Goal: Task Accomplishment & Management: Complete application form

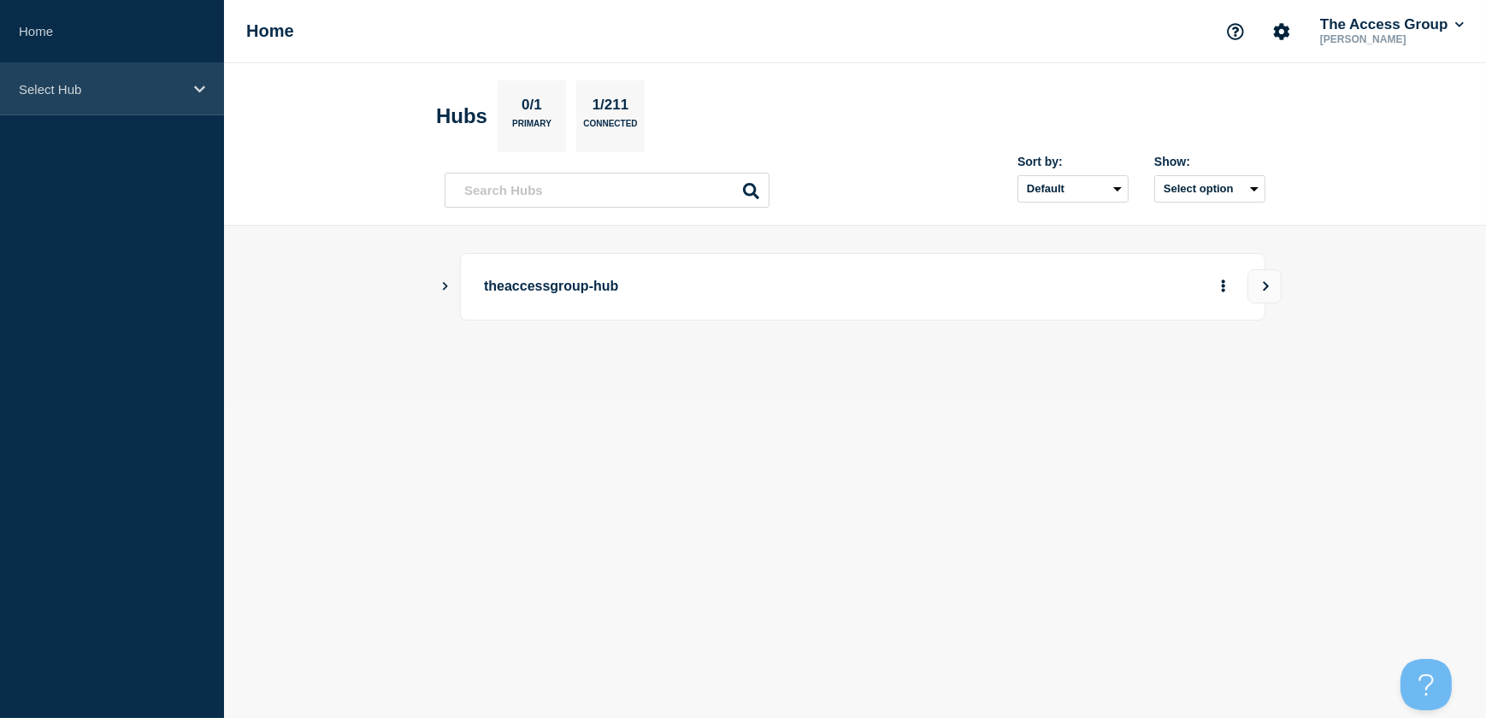
click at [113, 103] on div "Select Hub" at bounding box center [112, 89] width 224 height 52
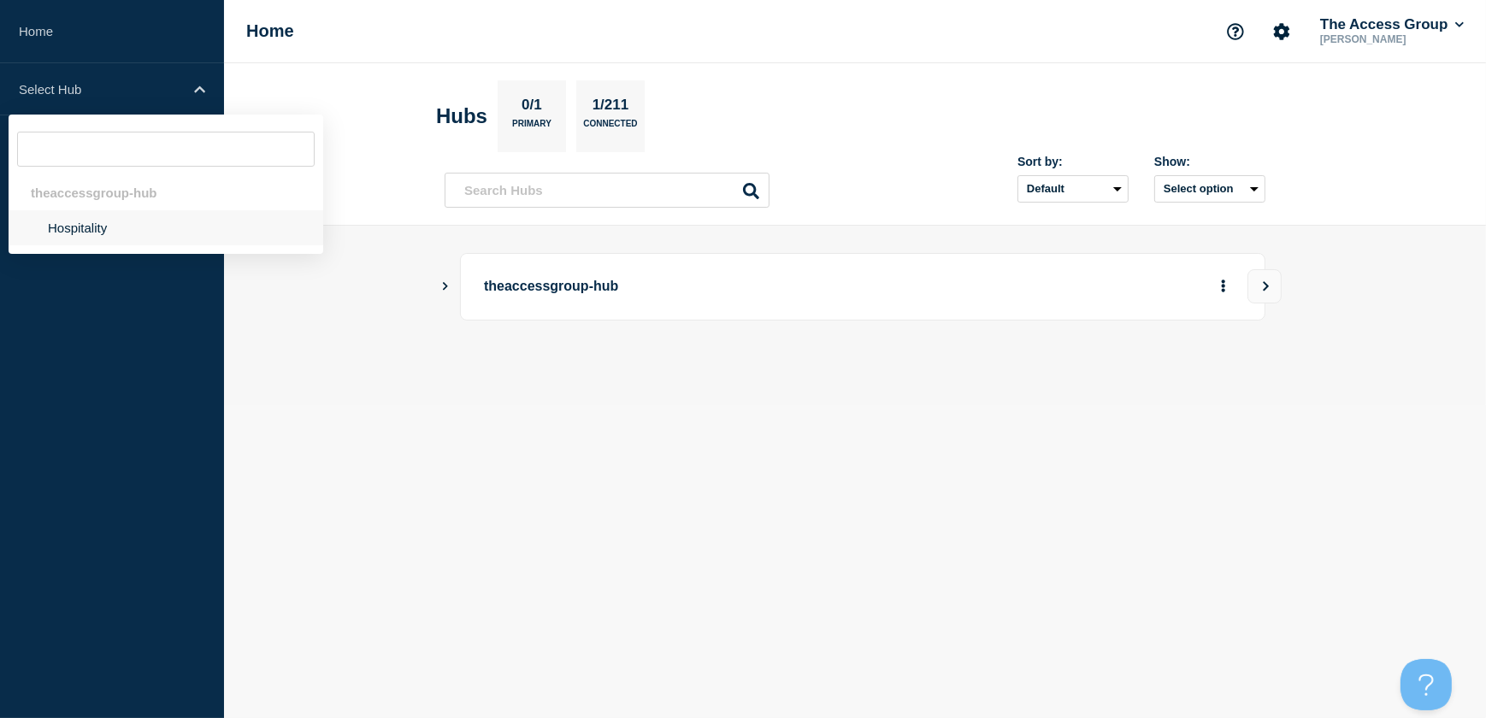
click at [113, 228] on li "Hospitality" at bounding box center [166, 227] width 315 height 35
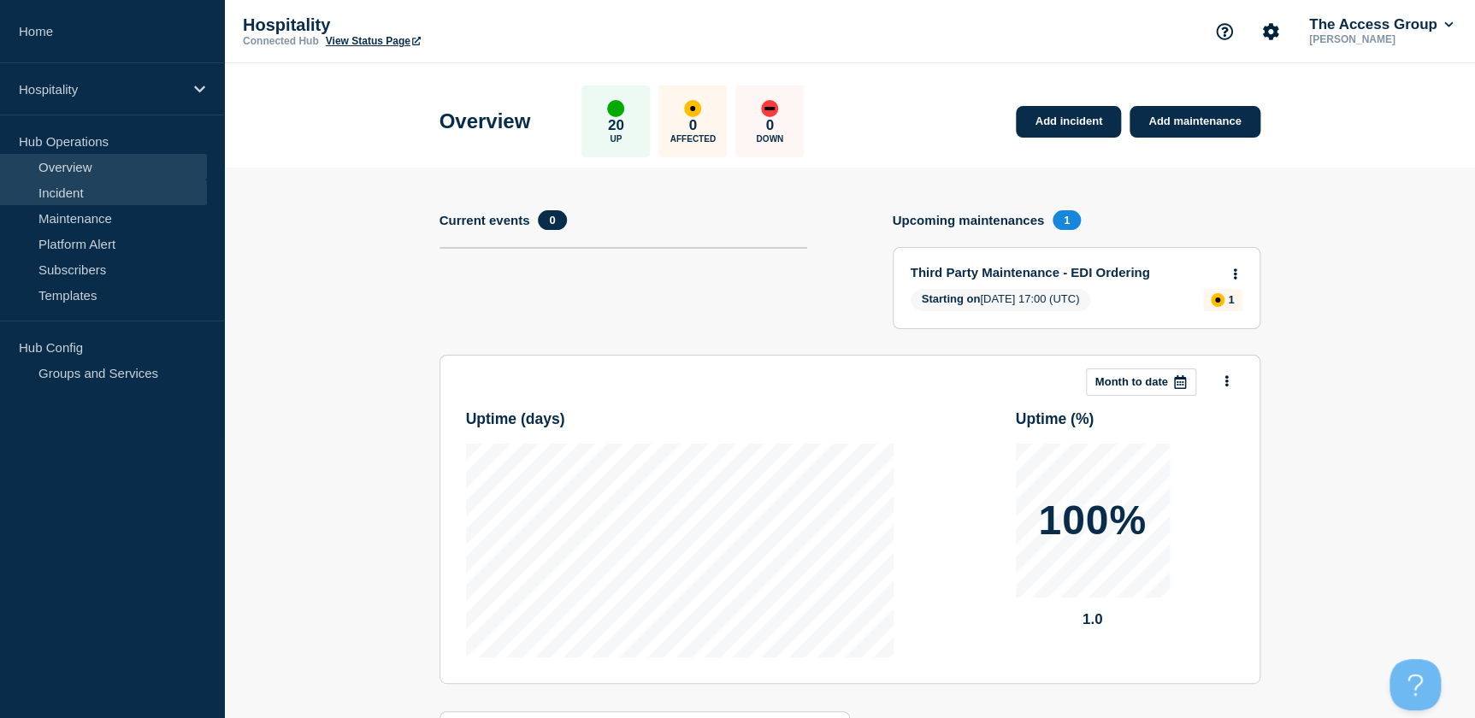
click at [77, 191] on link "Incident" at bounding box center [103, 193] width 207 height 26
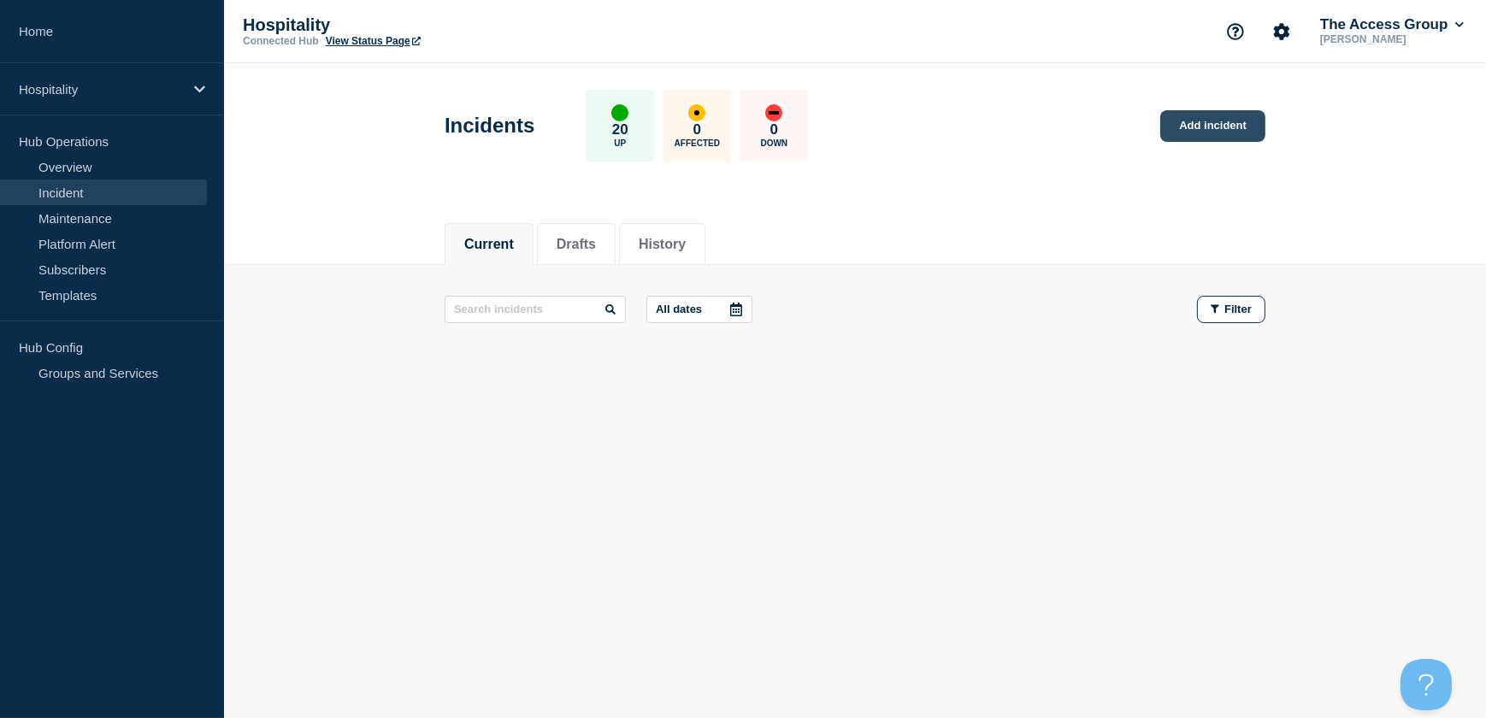
click at [1187, 117] on link "Add incident" at bounding box center [1213, 126] width 105 height 32
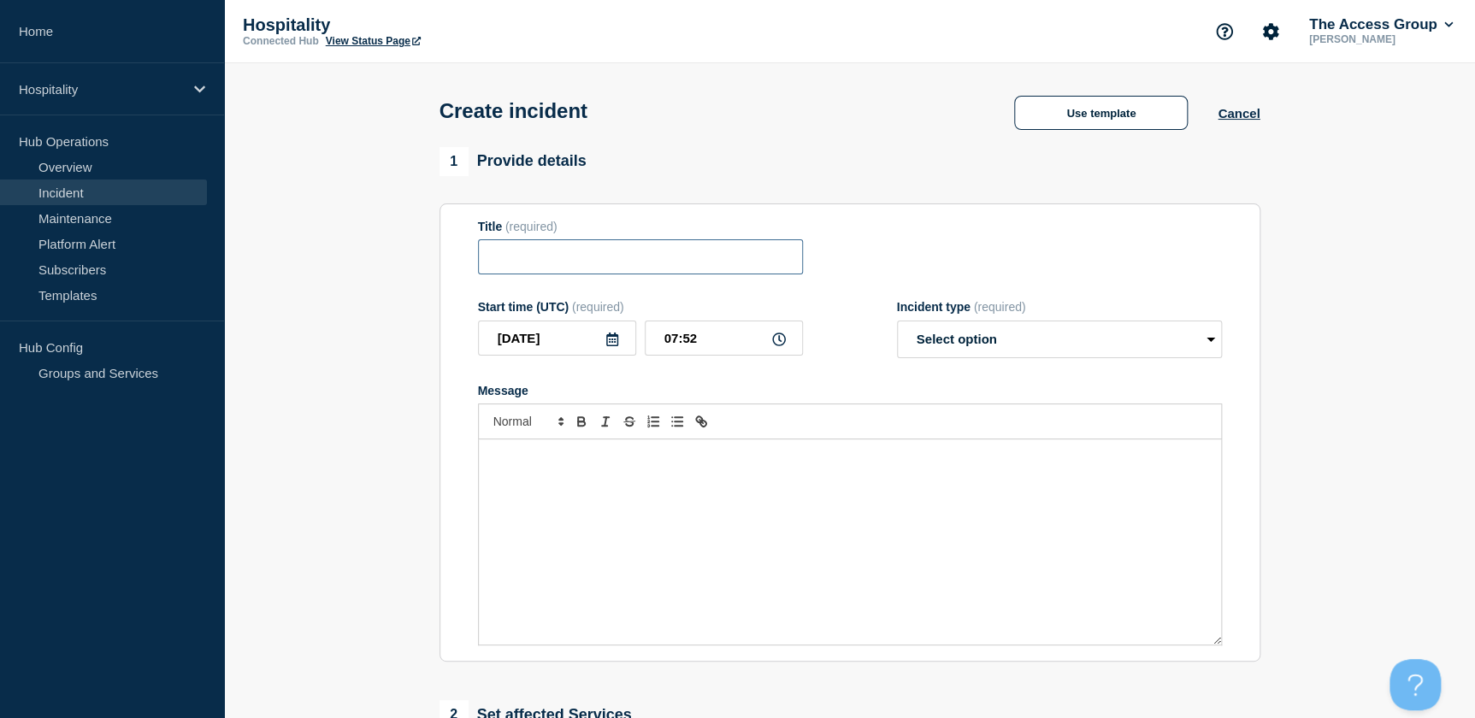
click at [517, 270] on input "Title" at bounding box center [640, 256] width 325 height 35
drag, startPoint x: 645, startPoint y: 265, endPoint x: 445, endPoint y: 253, distance: 200.5
click at [445, 253] on section "Title (required) Guestline : Distribution Start time (UTC) (required) 2025-08-2…" at bounding box center [850, 433] width 821 height 459
paste input "Distribution Booking.com Reservation API delivery"
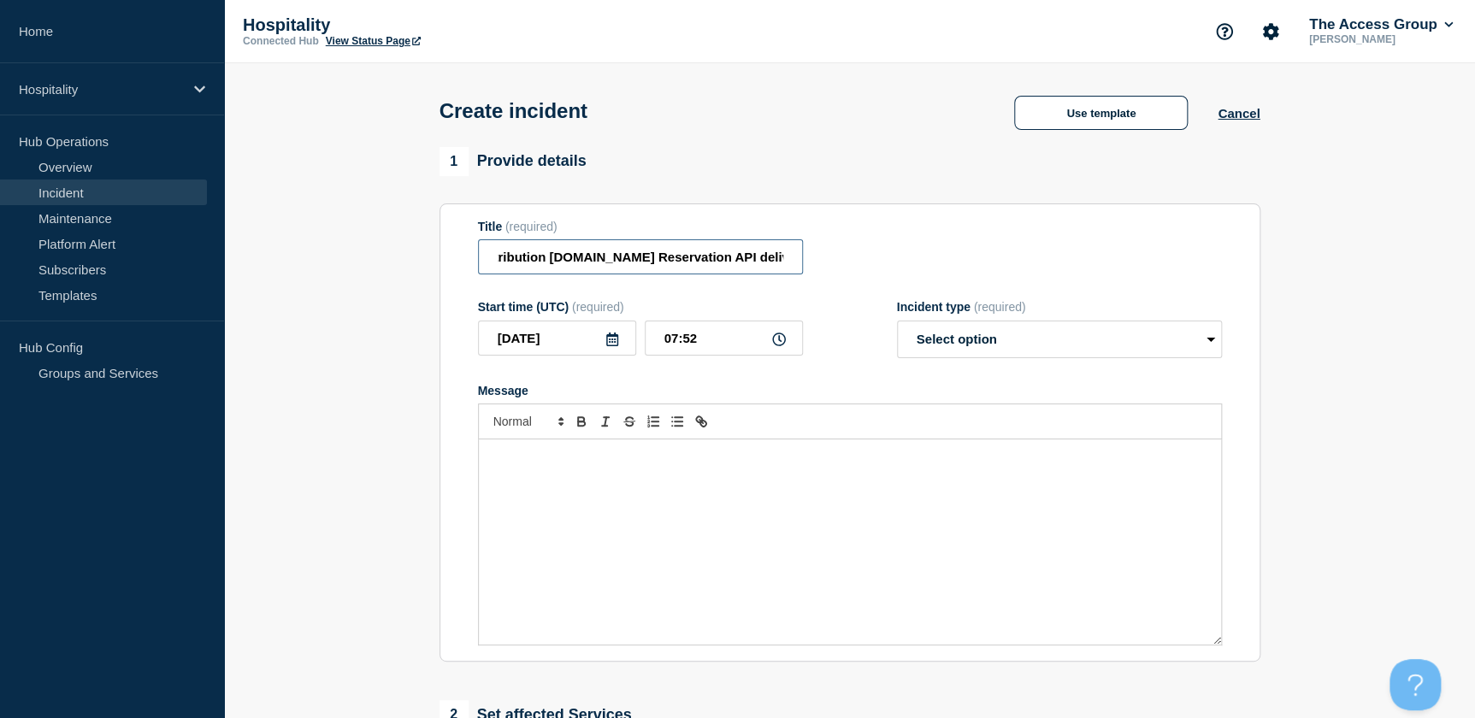
type input "Guestline Distribution Booking.com Reservation API delivery"
click at [772, 340] on icon at bounding box center [779, 340] width 14 height 14
click at [739, 348] on input "07:52" at bounding box center [724, 338] width 158 height 35
click at [617, 340] on icon at bounding box center [613, 340] width 14 height 14
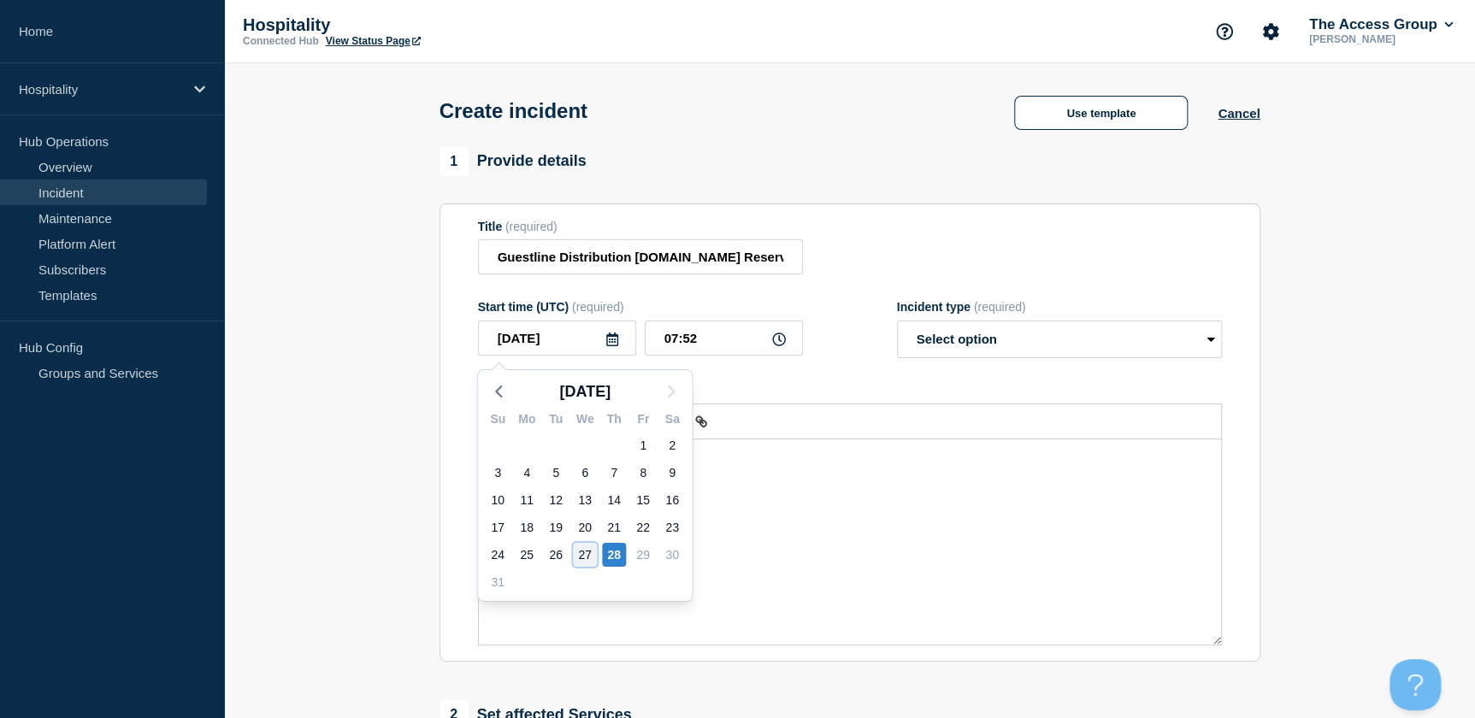
click at [583, 552] on div "27" at bounding box center [585, 555] width 24 height 24
type input "2025-08-27"
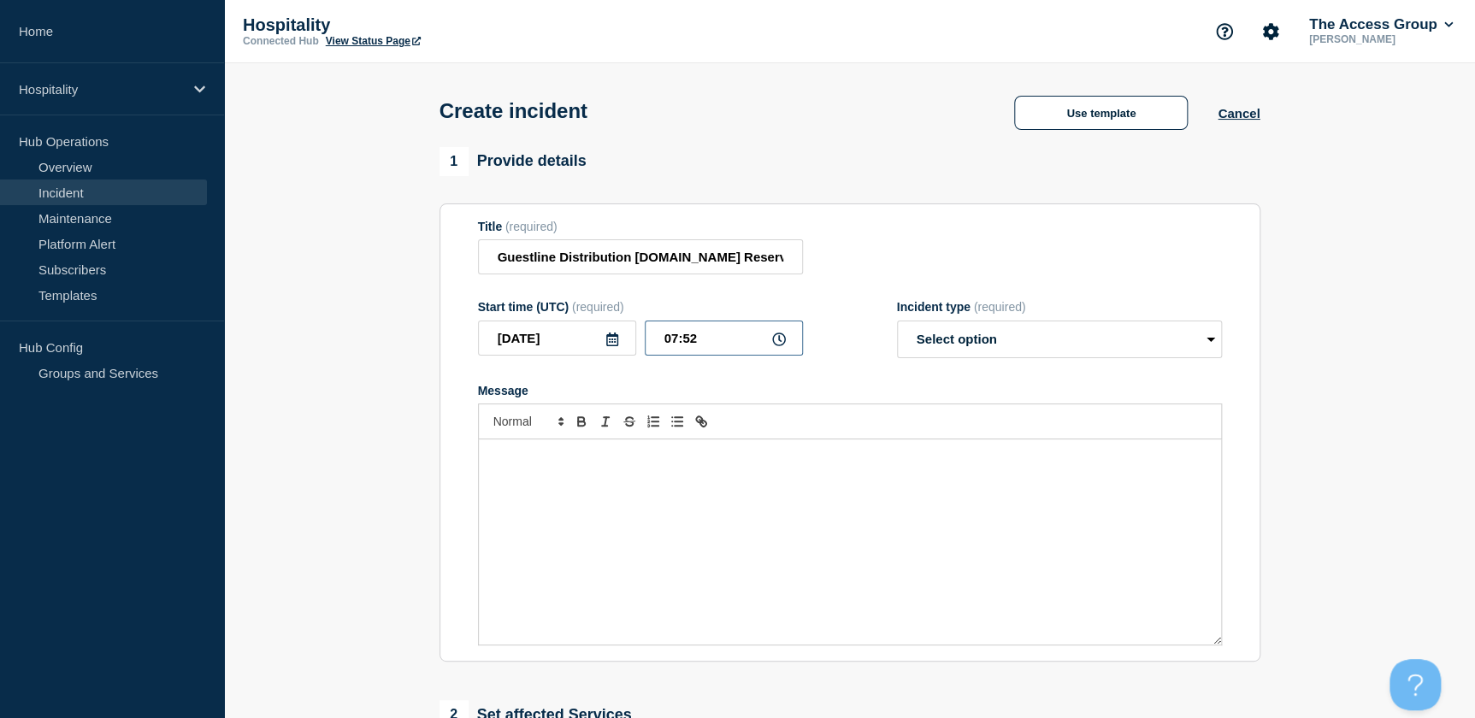
drag, startPoint x: 705, startPoint y: 342, endPoint x: 657, endPoint y: 343, distance: 47.9
click at [657, 343] on input "07:52" at bounding box center [724, 338] width 158 height 35
click at [705, 342] on input "07:52" at bounding box center [724, 338] width 158 height 35
drag, startPoint x: 683, startPoint y: 342, endPoint x: 643, endPoint y: 349, distance: 40.8
click at [649, 348] on input "07:52" at bounding box center [724, 338] width 158 height 35
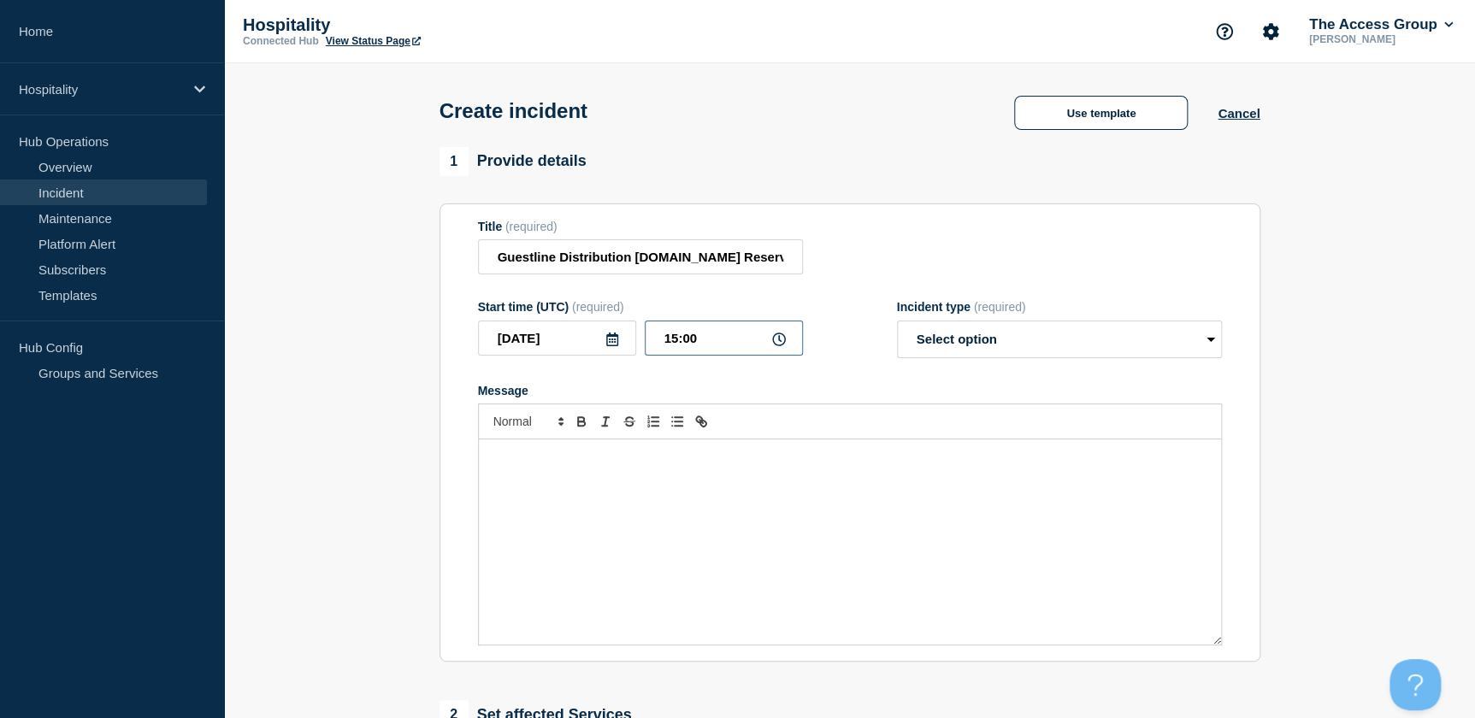
drag, startPoint x: 710, startPoint y: 339, endPoint x: 638, endPoint y: 342, distance: 71.9
click at [640, 342] on div "2025-08-27 15:00" at bounding box center [640, 338] width 325 height 35
type input "17:06"
click at [958, 328] on select "Select option Investigating Identified Monitoring" at bounding box center [1059, 340] width 325 height 38
select select "monitoring"
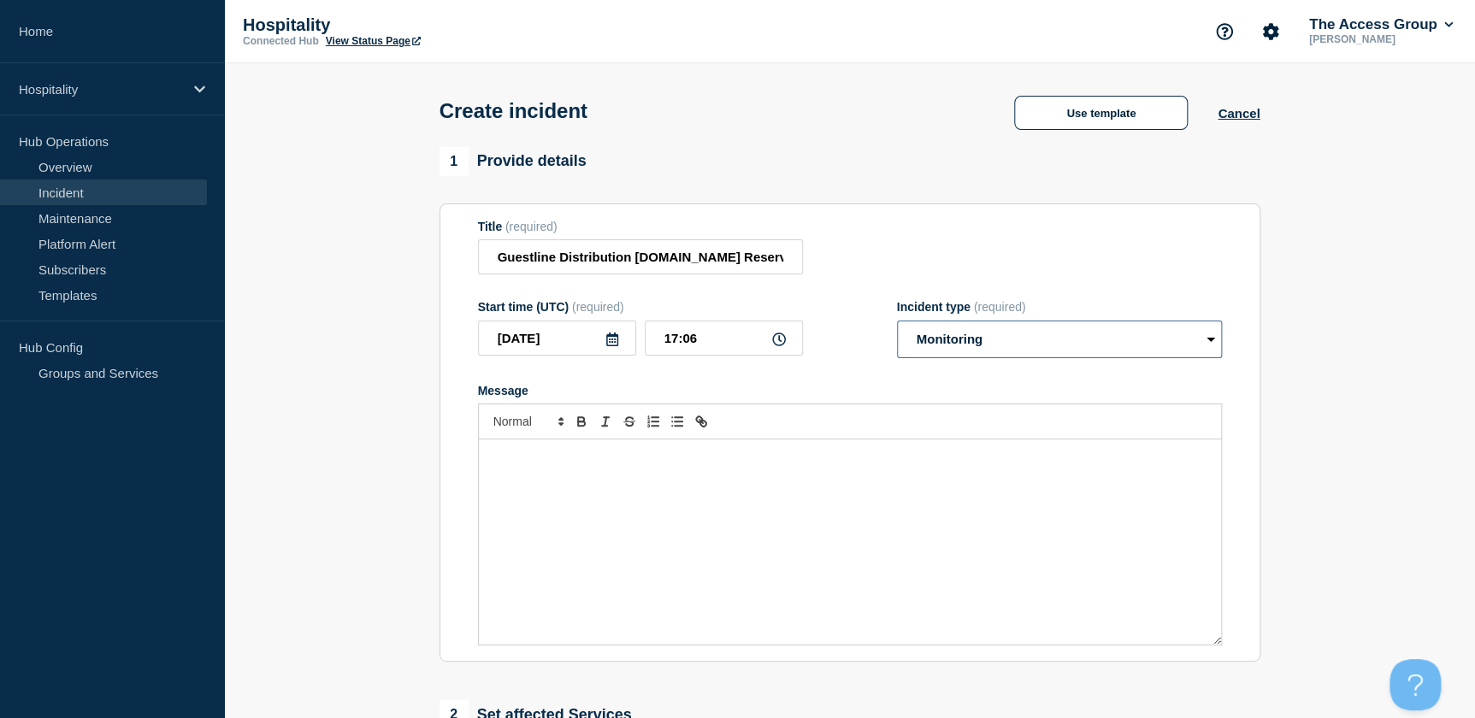
click at [897, 325] on select "Select option Investigating Identified Monitoring" at bounding box center [1059, 340] width 325 height 38
click at [579, 493] on div "Message" at bounding box center [850, 542] width 742 height 205
click at [576, 497] on div "Message" at bounding box center [850, 542] width 742 height 205
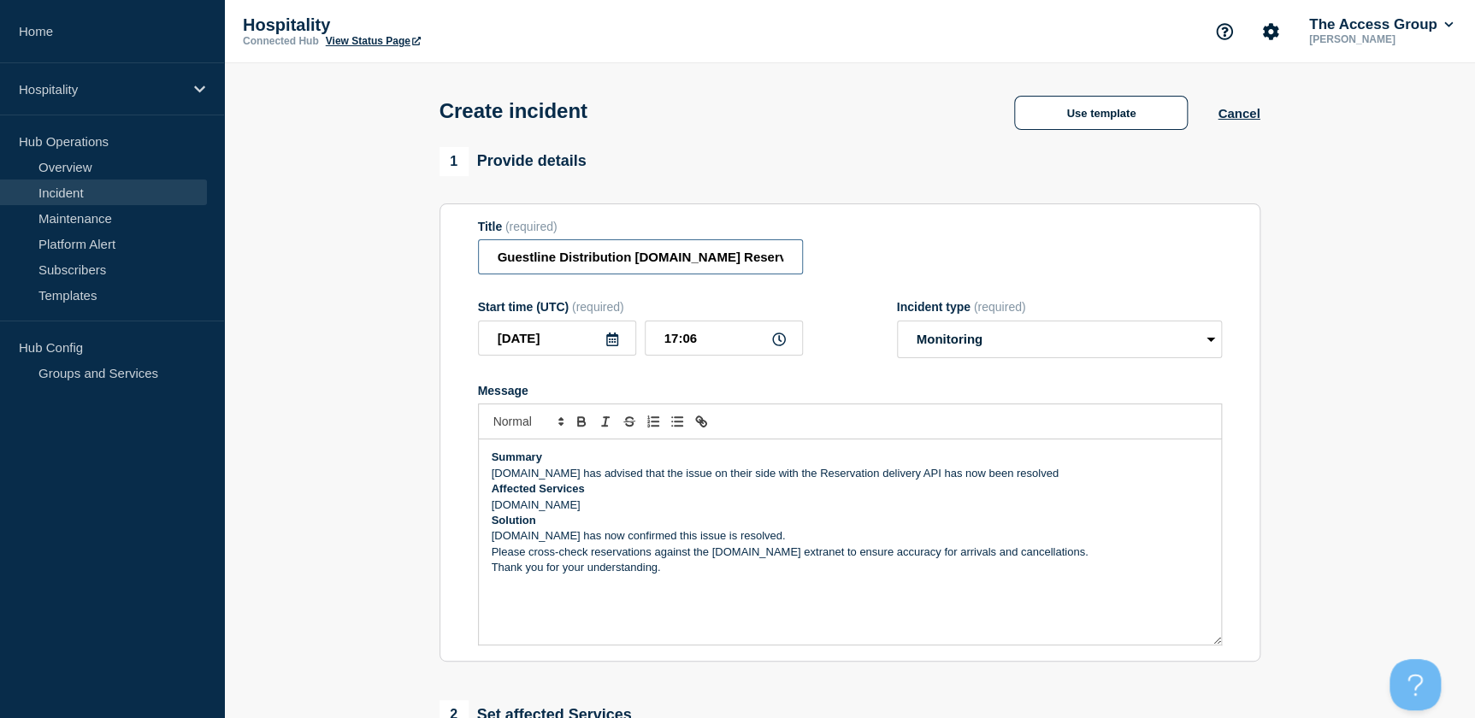
click at [668, 261] on input "Guestline Distribution Booking.com Reservation API delivery" at bounding box center [640, 256] width 325 height 35
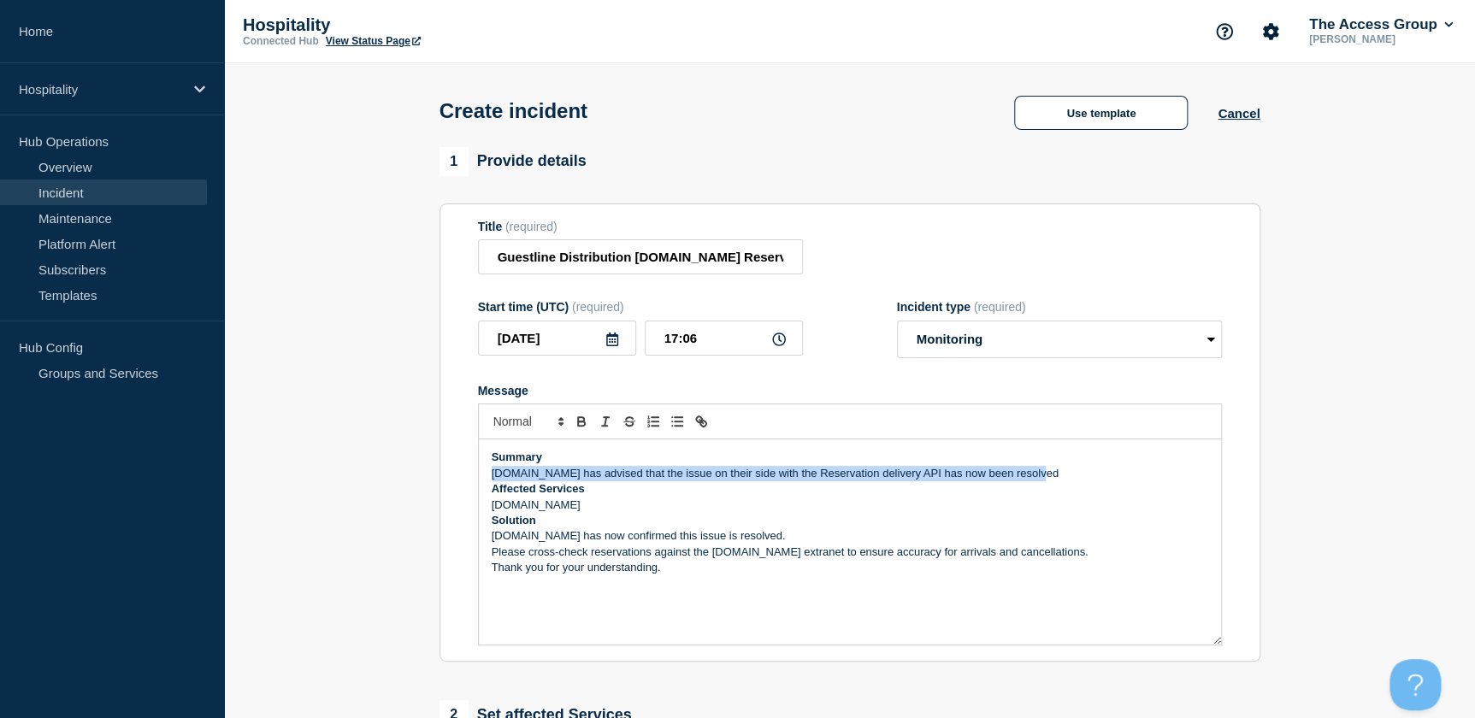
drag, startPoint x: 1031, startPoint y: 479, endPoint x: 487, endPoint y: 481, distance: 543.9
click at [487, 481] on div "Summary Booking.com has advised that the issue on their side with the Reservati…" at bounding box center [850, 542] width 742 height 205
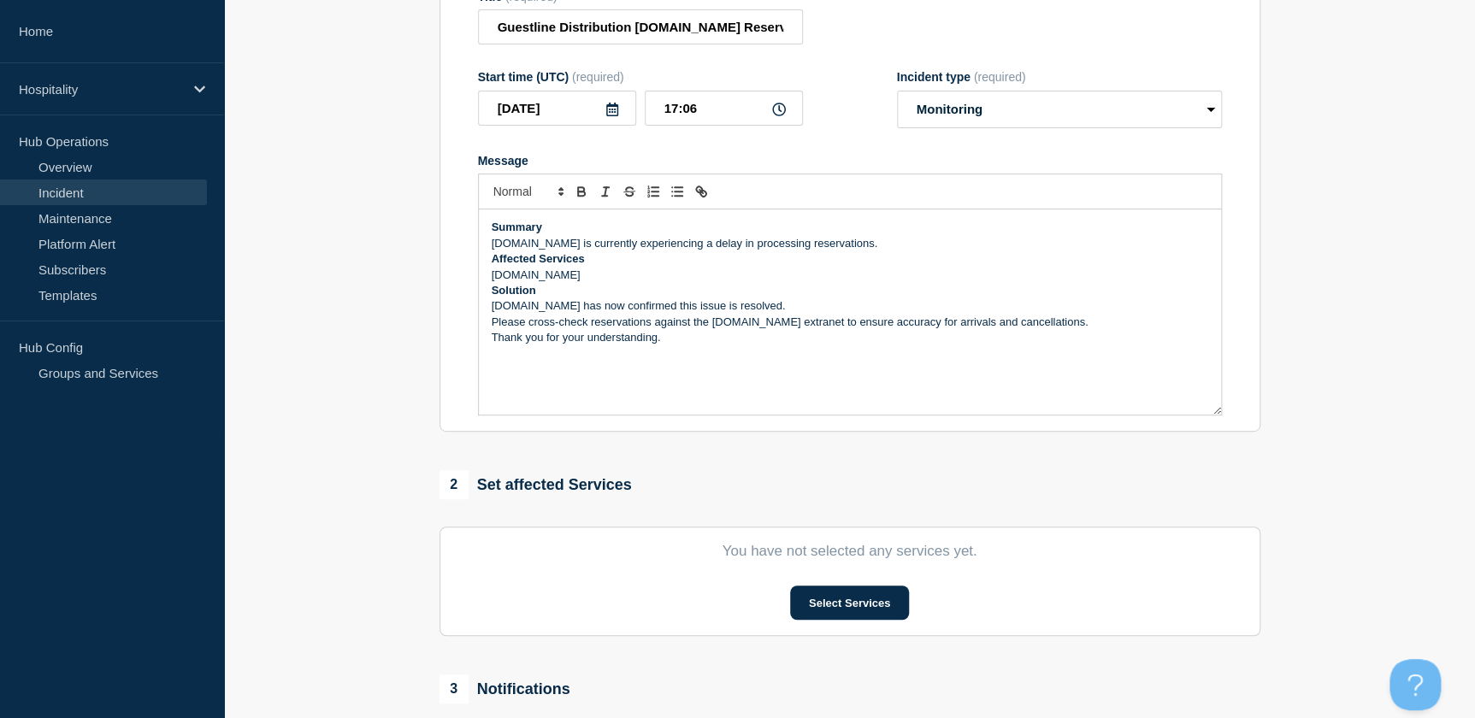
scroll to position [233, 0]
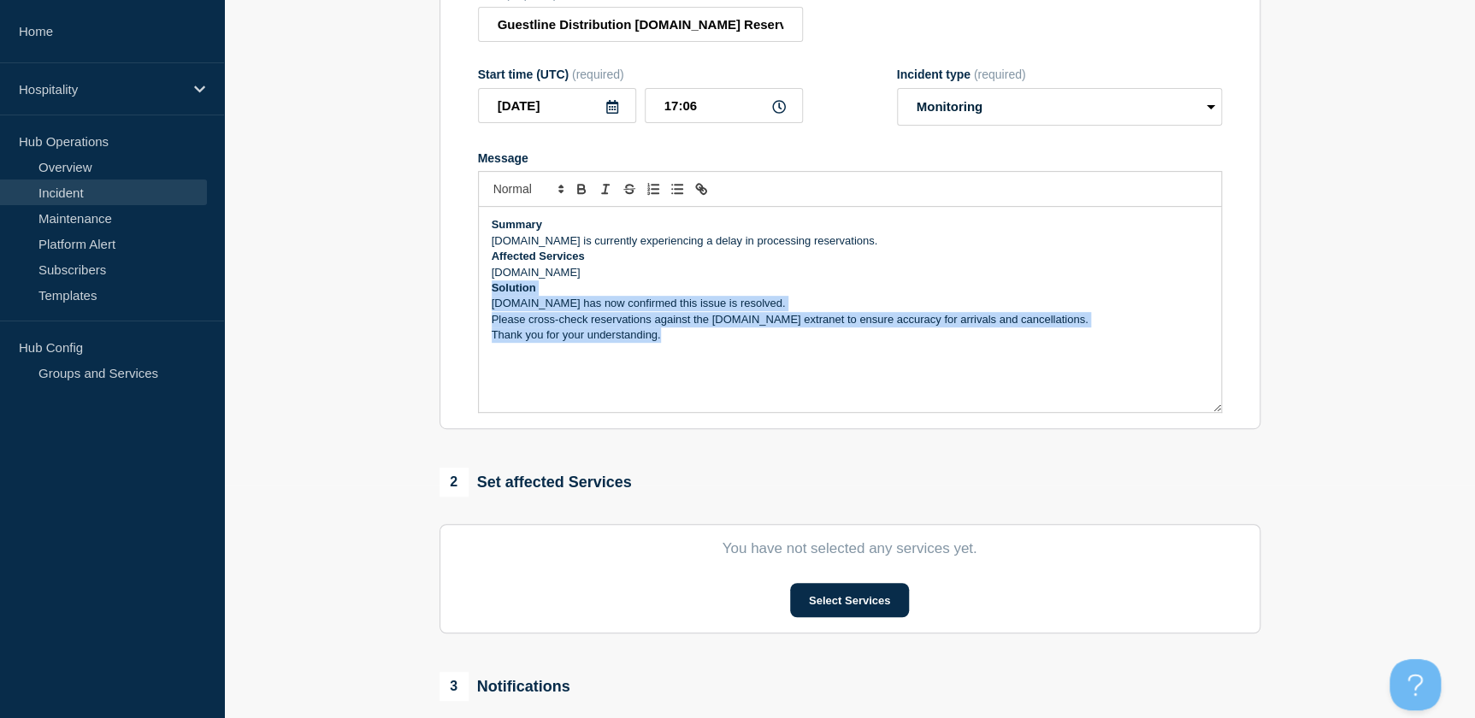
drag, startPoint x: 664, startPoint y: 346, endPoint x: 481, endPoint y: 300, distance: 187.7
click at [481, 300] on div "Summary Booking.com is currently experiencing a delay in processing reservation…" at bounding box center [850, 309] width 742 height 205
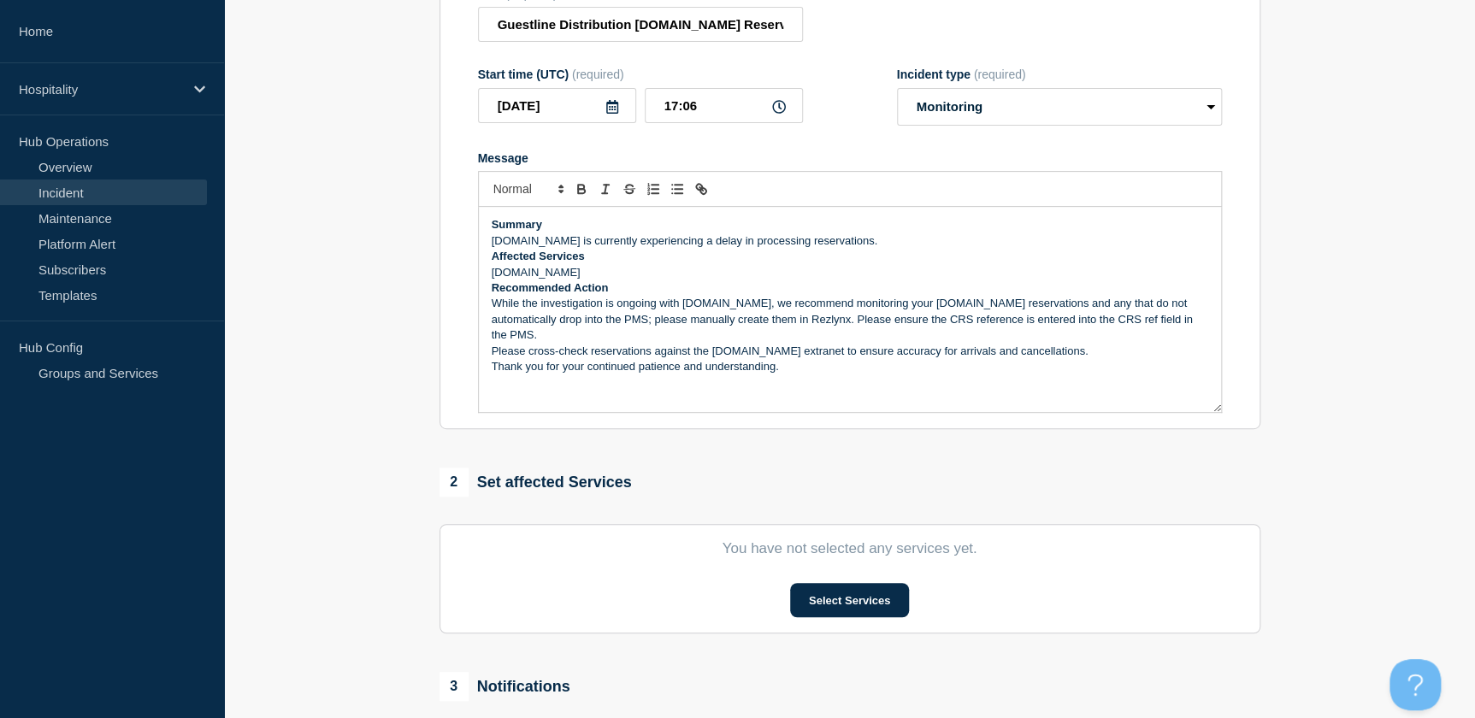
click at [631, 379] on div "Summary Booking.com is currently experiencing a delay in processing reservation…" at bounding box center [850, 309] width 742 height 205
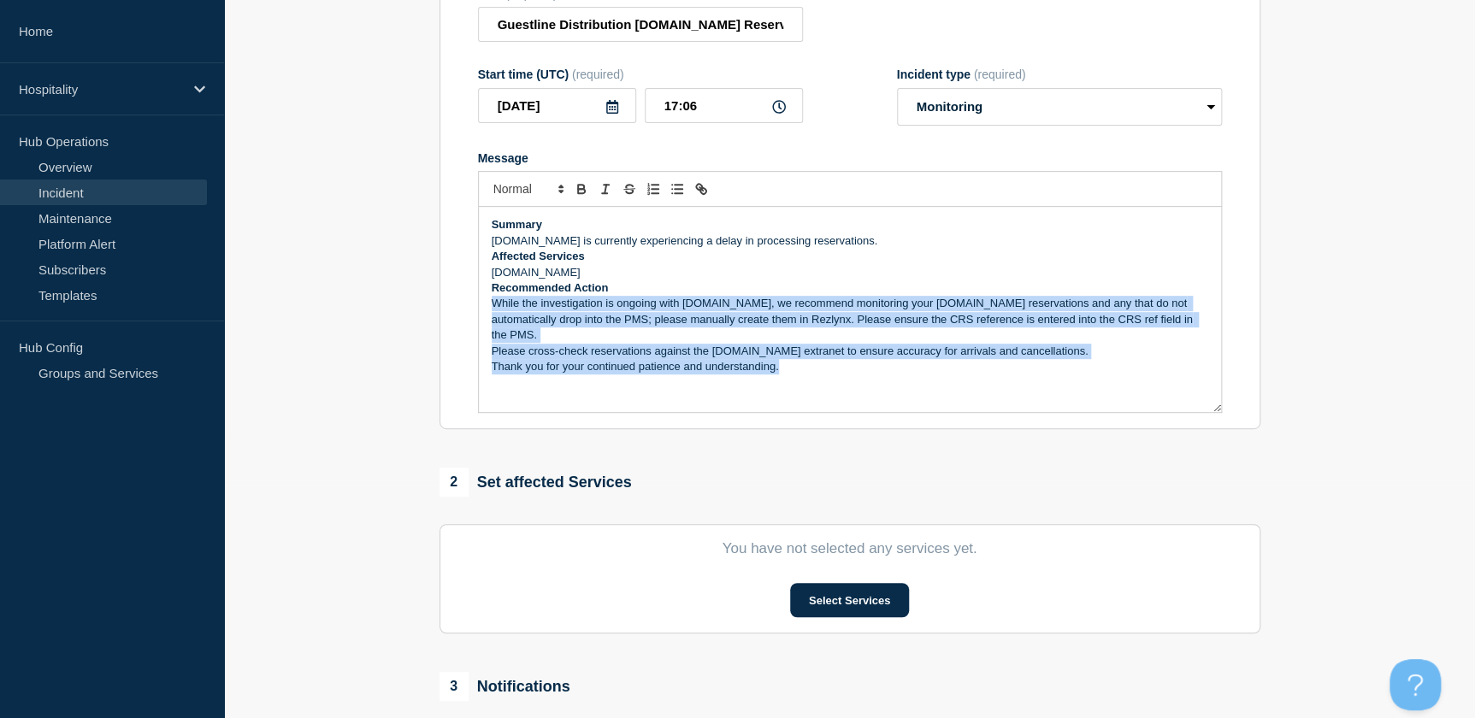
drag, startPoint x: 783, startPoint y: 362, endPoint x: 491, endPoint y: 311, distance: 296.8
click at [491, 311] on div "Summary Booking.com is currently experiencing a delay in processing reservation…" at bounding box center [850, 309] width 742 height 205
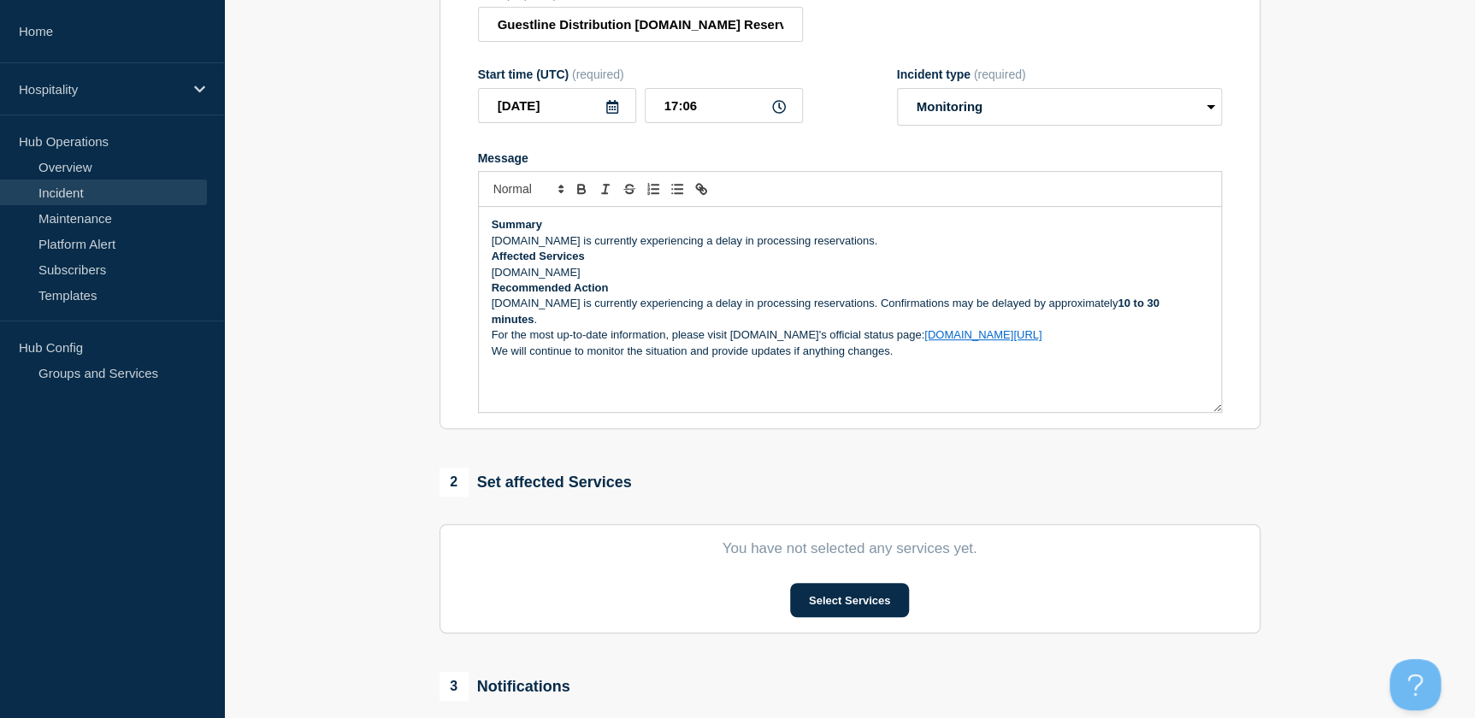
click at [1055, 328] on p "For the most up-to-date information, please visit Booking.com's official status…" at bounding box center [850, 335] width 717 height 15
click at [565, 344] on p "Please cross check your Booking.com Extranet and" at bounding box center [850, 351] width 717 height 15
click at [539, 344] on p "Please cross check your Booking.com Extranet and" at bounding box center [850, 351] width 717 height 15
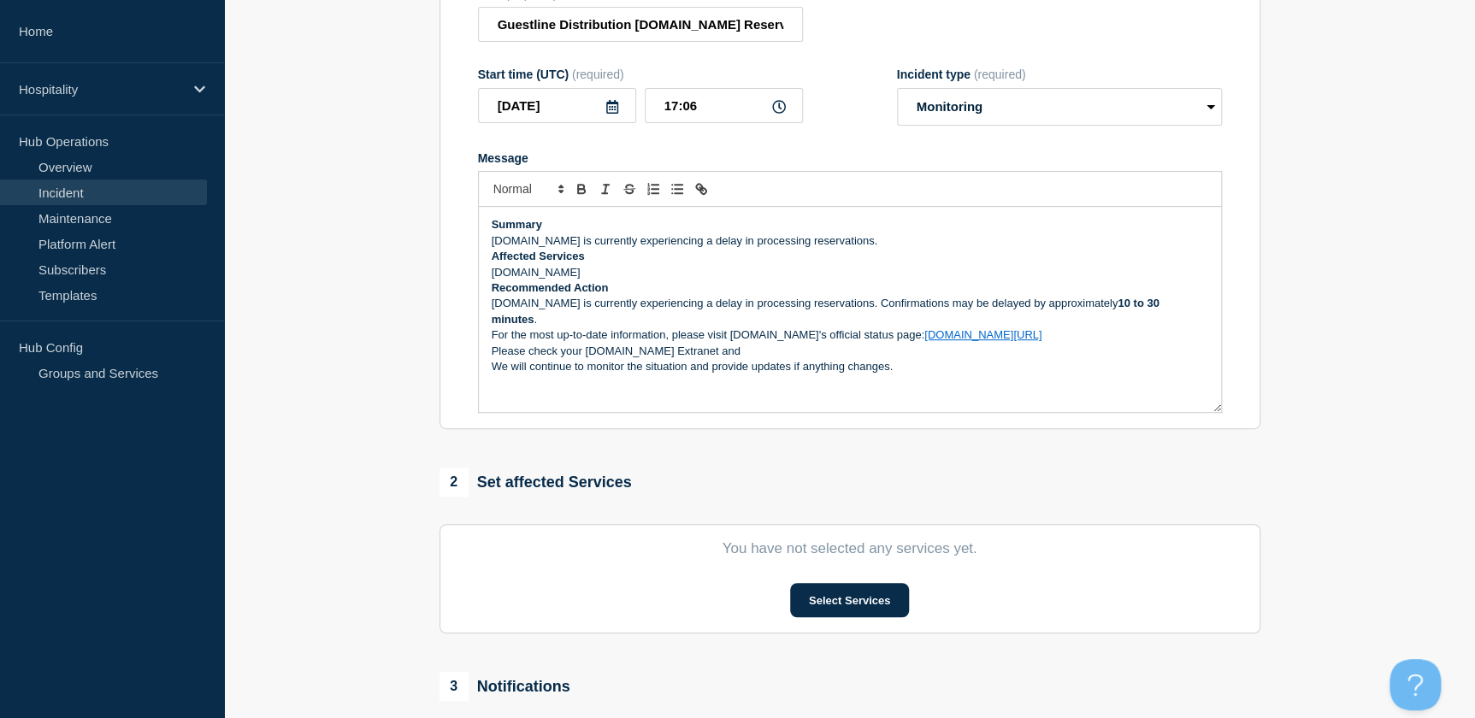
click at [727, 344] on p "Please check your Booking.com Extranet and" at bounding box center [850, 351] width 717 height 15
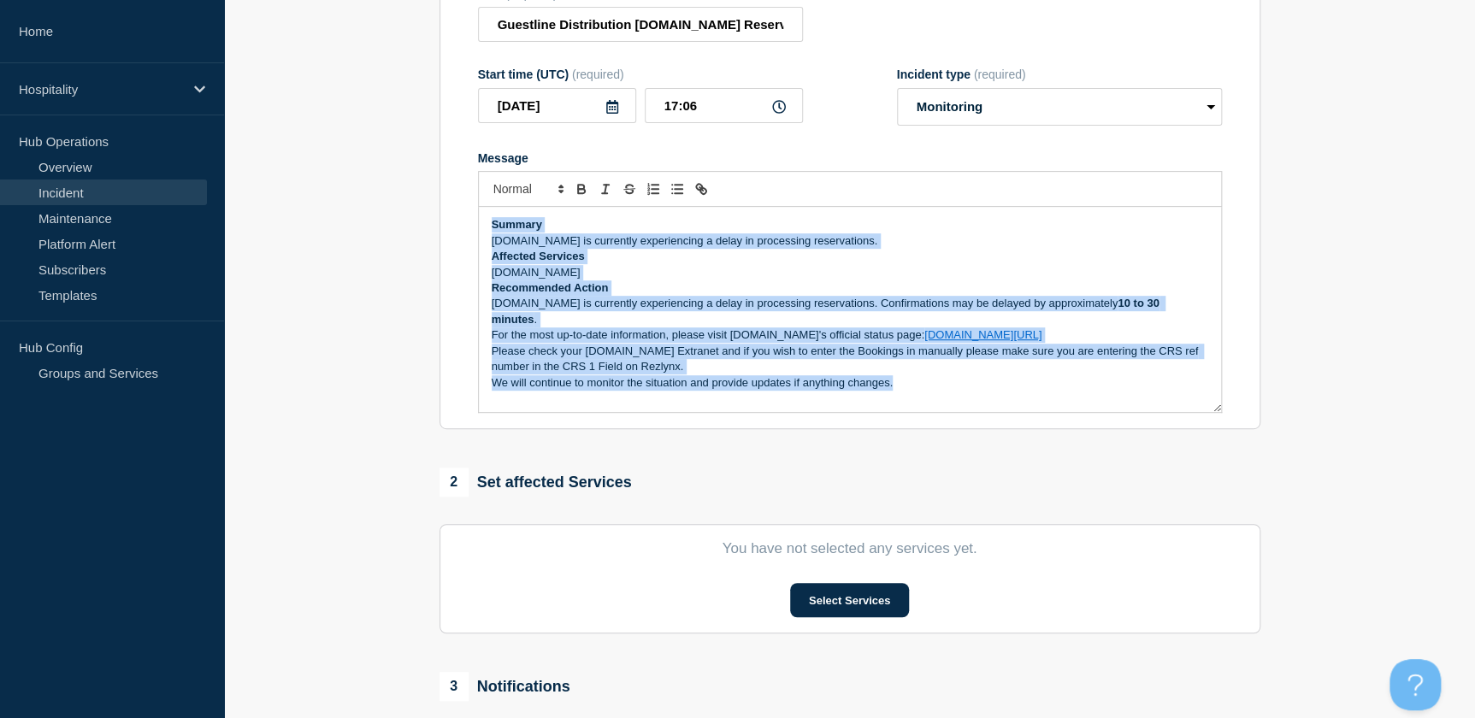
drag, startPoint x: 893, startPoint y: 375, endPoint x: 475, endPoint y: 226, distance: 443.9
click at [475, 226] on section "Title (required) Guestline Distribution Booking.com Reservation API delivery St…" at bounding box center [850, 200] width 821 height 459
copy div "Summary Booking.com is currently experiencing a delay in processing reservation…"
click at [913, 376] on p "We will continue to monitor the situation and provide updates if anything chang…" at bounding box center [850, 382] width 717 height 15
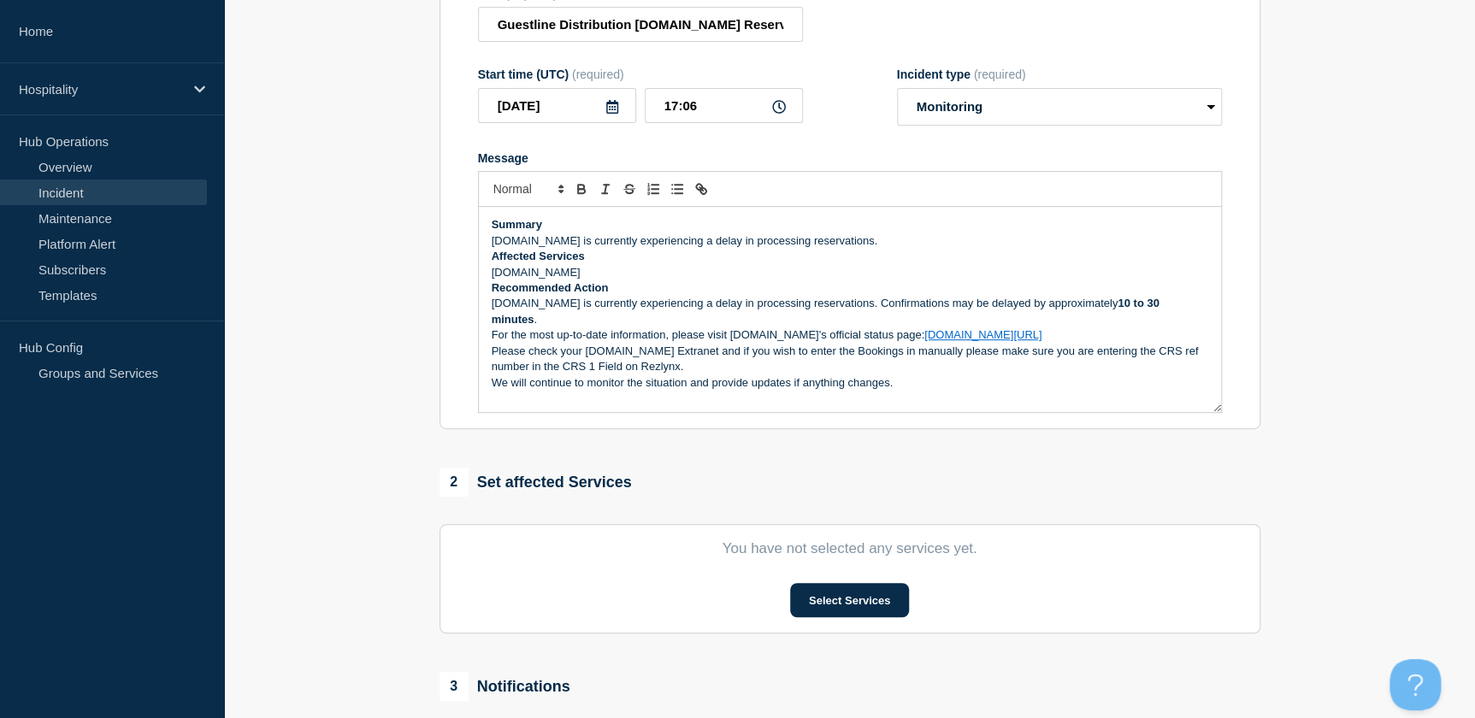
click at [929, 375] on p "We will continue to monitor the situation and provide updates if anything chang…" at bounding box center [850, 382] width 717 height 15
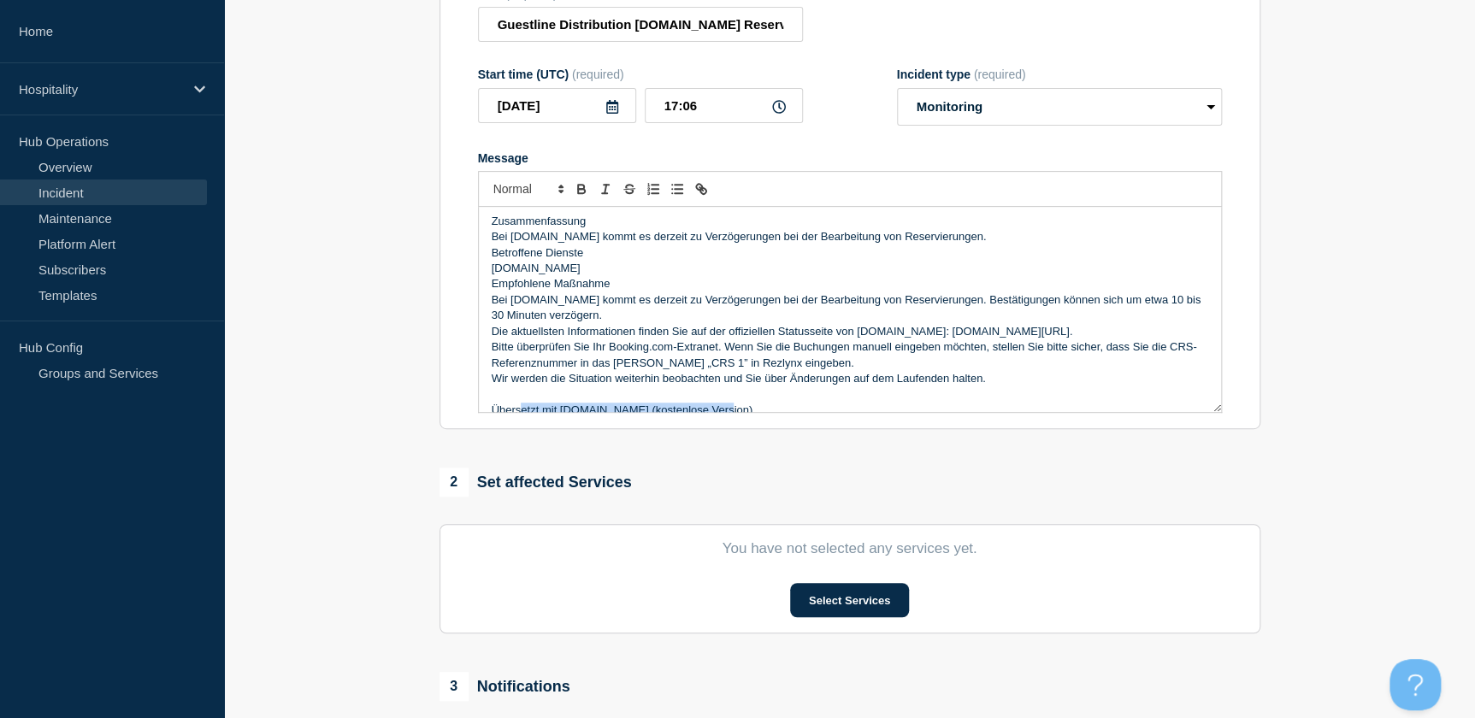
scroll to position [194, 0]
drag, startPoint x: 731, startPoint y: 400, endPoint x: 488, endPoint y: 407, distance: 243.0
click at [488, 407] on div "Summary Booking.com is currently experiencing a delay in processing reservation…" at bounding box center [850, 309] width 742 height 205
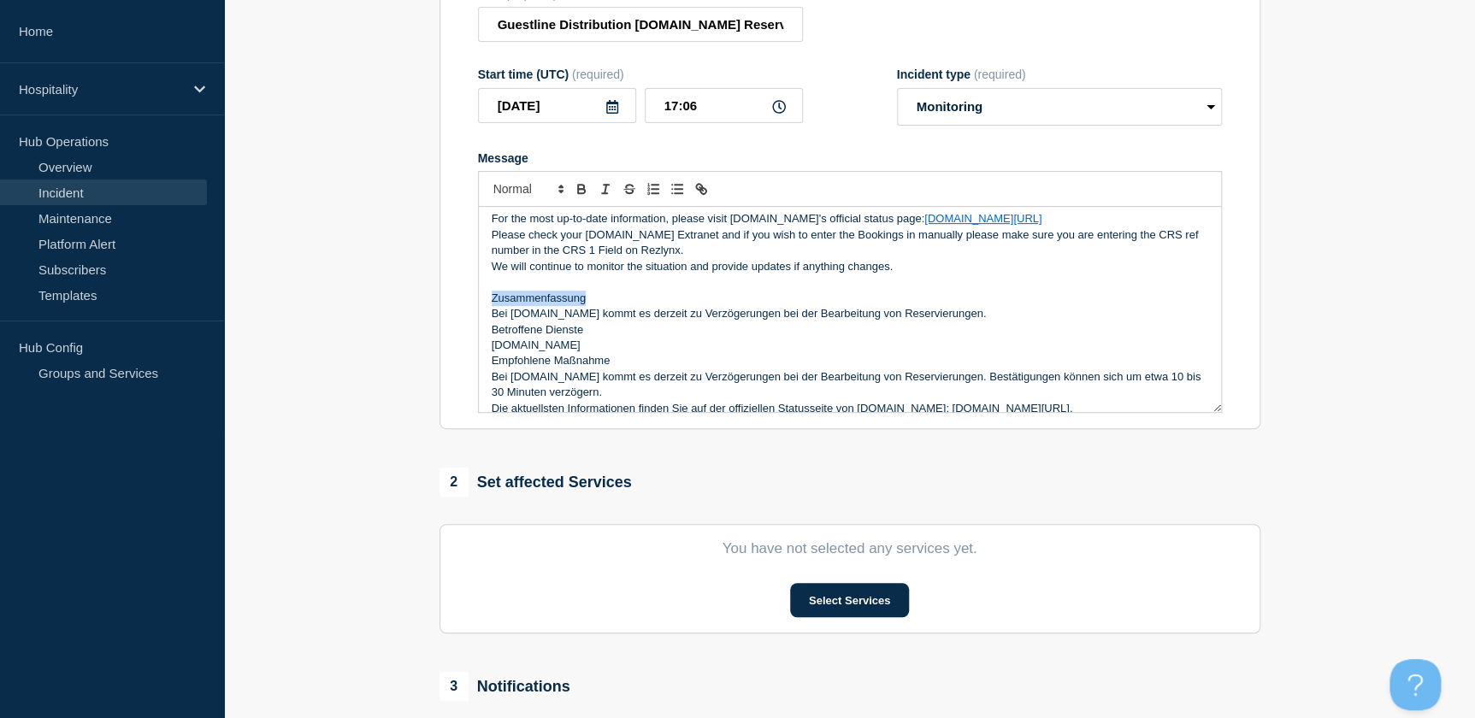
drag, startPoint x: 588, startPoint y: 286, endPoint x: 471, endPoint y: 285, distance: 117.2
click at [471, 285] on section "Title (required) Guestline Distribution Booking.com Reservation API delivery St…" at bounding box center [850, 200] width 821 height 459
click at [581, 195] on icon "Toggle bold text" at bounding box center [581, 188] width 15 height 15
drag, startPoint x: 590, startPoint y: 321, endPoint x: 489, endPoint y: 317, distance: 101.0
click at [489, 317] on div "Summary Booking.com is currently experiencing a delay in processing reservation…" at bounding box center [850, 309] width 742 height 205
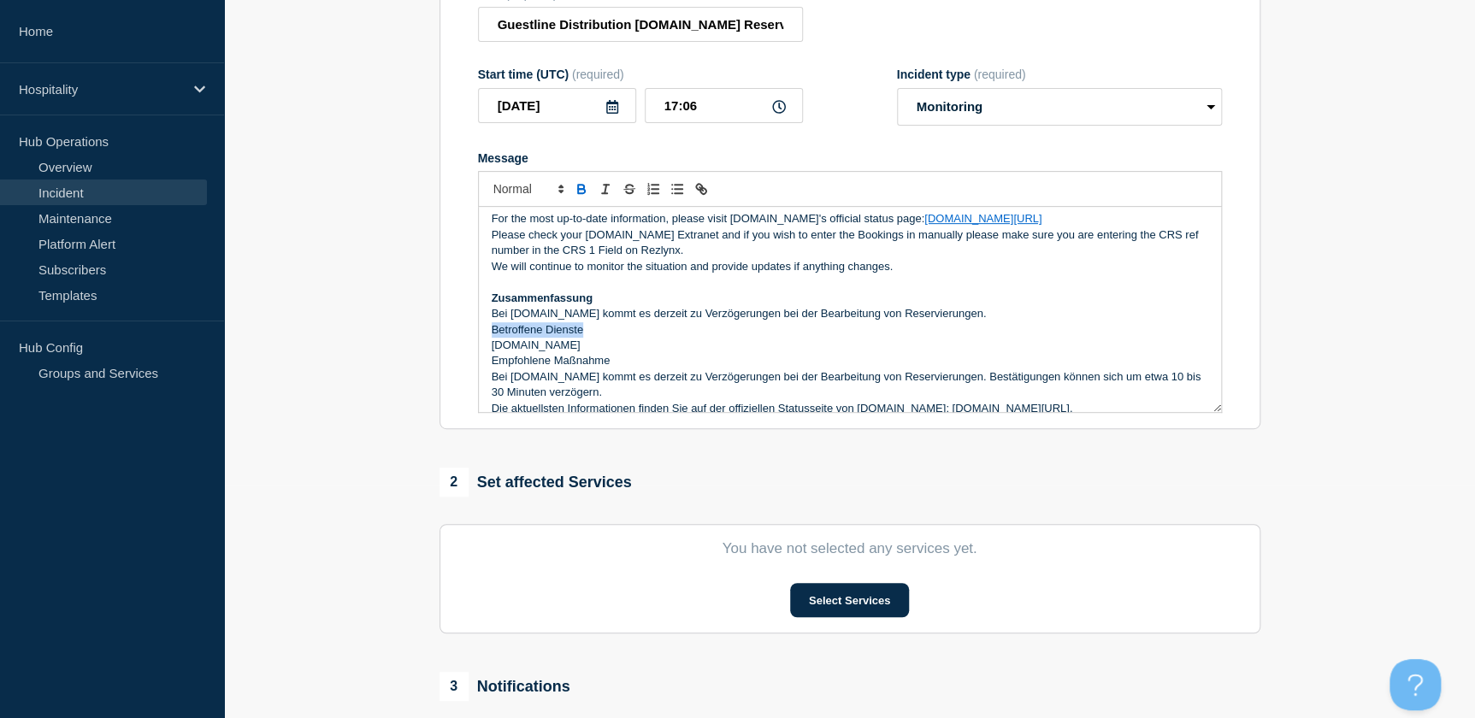
click at [576, 197] on icon "Toggle bold text" at bounding box center [581, 188] width 15 height 15
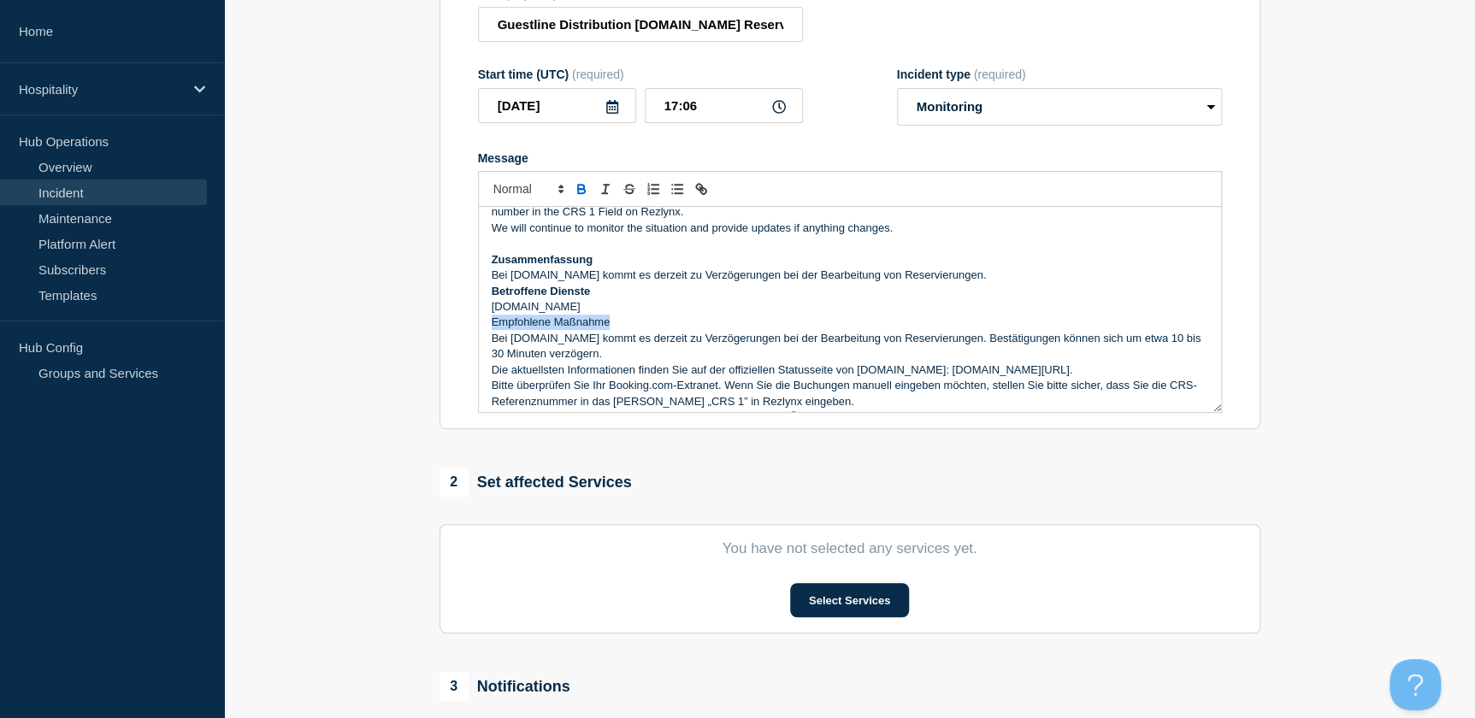
drag, startPoint x: 604, startPoint y: 310, endPoint x: 489, endPoint y: 316, distance: 114.8
click at [489, 316] on div "Summary Booking.com is currently experiencing a delay in processing reservation…" at bounding box center [850, 309] width 742 height 205
click at [578, 195] on icon "Toggle bold text" at bounding box center [581, 188] width 15 height 15
click at [684, 315] on p "Empfohlene Maßnahme" at bounding box center [850, 322] width 717 height 15
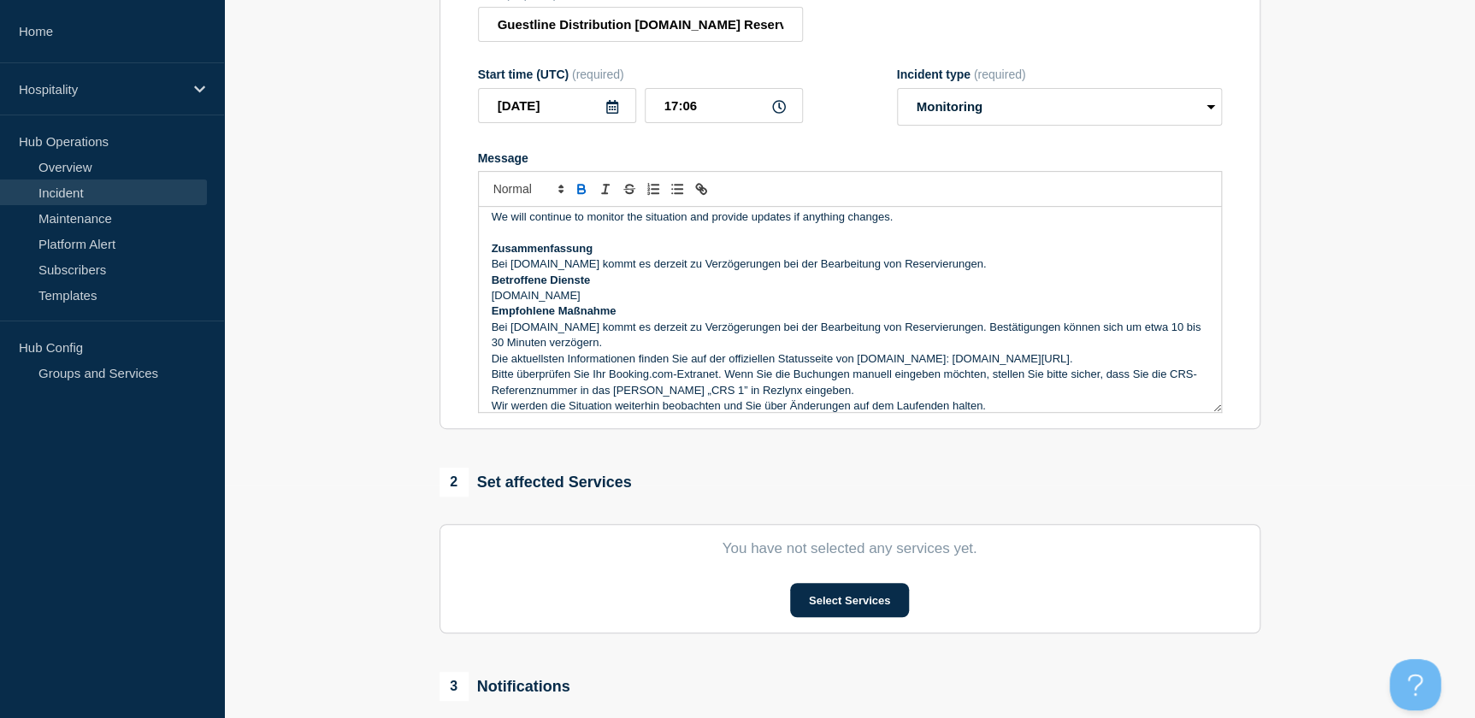
scroll to position [193, 0]
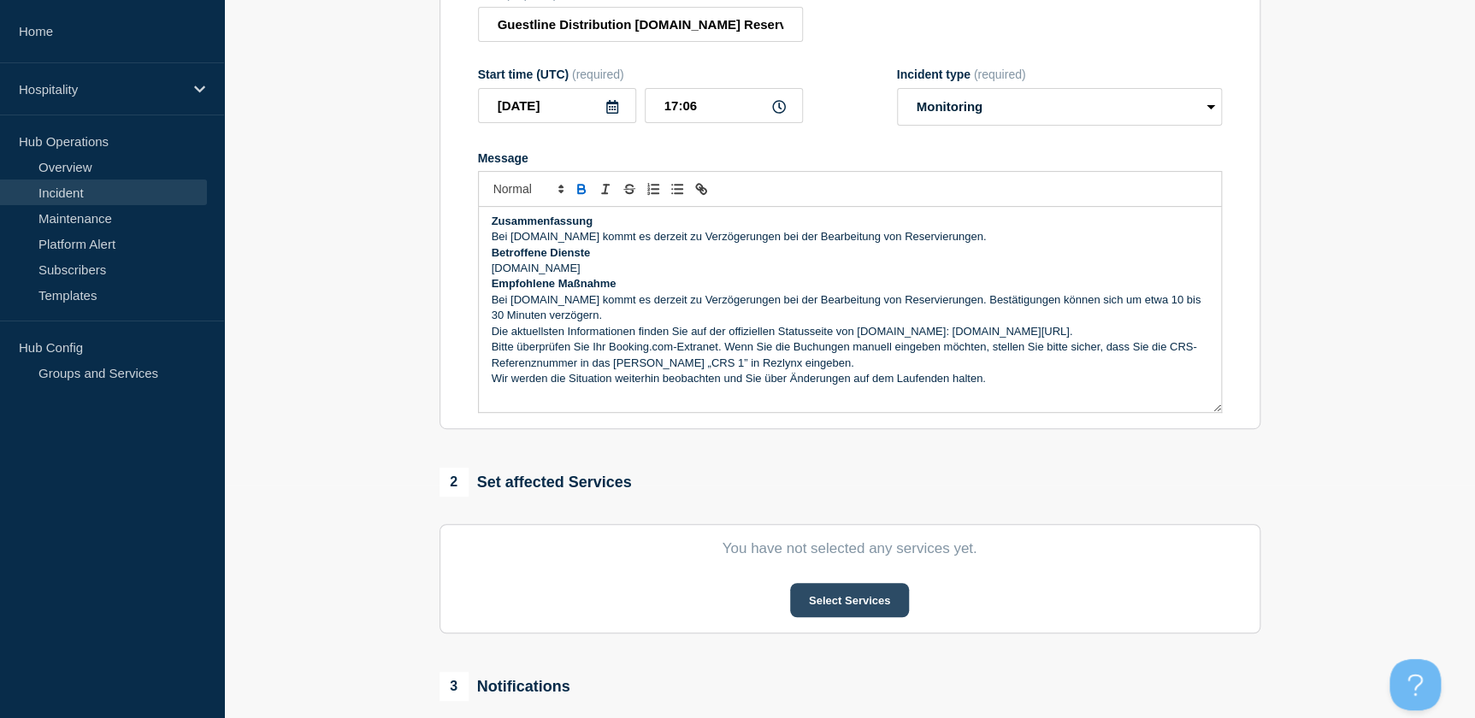
click at [871, 596] on button "Select Services" at bounding box center [849, 600] width 119 height 34
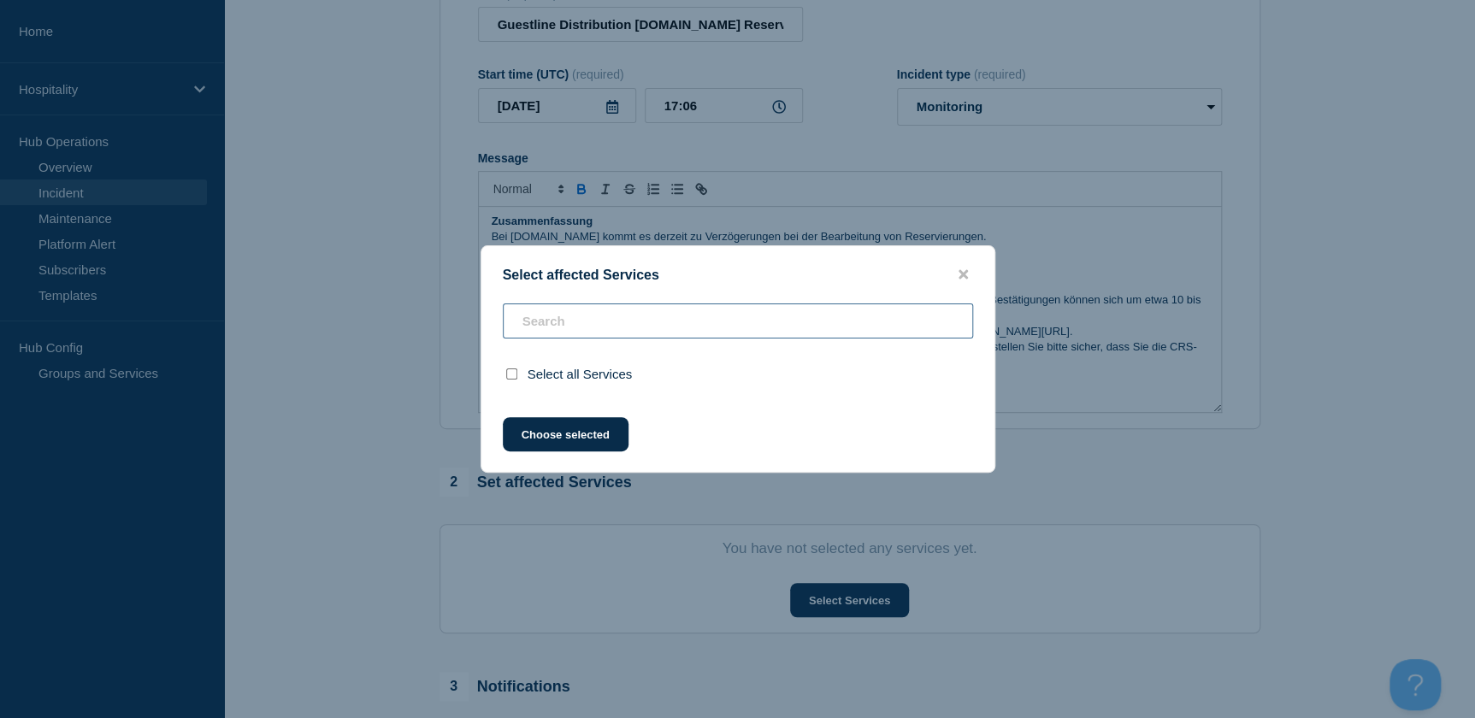
click at [560, 328] on input "text" at bounding box center [738, 321] width 470 height 35
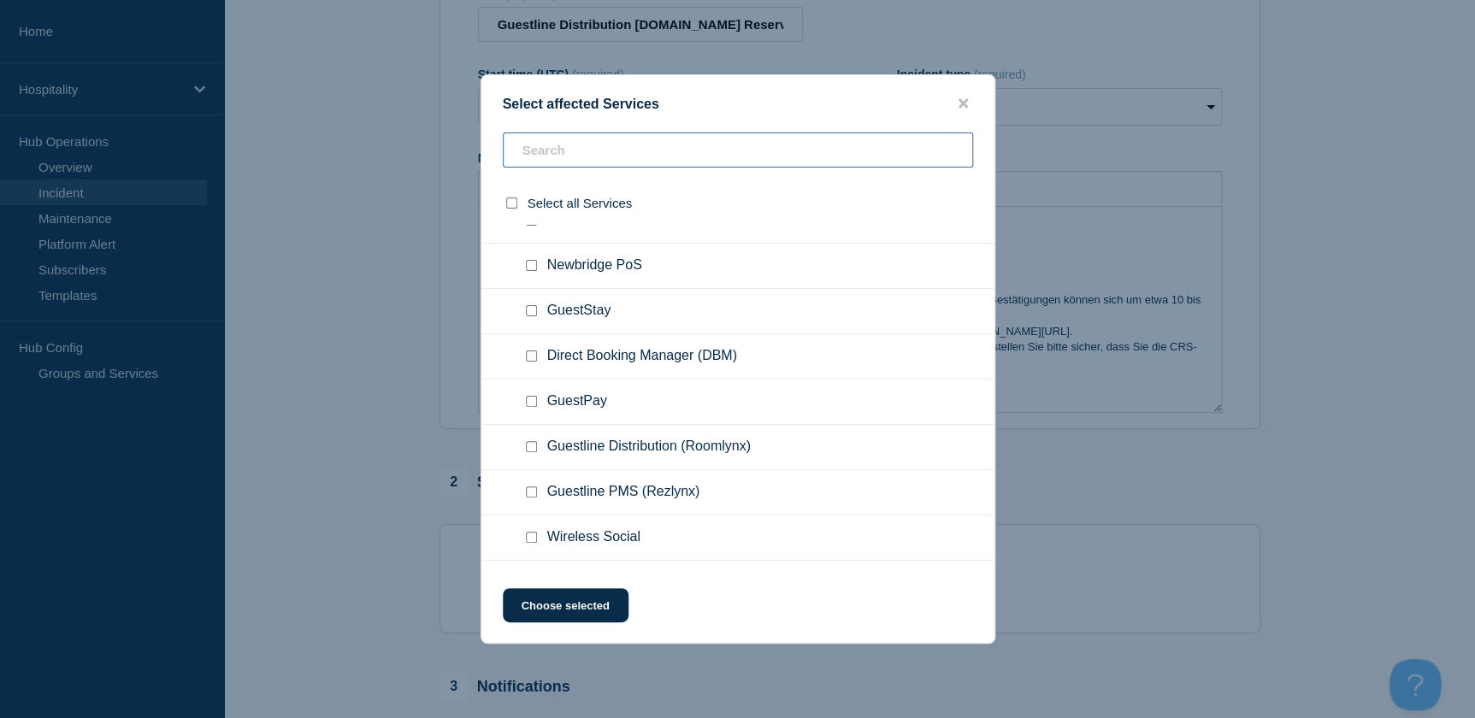
scroll to position [233, 0]
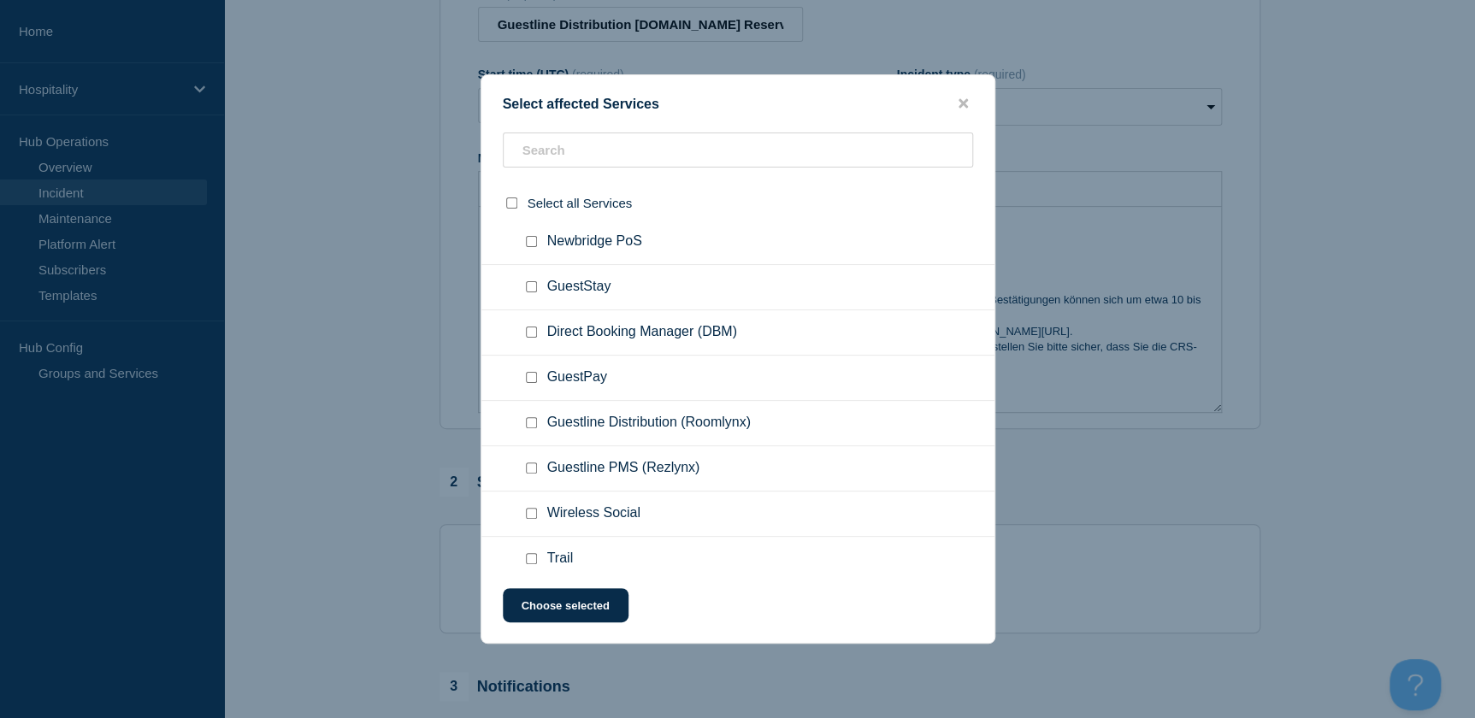
click at [599, 428] on span "Guestline Distribution (Roomlynx)" at bounding box center [649, 423] width 204 height 17
click at [529, 427] on input "Guestline Distribution (Roomlynx) checkbox" at bounding box center [531, 422] width 11 height 11
checkbox input "true"
click at [582, 606] on button "Choose selected" at bounding box center [566, 605] width 126 height 34
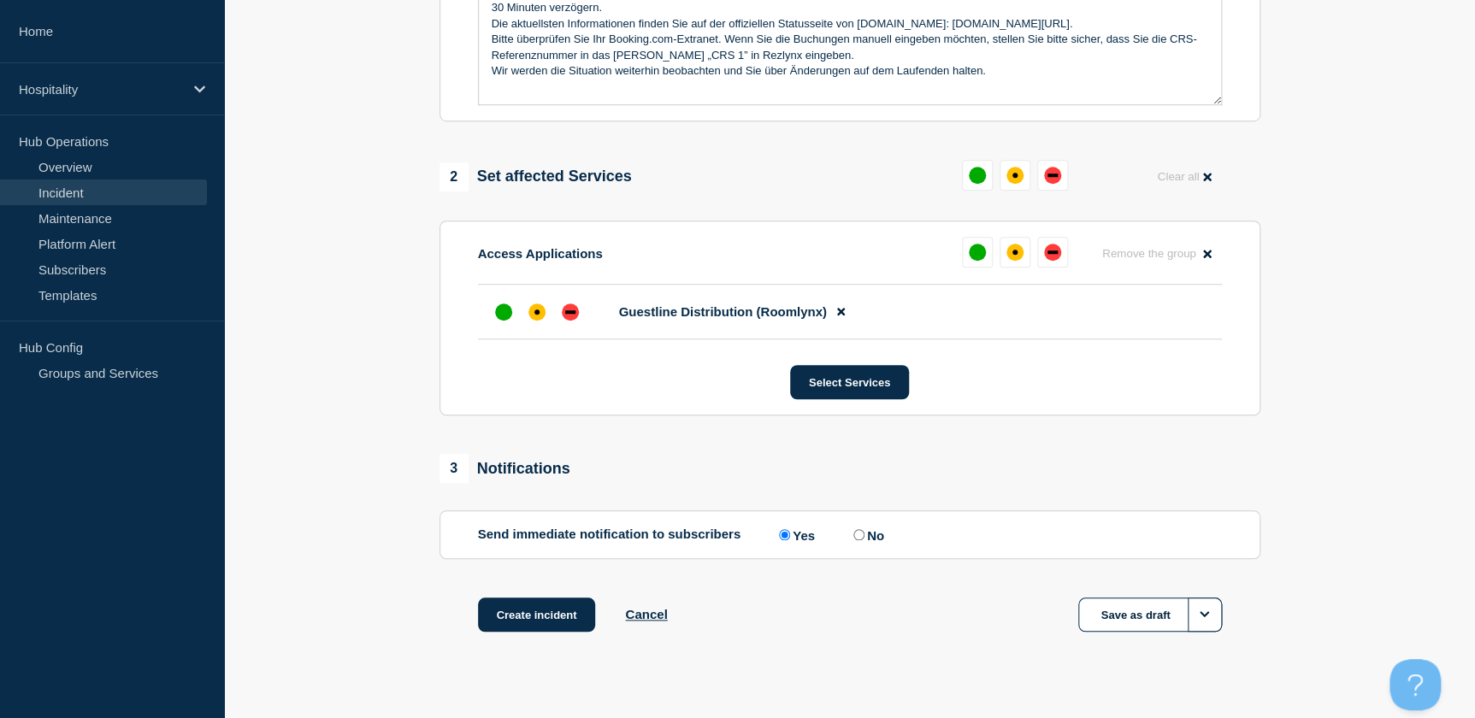
scroll to position [544, 0]
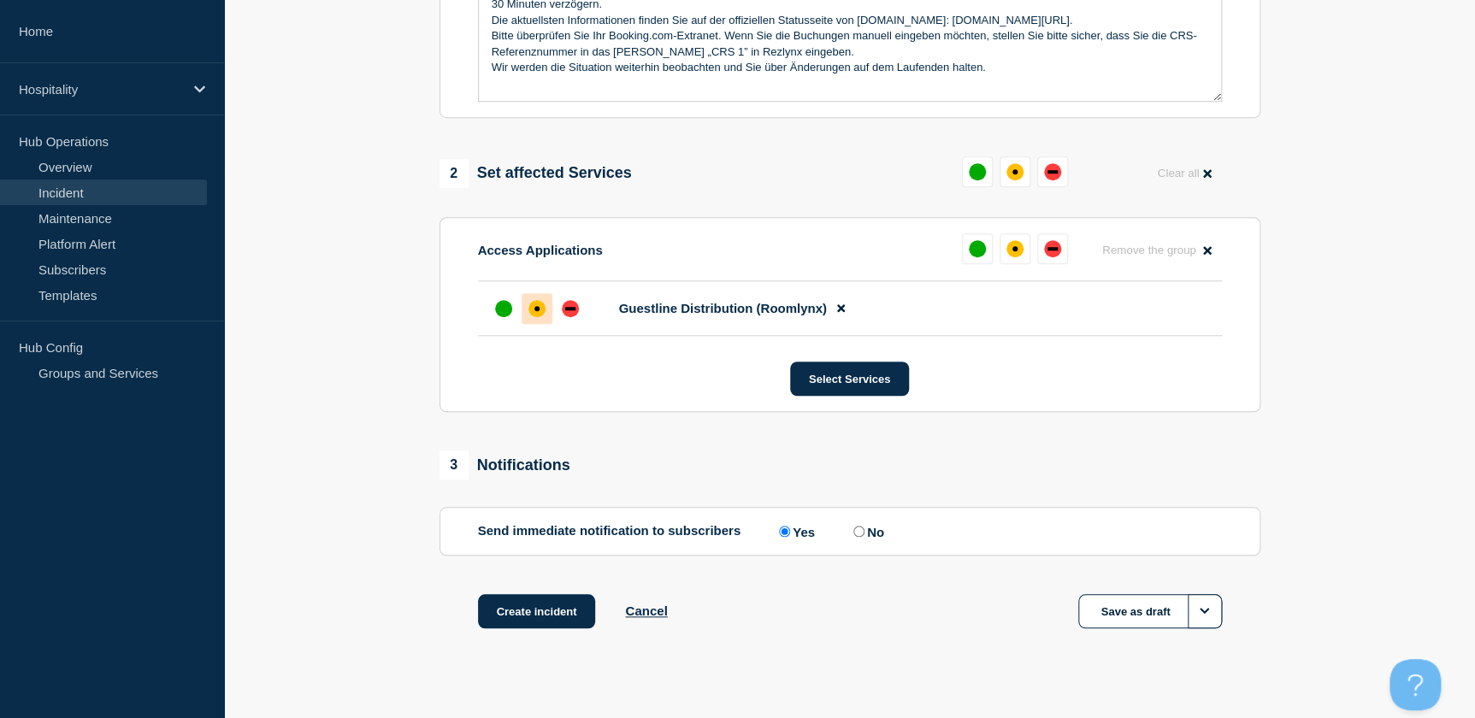
click at [529, 316] on div "affected" at bounding box center [537, 308] width 17 height 17
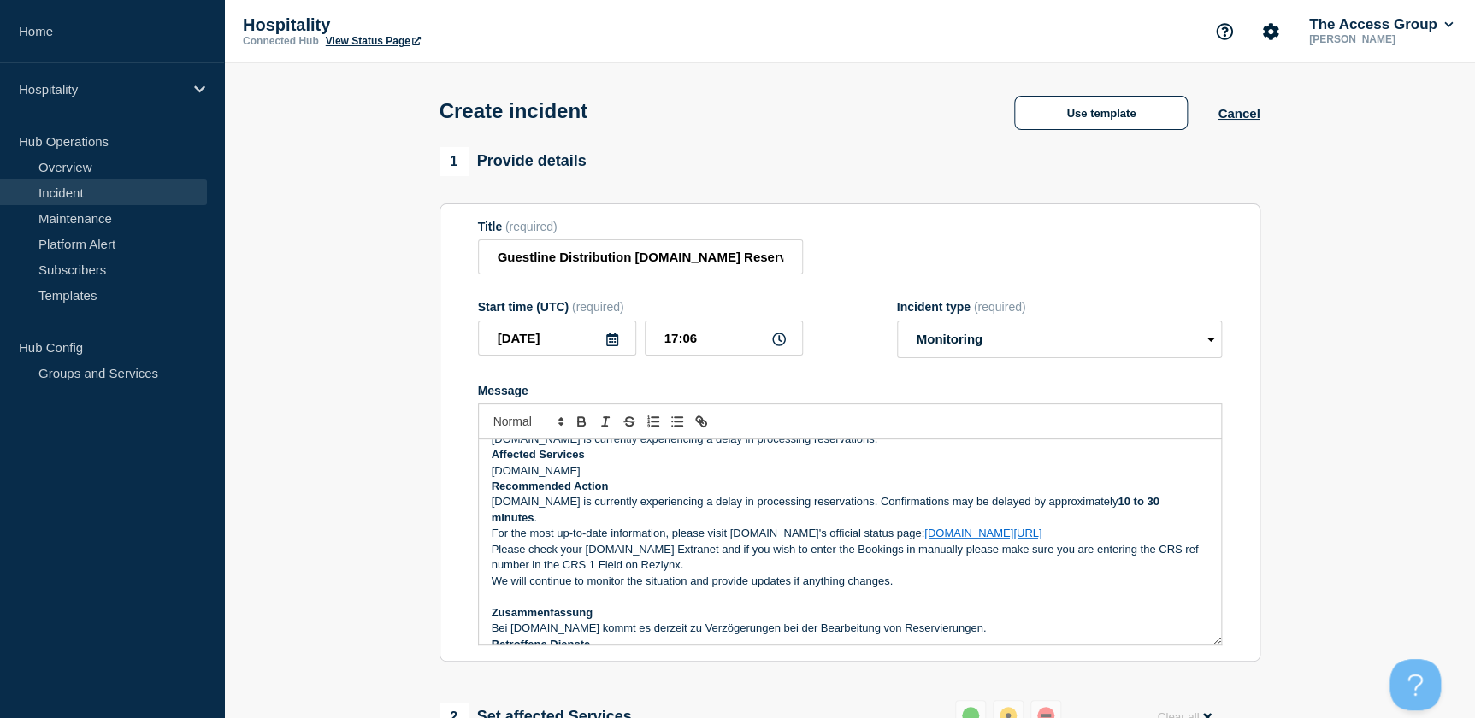
scroll to position [0, 0]
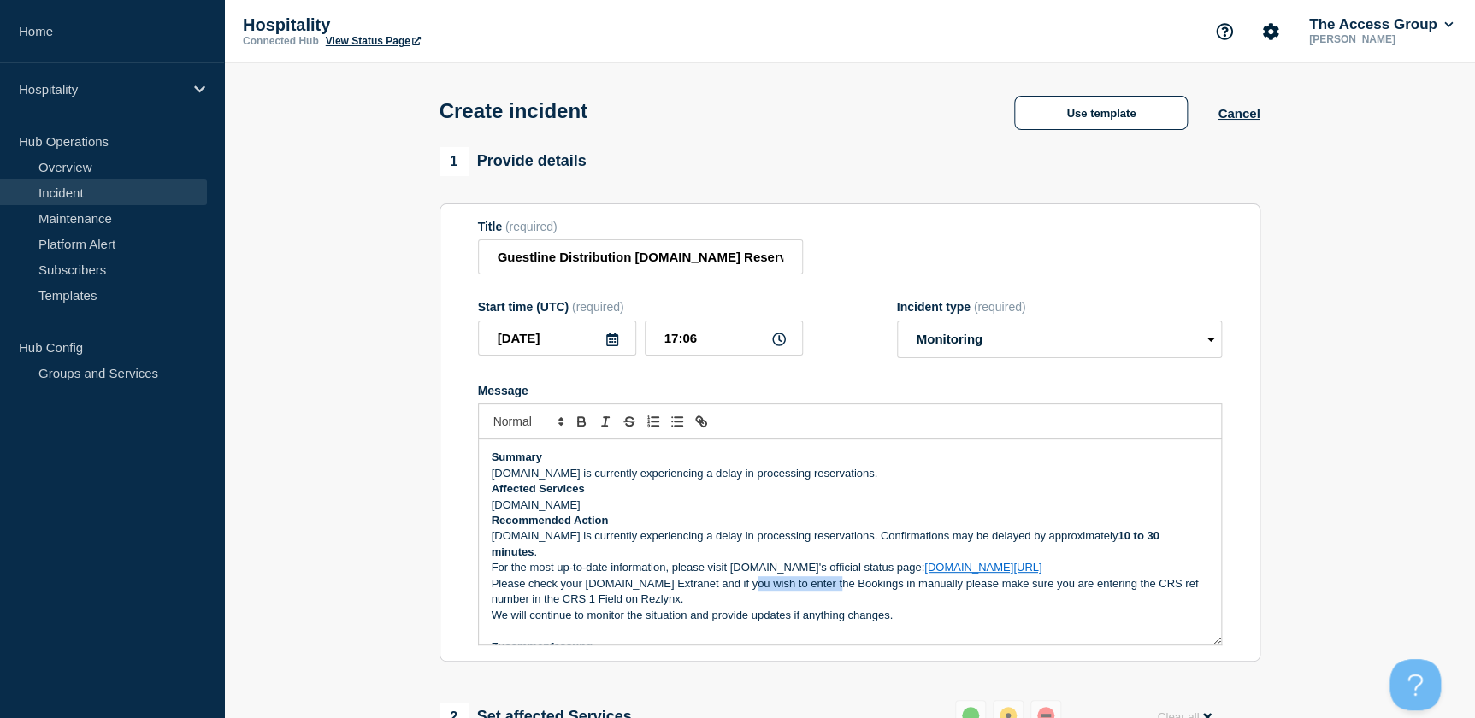
drag, startPoint x: 745, startPoint y: 576, endPoint x: 829, endPoint y: 575, distance: 83.8
click at [829, 576] on p "Please check your Booking.com Extranet and if you wish to enter the Bookings in…" at bounding box center [850, 592] width 717 height 32
click at [913, 608] on p "We will continue to monitor the situation and provide updates if anything chang…" at bounding box center [850, 615] width 717 height 15
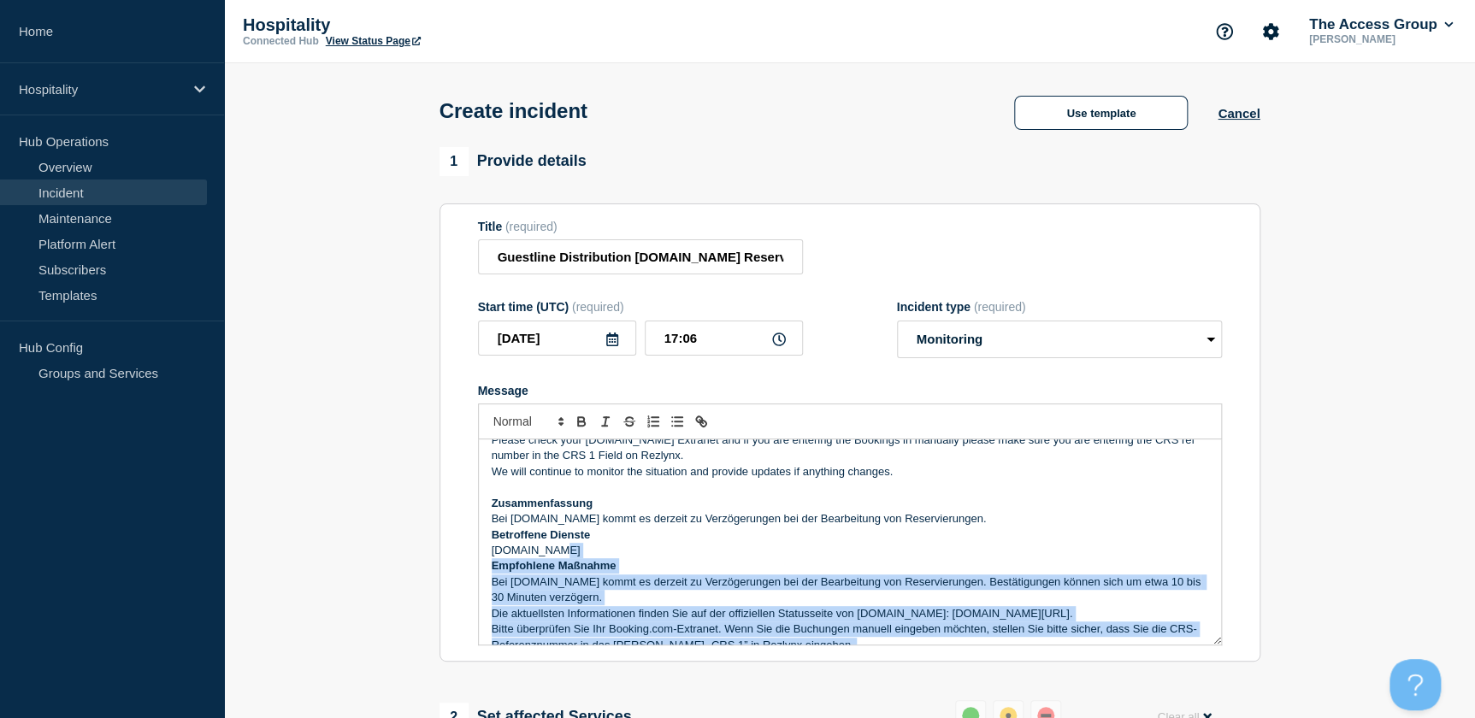
scroll to position [115, 0]
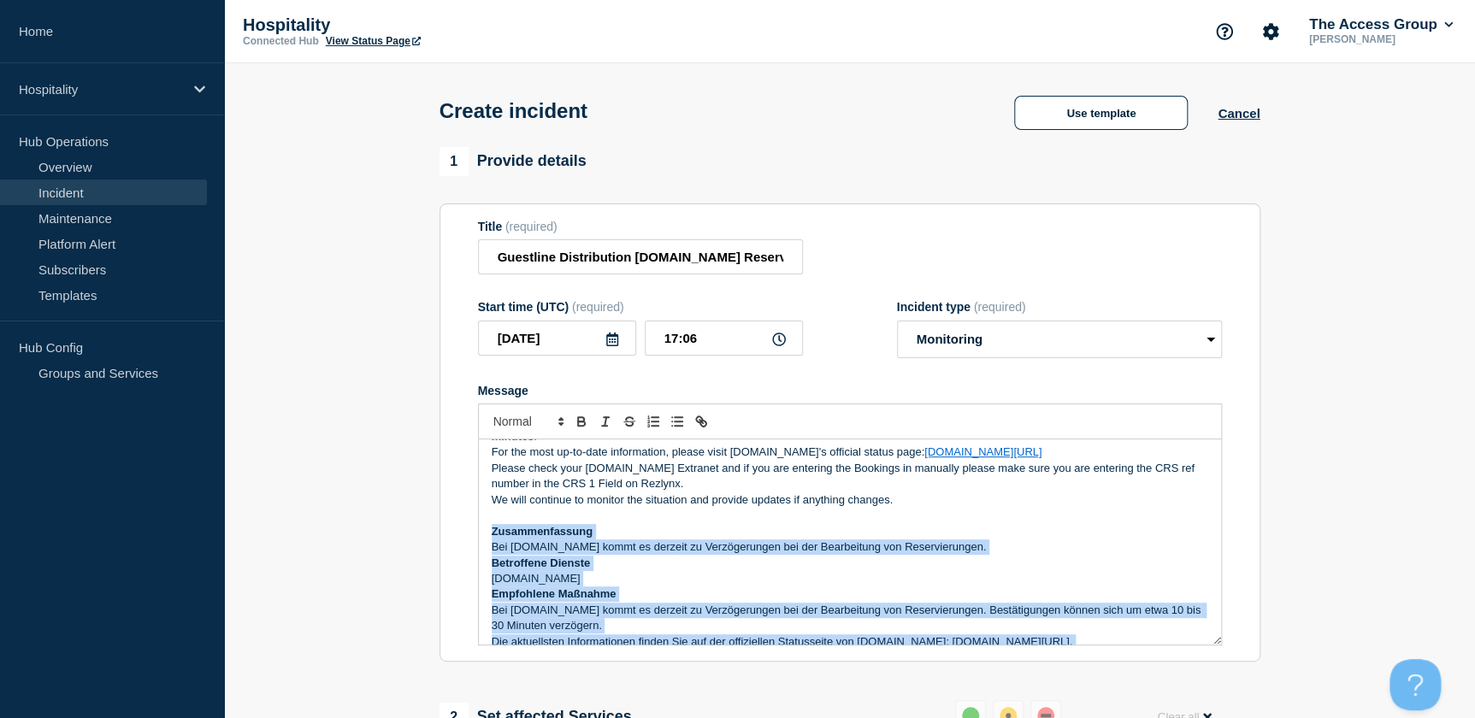
drag, startPoint x: 995, startPoint y: 607, endPoint x: 486, endPoint y: 522, distance: 516.8
click at [486, 522] on div "Summary Booking.com is currently experiencing a delay in processing reservation…" at bounding box center [850, 542] width 742 height 205
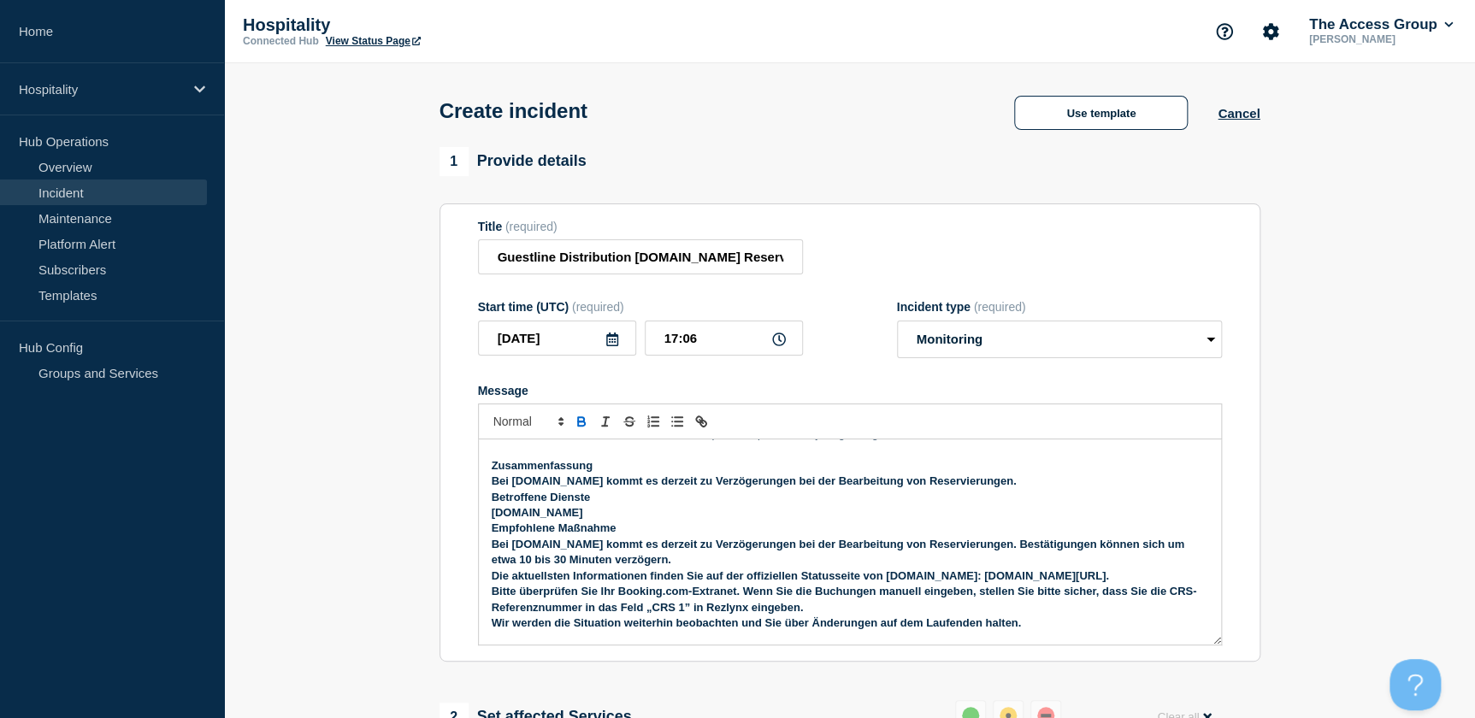
scroll to position [103, 0]
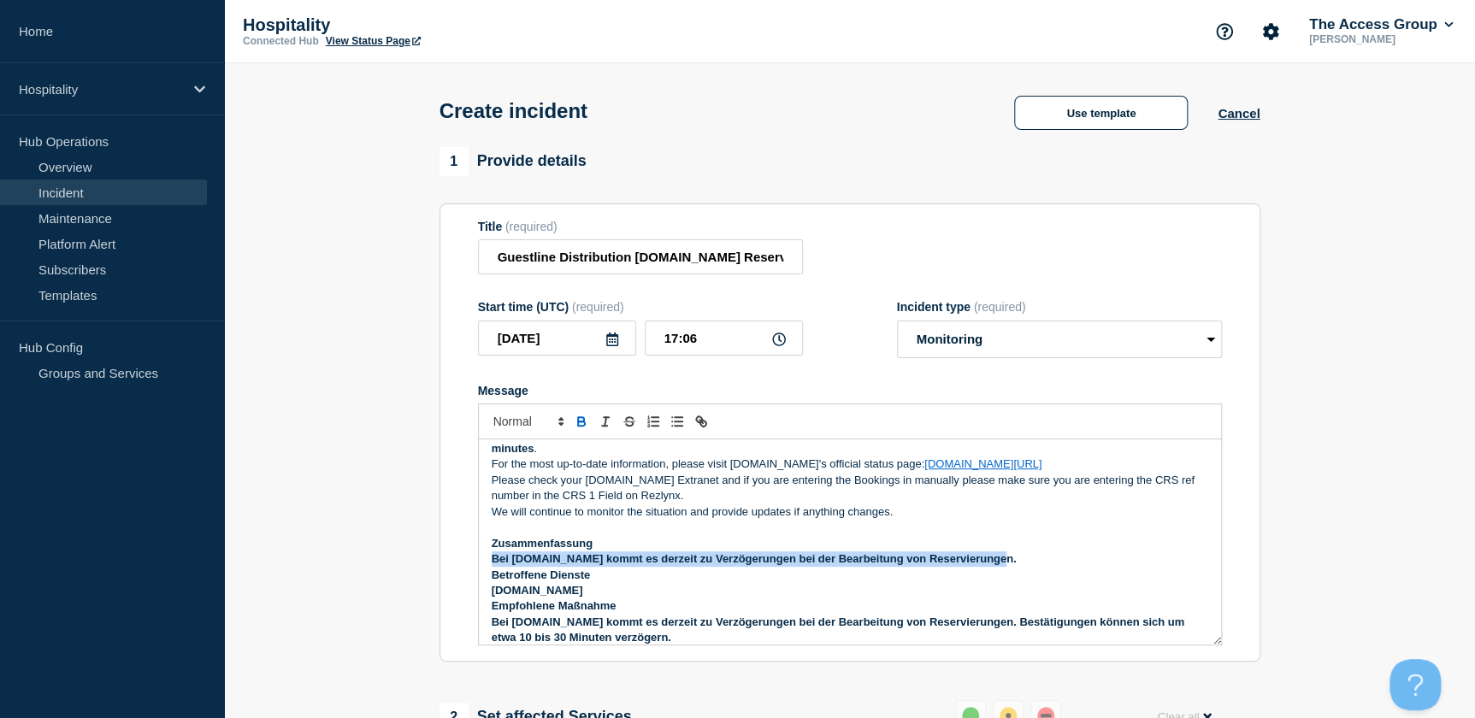
drag, startPoint x: 492, startPoint y: 545, endPoint x: 996, endPoint y: 546, distance: 504.6
click at [996, 546] on div "Summary Booking.com is currently experiencing a delay in processing reservation…" at bounding box center [850, 542] width 742 height 205
click at [582, 425] on icon "Toggle bold text" at bounding box center [581, 421] width 15 height 15
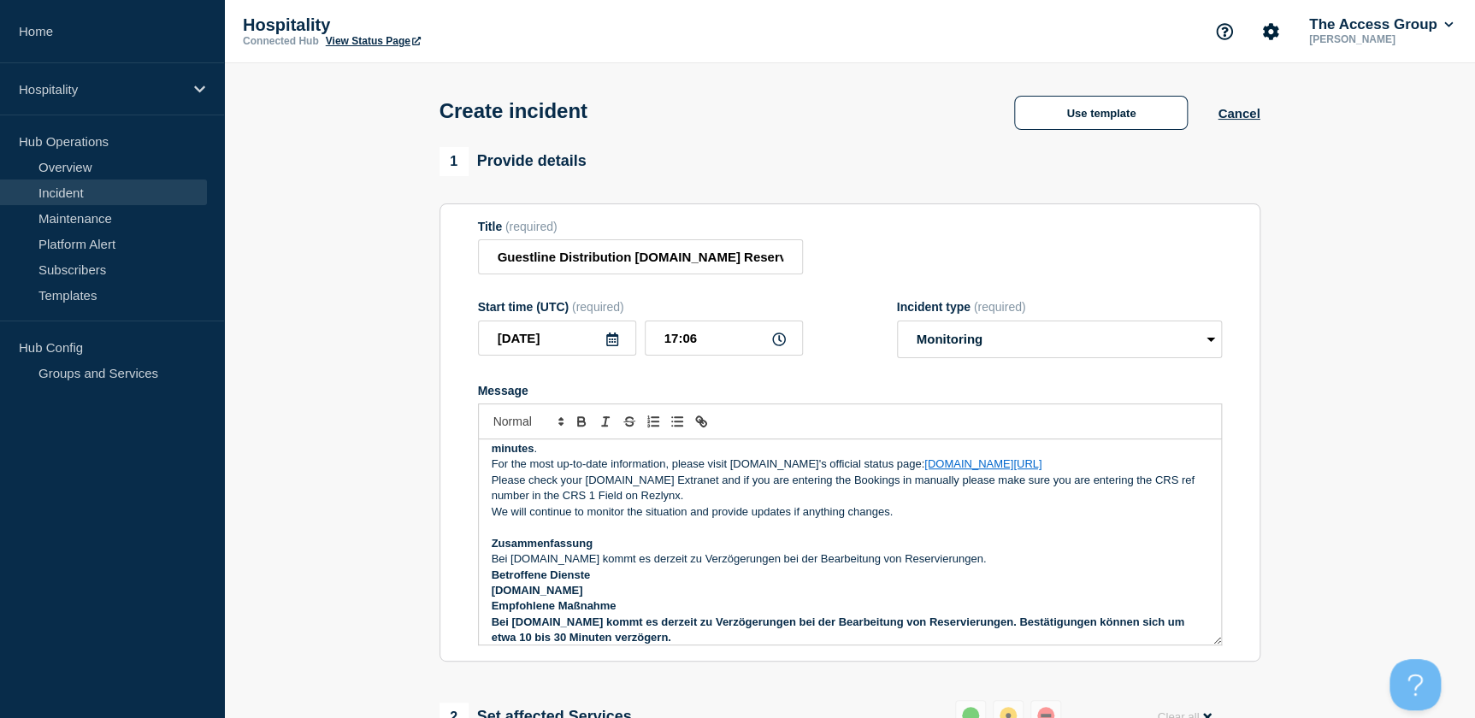
scroll to position [181, 0]
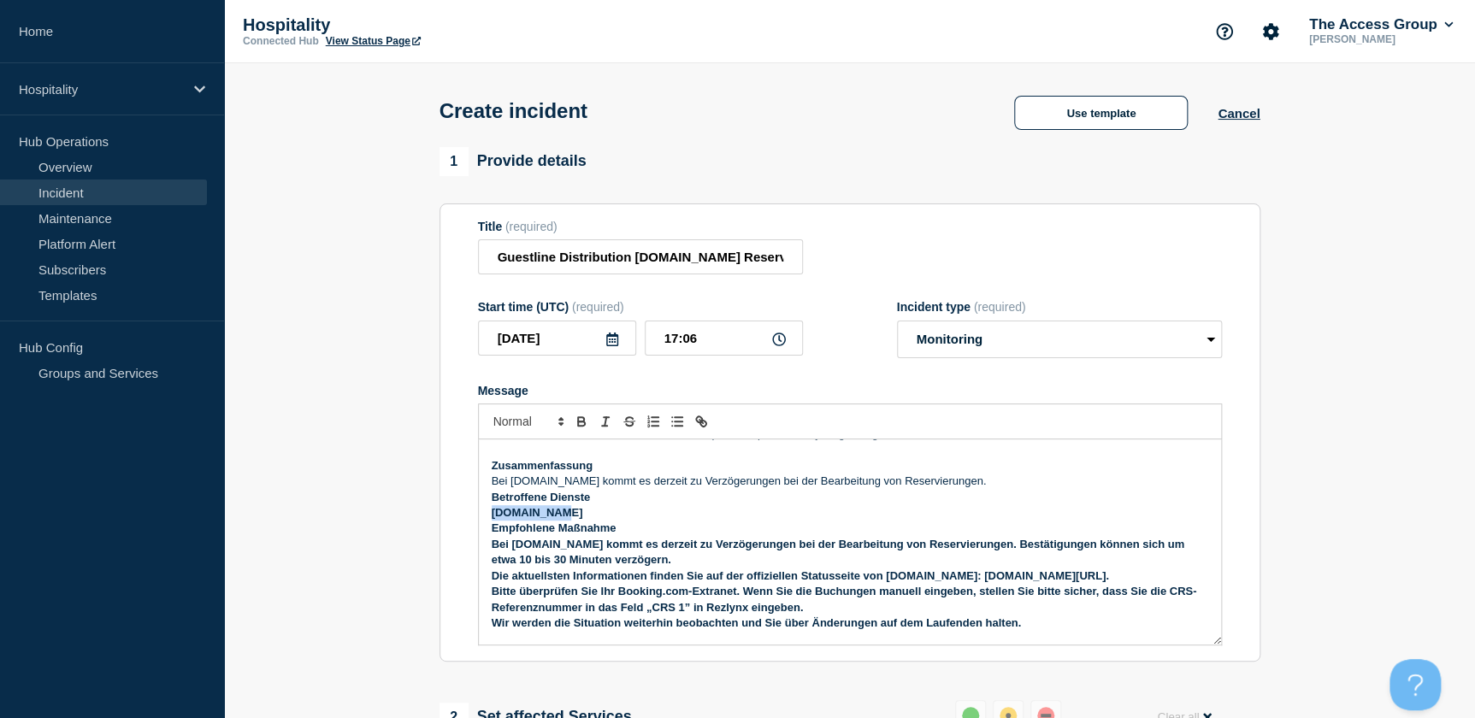
drag, startPoint x: 488, startPoint y: 504, endPoint x: 559, endPoint y: 504, distance: 71.0
click at [559, 504] on div "Summary Booking.com is currently experiencing a delay in processing reservation…" at bounding box center [850, 542] width 742 height 205
click at [581, 426] on icon "Toggle bold text" at bounding box center [581, 421] width 15 height 15
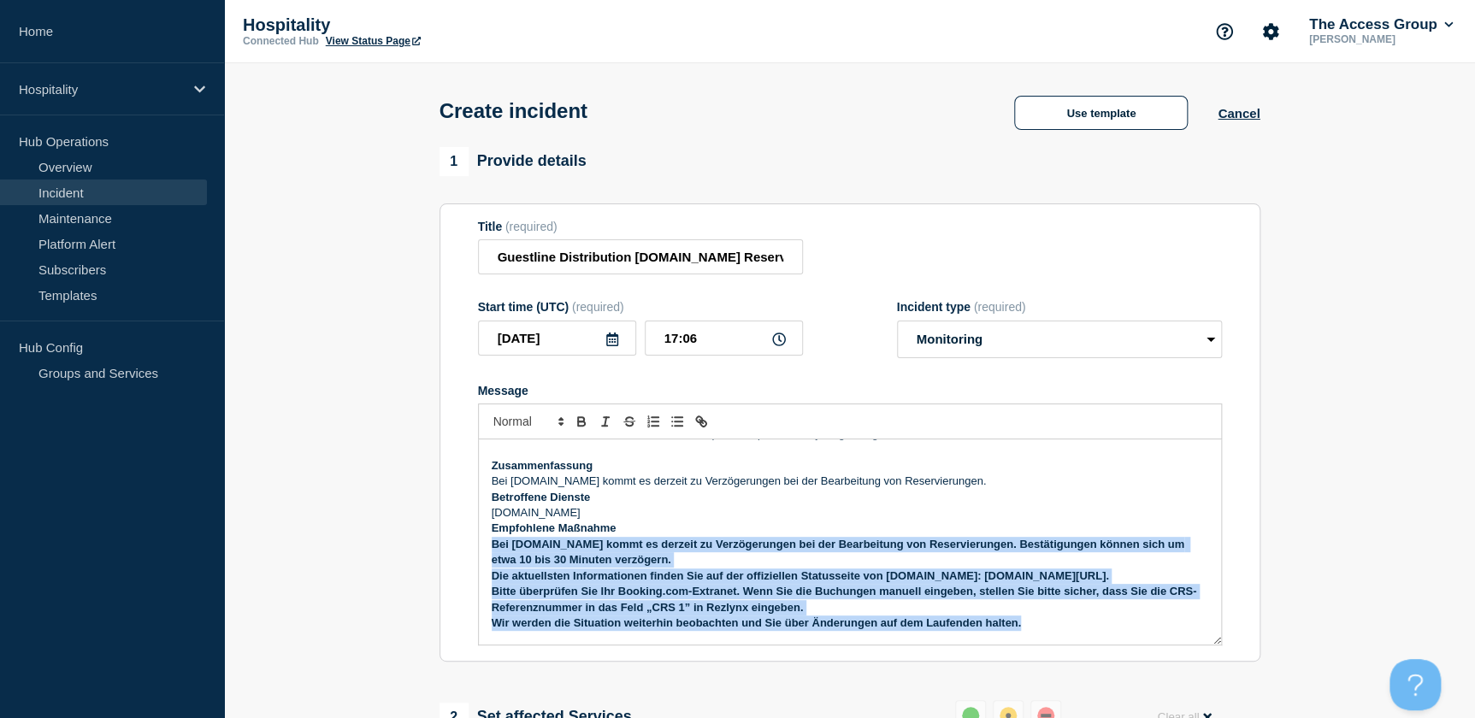
drag, startPoint x: 490, startPoint y: 538, endPoint x: 1021, endPoint y: 611, distance: 536.2
click at [1021, 611] on div "Summary Booking.com is currently experiencing a delay in processing reservation…" at bounding box center [850, 542] width 742 height 205
click at [579, 429] on icon "Toggle bold text" at bounding box center [581, 421] width 15 height 15
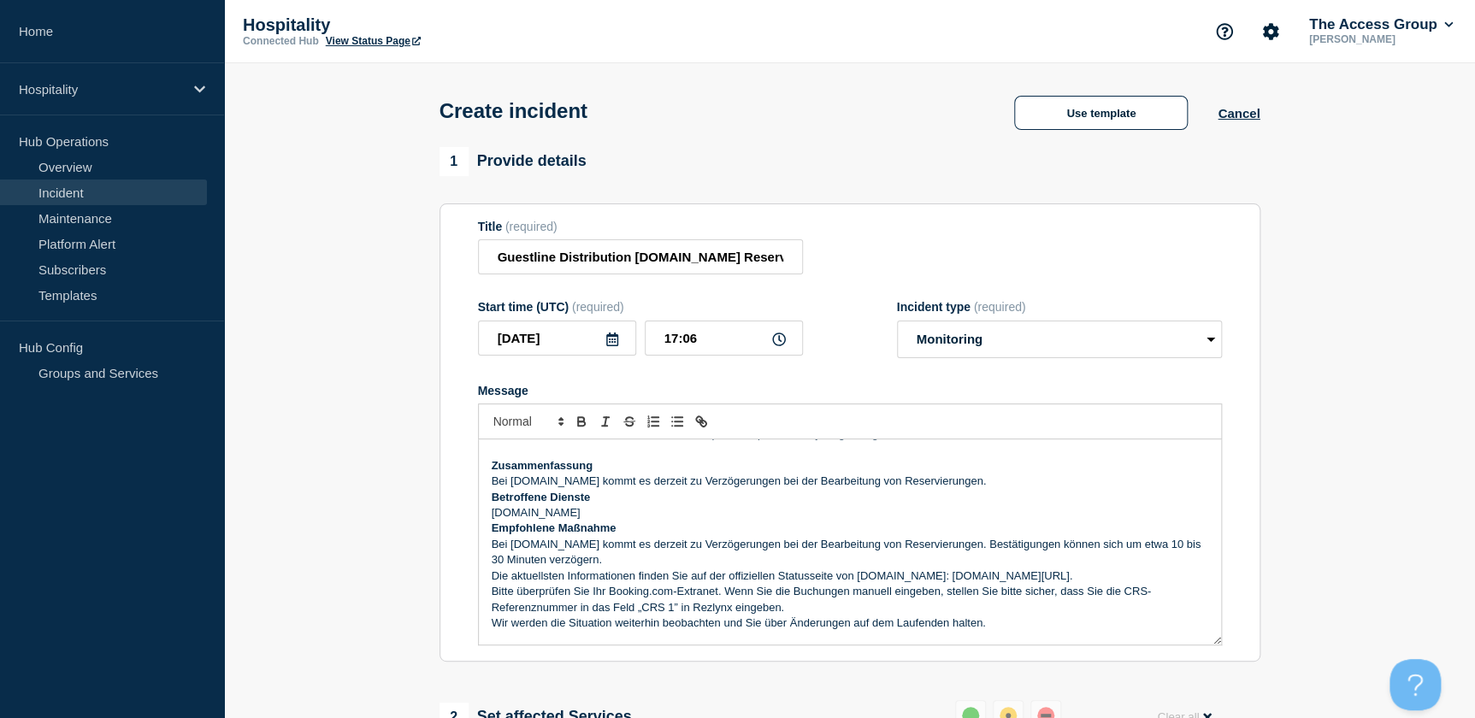
scroll to position [225, 0]
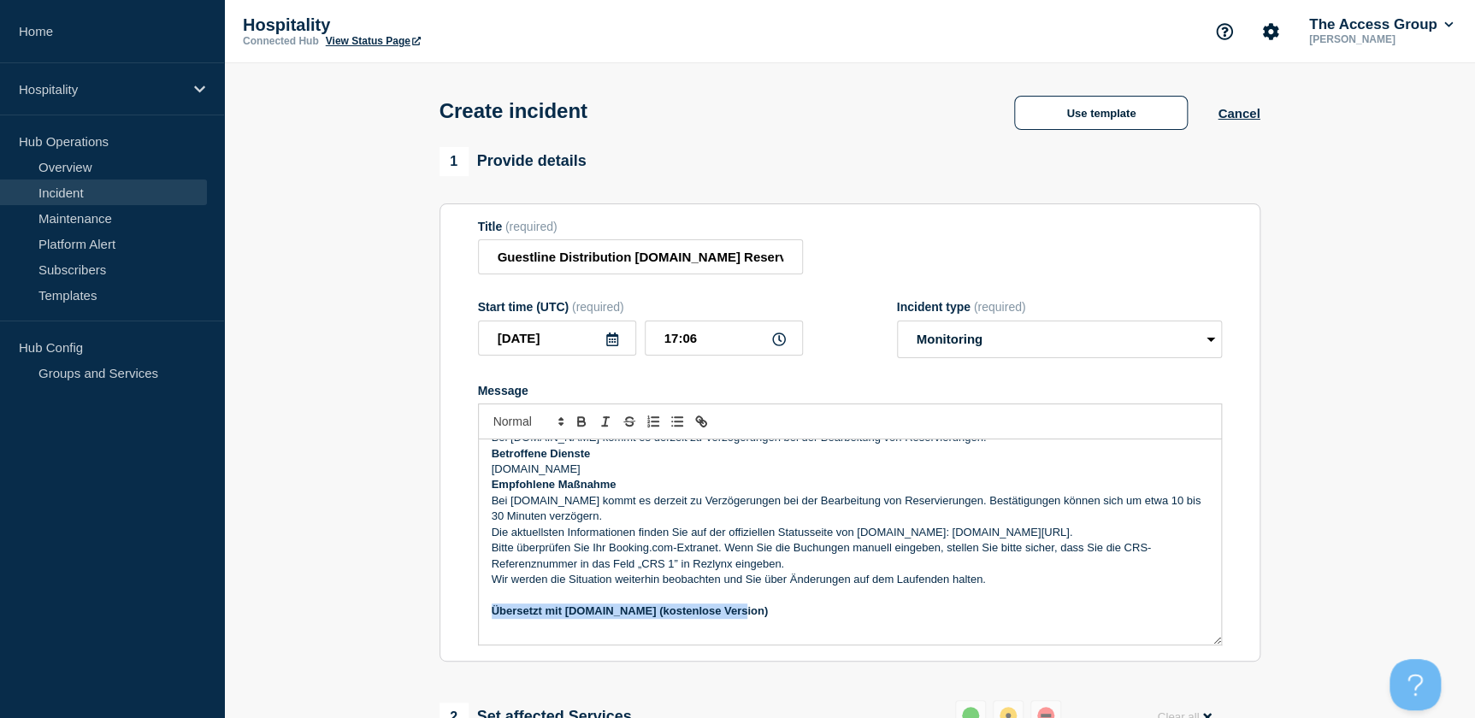
drag, startPoint x: 747, startPoint y: 642, endPoint x: 487, endPoint y: 606, distance: 262.5
click at [487, 606] on div "Summary Booking.com is currently experiencing a delay in processing reservation…" at bounding box center [850, 542] width 742 height 205
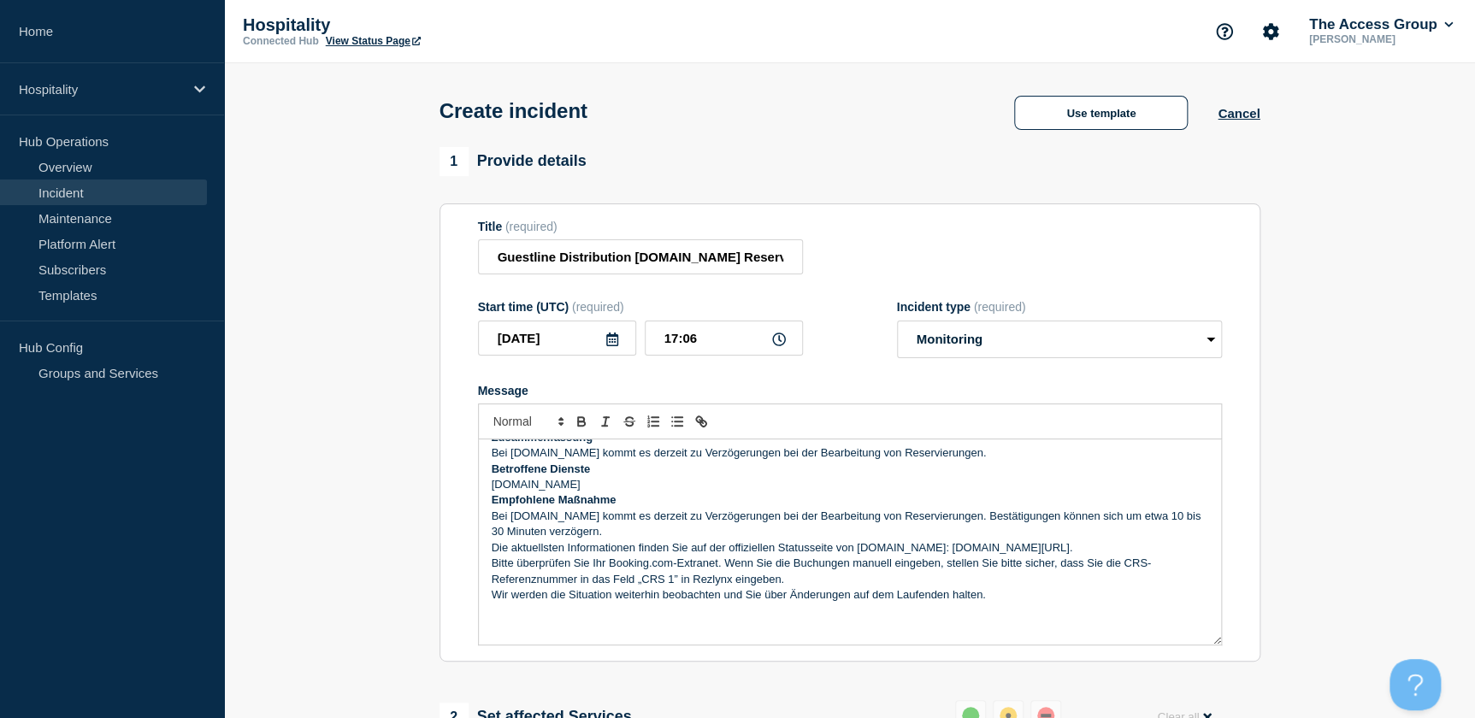
click at [823, 568] on p "Bitte überprüfen Sie Ihr Booking.com-Extranet. Wenn Sie die Buchungen manuell e…" at bounding box center [850, 572] width 717 height 32
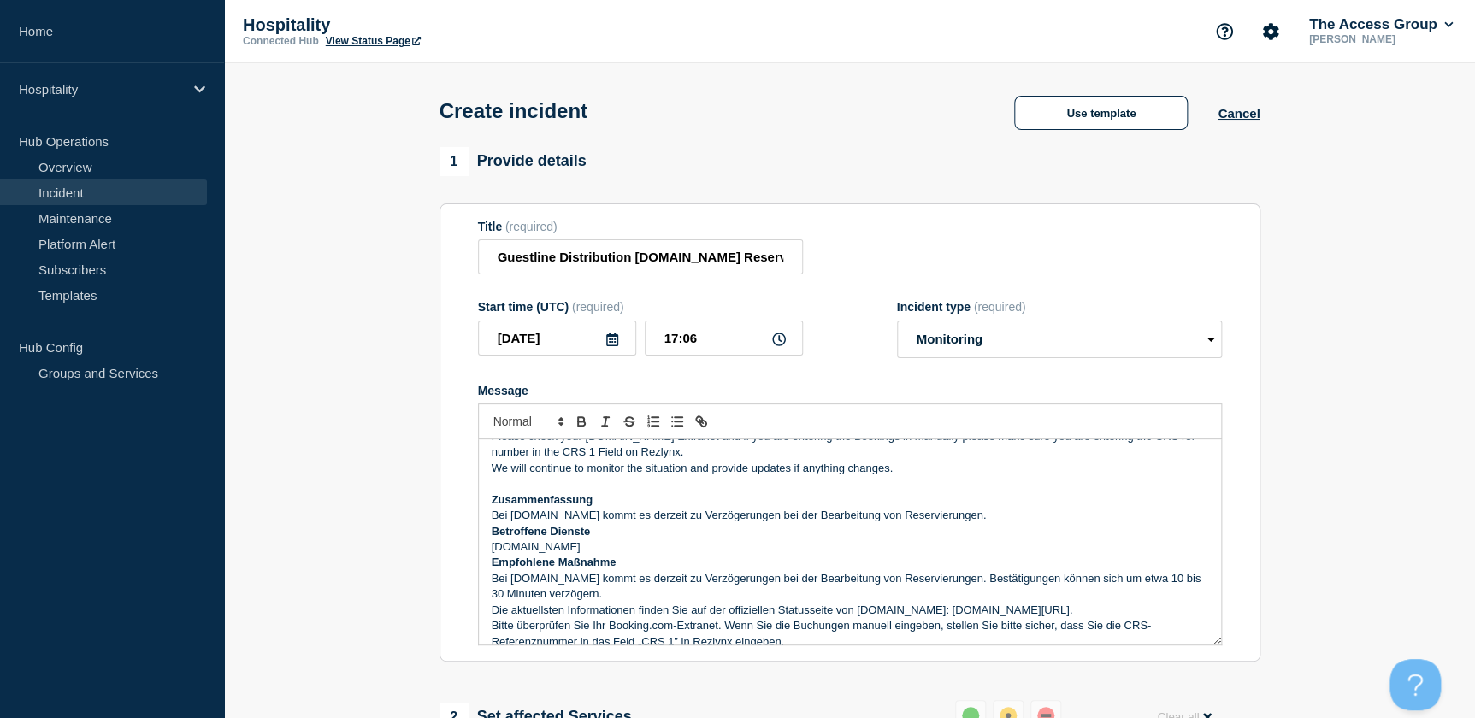
scroll to position [69, 0]
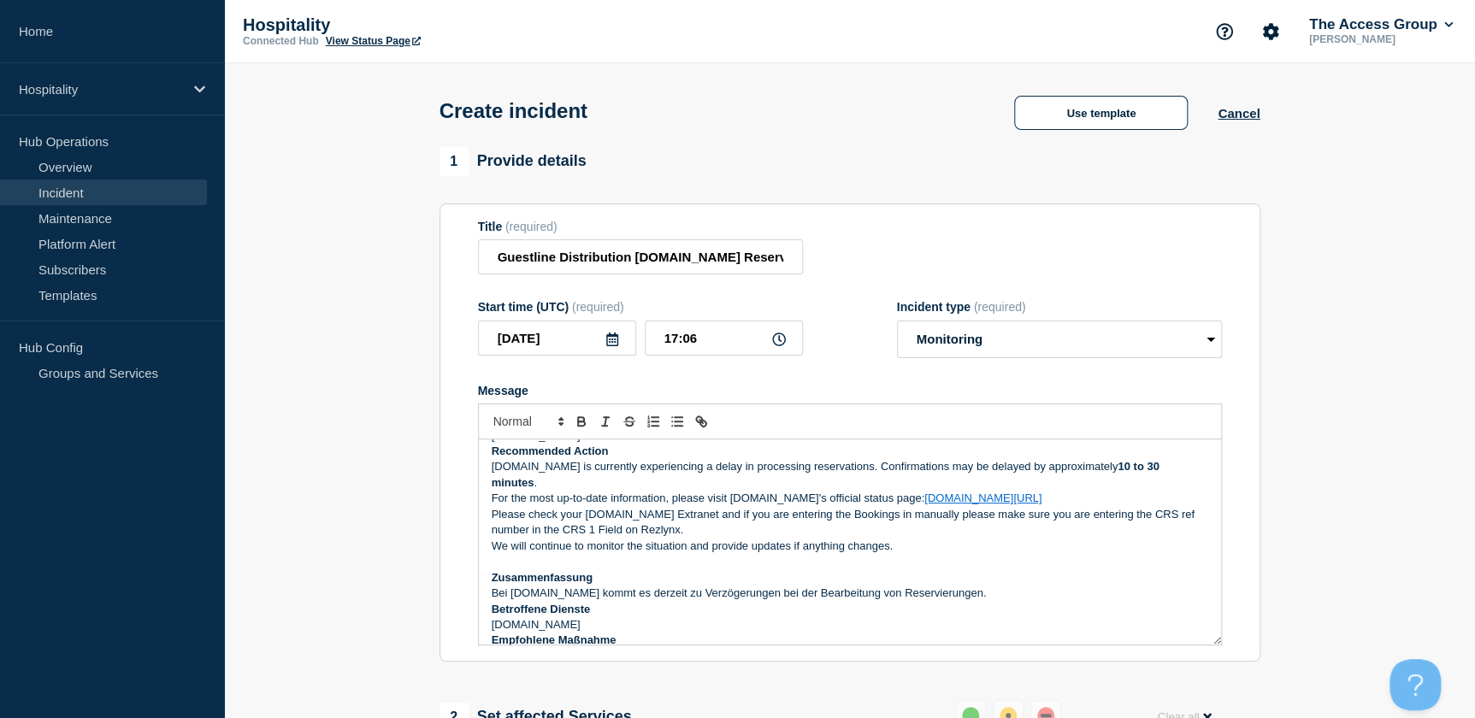
click at [767, 518] on p "Please check your Booking.com Extranet and if you are entering the Bookings in …" at bounding box center [850, 523] width 717 height 32
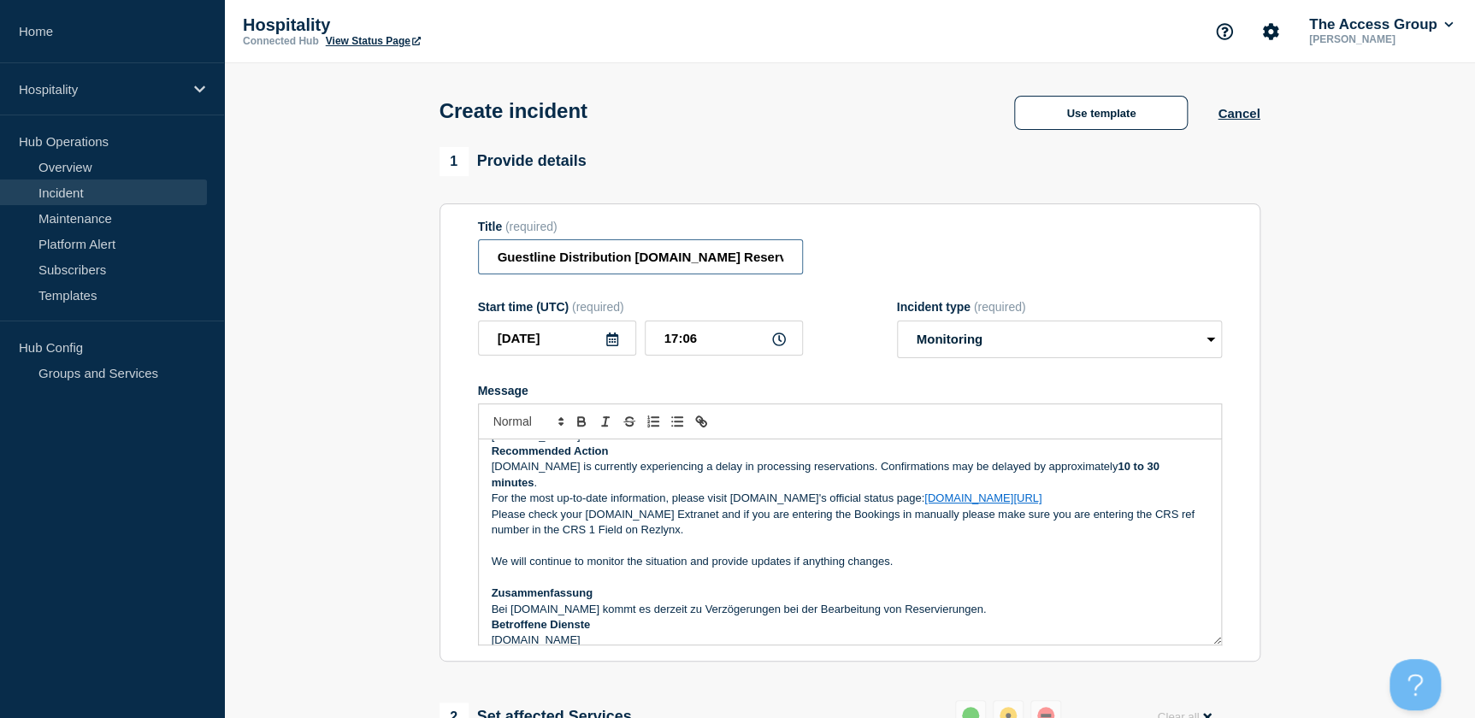
scroll to position [0, 86]
drag, startPoint x: 496, startPoint y: 262, endPoint x: 813, endPoint y: 262, distance: 317.3
click at [813, 262] on div "Title (required) Guestline Distribution Booking.com Reservation API delivery" at bounding box center [850, 248] width 744 height 56
click at [790, 265] on input "Guestline Distribution Booking.com Reservation API delivery" at bounding box center [640, 256] width 325 height 35
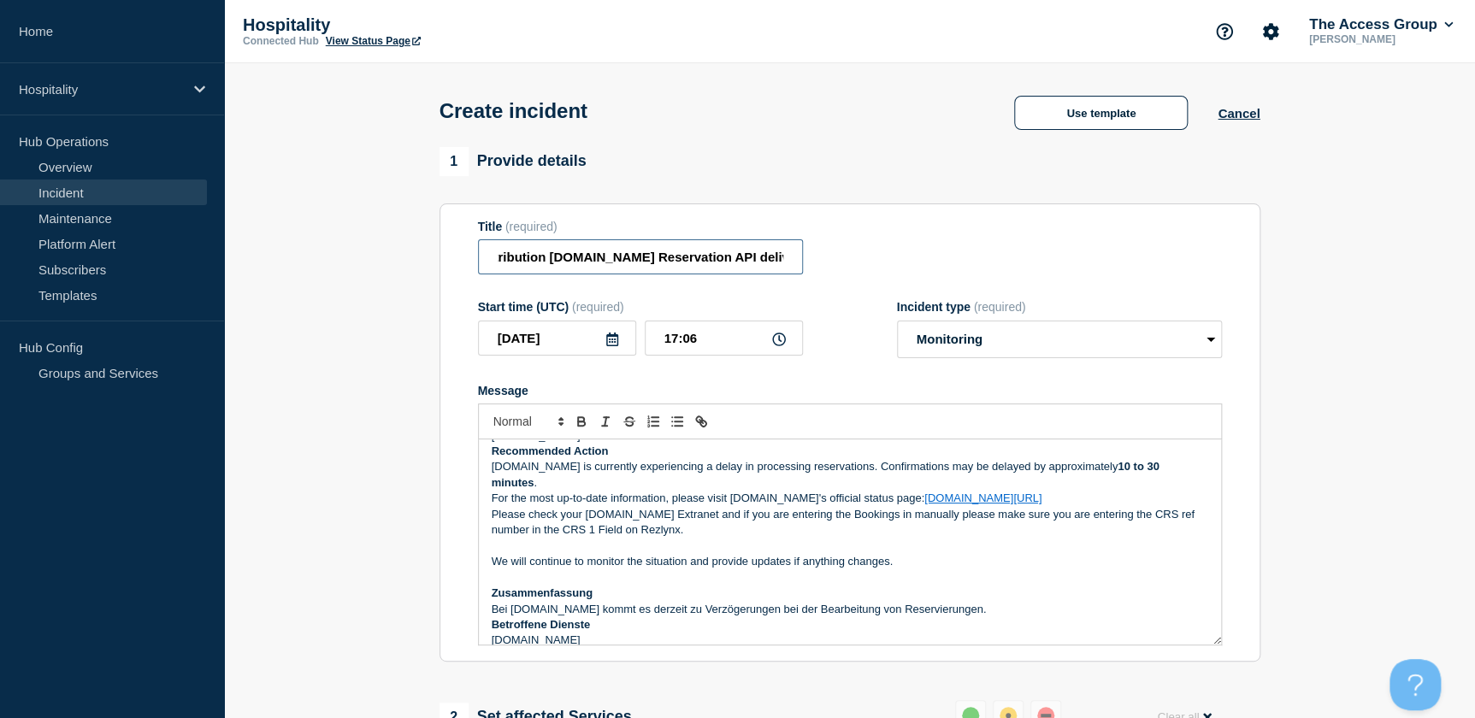
scroll to position [0, 90]
paste input "Guestline Distribution Booking.com Reservierungs-API-Lieferung"
type input "Guestline Distribution Booking.com Reservation API delivery/Guestline Distribut…"
click at [929, 239] on div "Title (required) Guestline Distribution Booking.com Reservation API delivery/Gu…" at bounding box center [850, 248] width 744 height 56
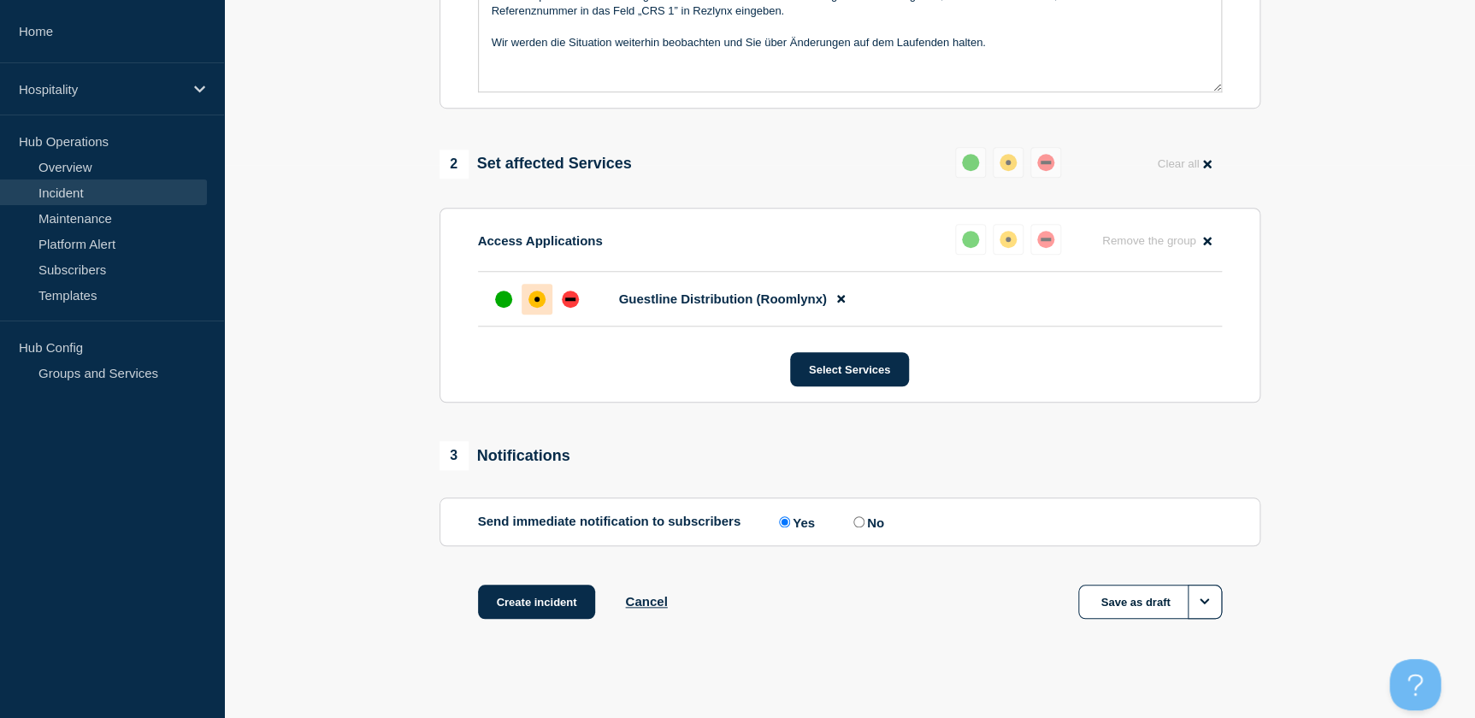
scroll to position [570, 0]
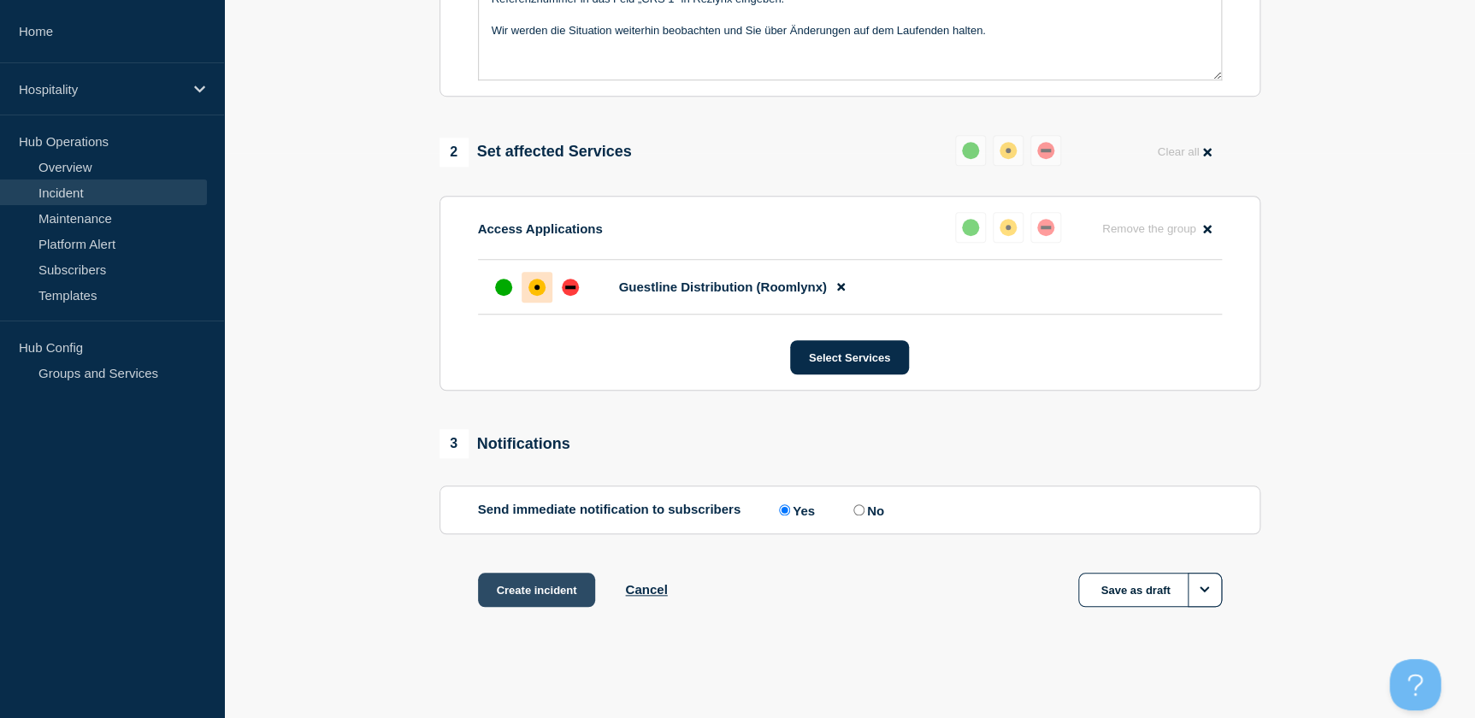
click at [508, 588] on button "Create incident" at bounding box center [537, 590] width 118 height 34
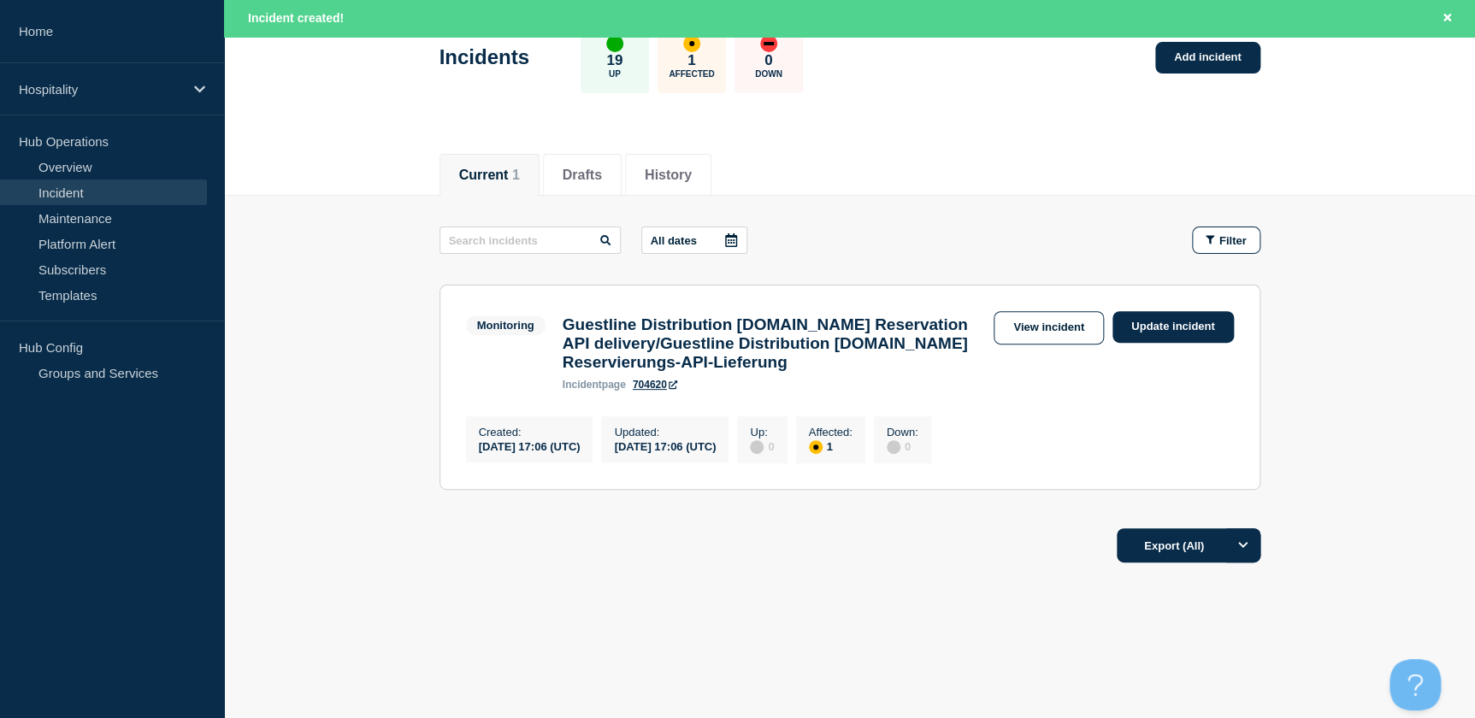
scroll to position [117, 0]
click at [1019, 316] on link "View incident" at bounding box center [1049, 327] width 110 height 33
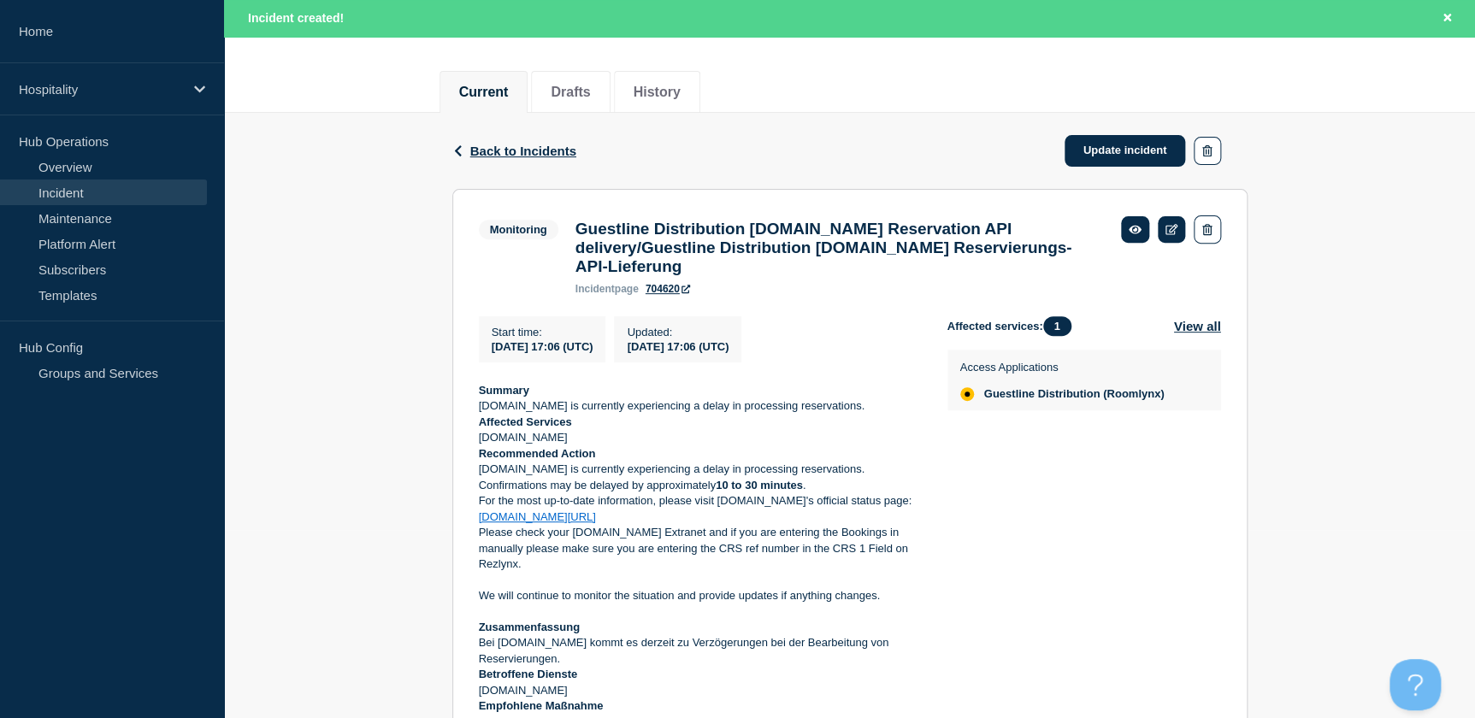
scroll to position [233, 0]
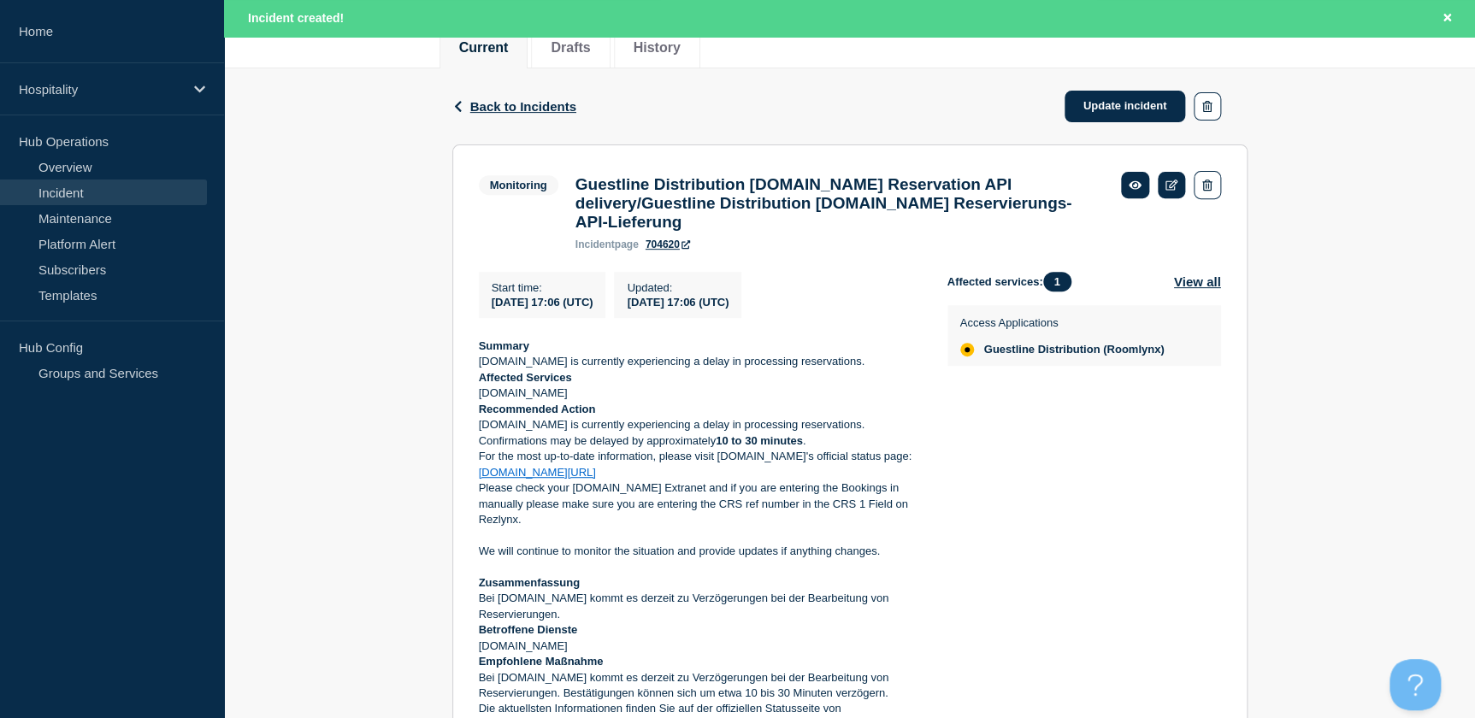
click at [530, 528] on p "Please check your Booking.com Extranet and if you are entering the Bookings in …" at bounding box center [699, 504] width 441 height 47
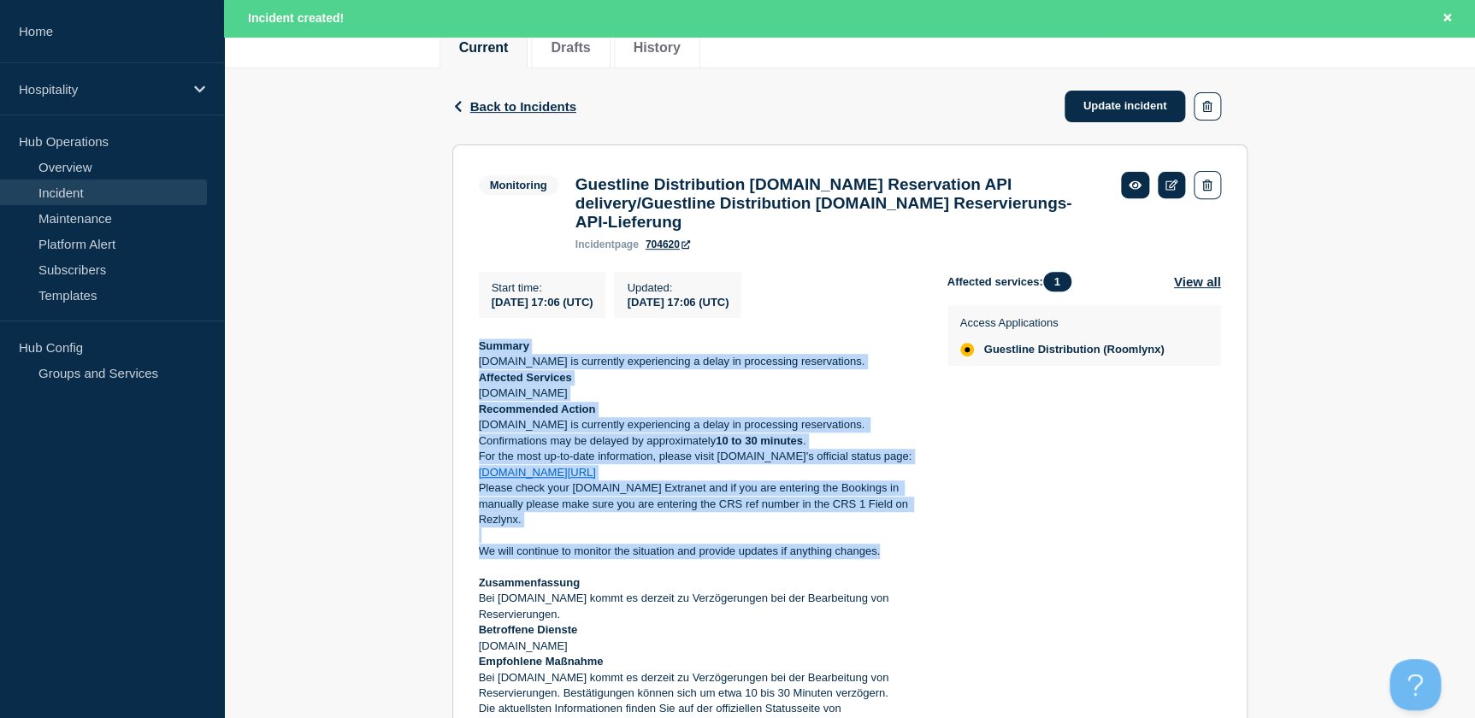
drag, startPoint x: 892, startPoint y: 569, endPoint x: 405, endPoint y: 357, distance: 531.6
click at [405, 355] on div "Back Back to Incidents Update incident Monitoring Guestline Distribution Bookin…" at bounding box center [849, 489] width 1251 height 843
copy div "Summary Booking.com is currently experiencing a delay in processing reservation…"
click at [504, 479] on link "connect.booking.com/status" at bounding box center [537, 472] width 117 height 13
click at [678, 401] on p "Booking.com" at bounding box center [699, 393] width 441 height 15
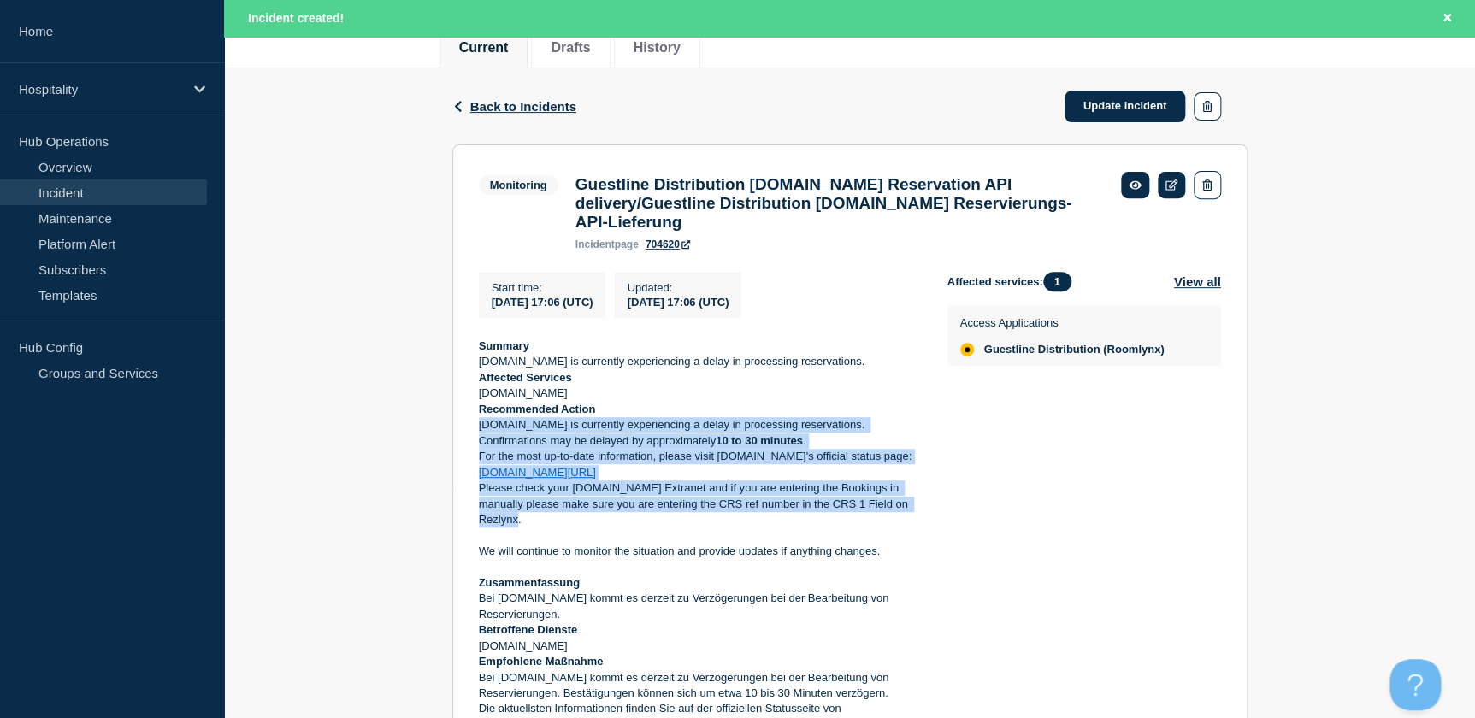
drag, startPoint x: 476, startPoint y: 434, endPoint x: 664, endPoint y: 524, distance: 207.7
click at [664, 526] on section "Monitoring Guestline Distribution Booking.com Reservation API delivery/Guestlin…" at bounding box center [849, 515] width 795 height 741
copy div "Booking.com is currently experiencing a delay in processing reservations. Confi…"
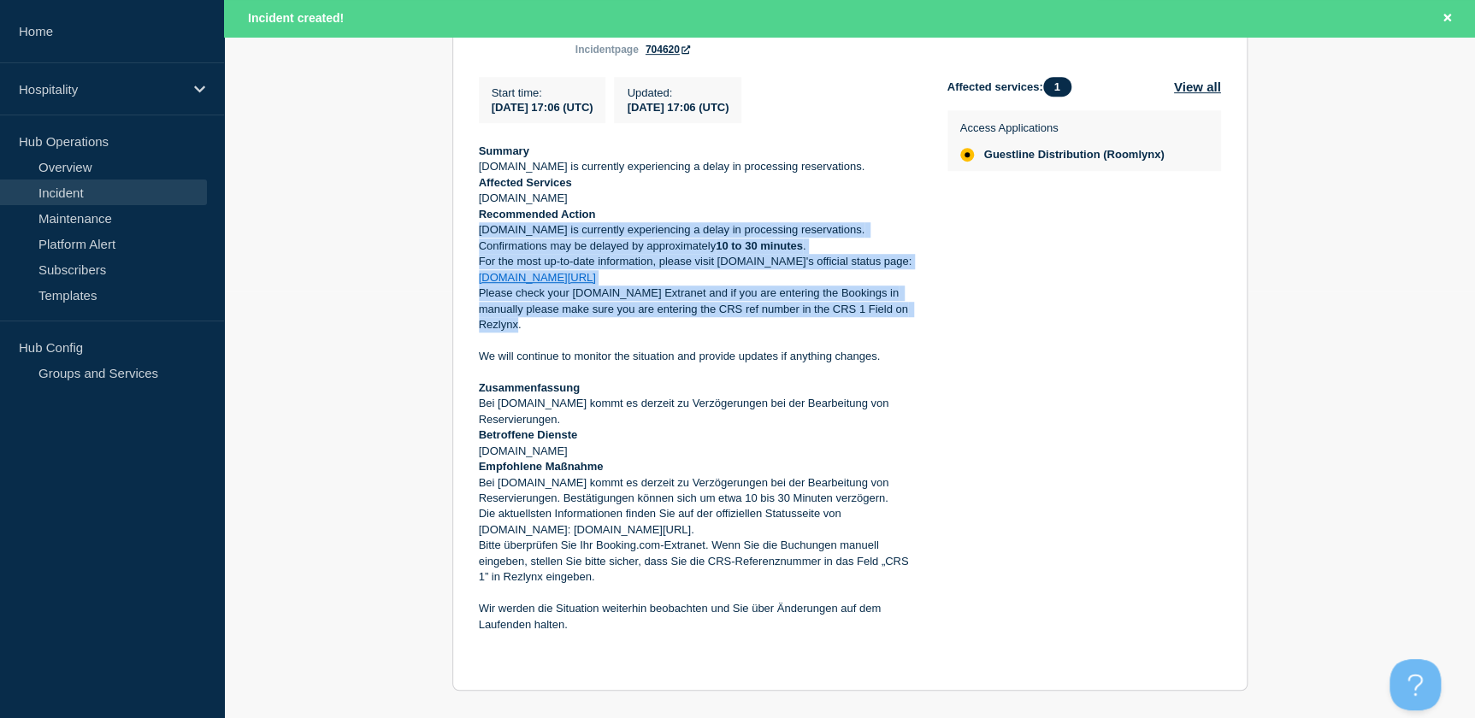
scroll to position [464, 0]
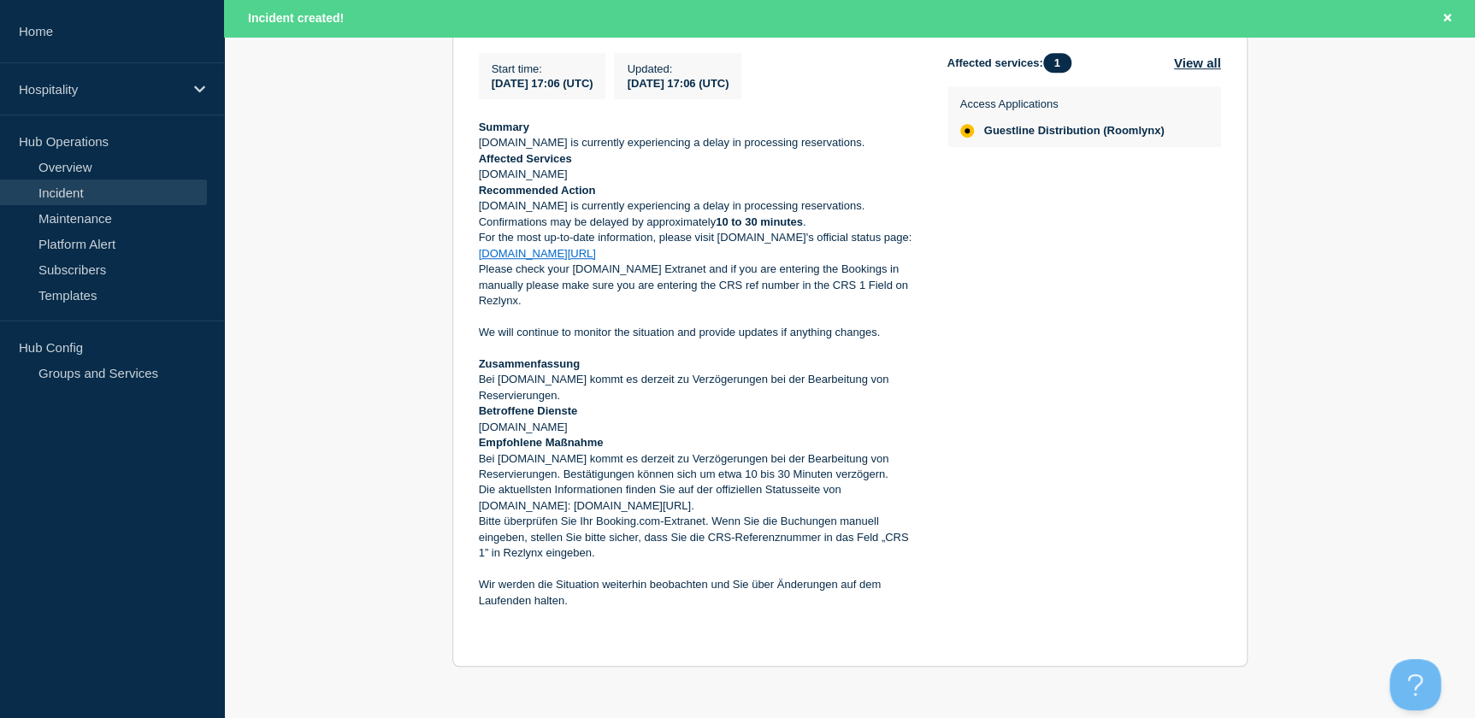
click at [630, 351] on p at bounding box center [699, 347] width 441 height 15
drag, startPoint x: 898, startPoint y: 330, endPoint x: 476, endPoint y: 333, distance: 421.6
click at [476, 333] on section "Monitoring Guestline Distribution Booking.com Reservation API delivery/Guestlin…" at bounding box center [849, 296] width 795 height 741
copy p "We will continue to monitor the situation and provide updates if anything chang…"
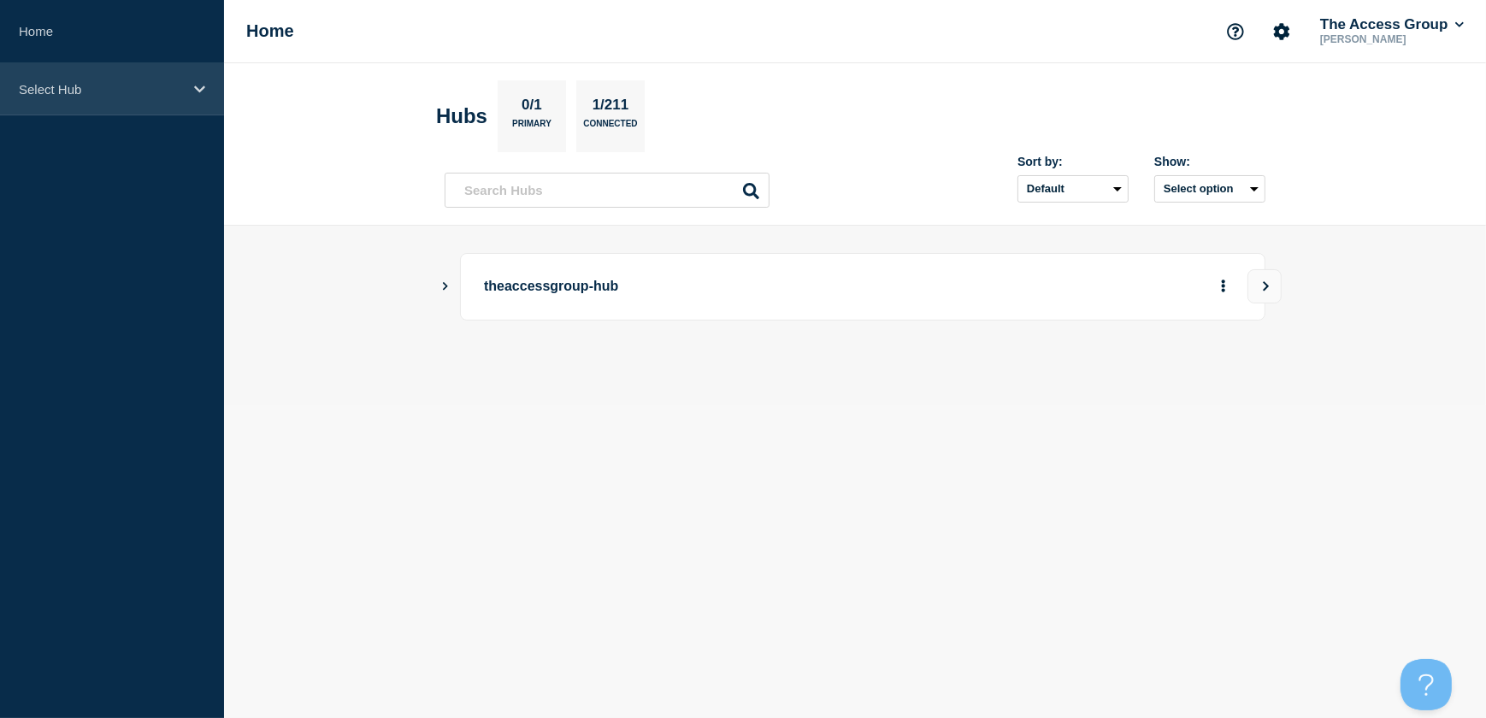
click at [90, 102] on div "Select Hub" at bounding box center [112, 89] width 224 height 52
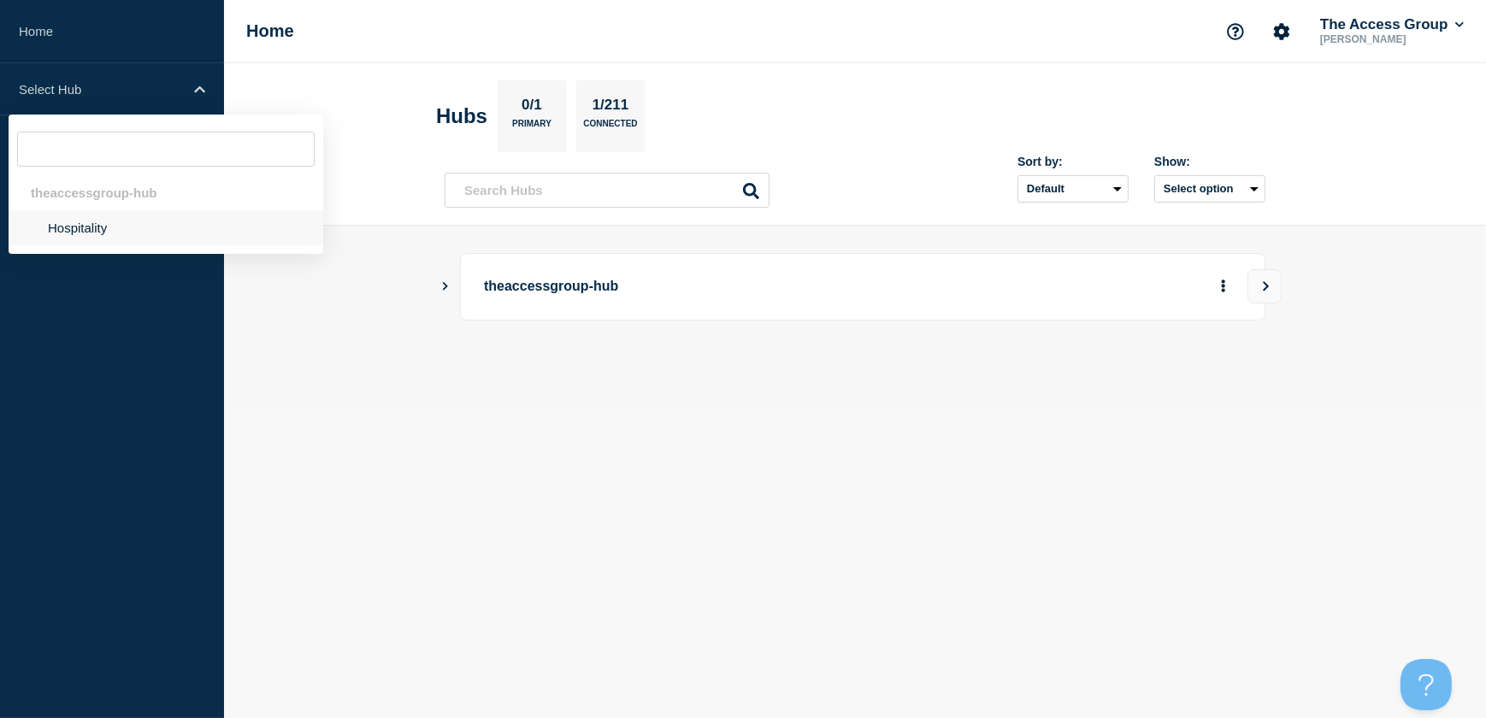
click at [84, 233] on li "Hospitality" at bounding box center [166, 227] width 315 height 35
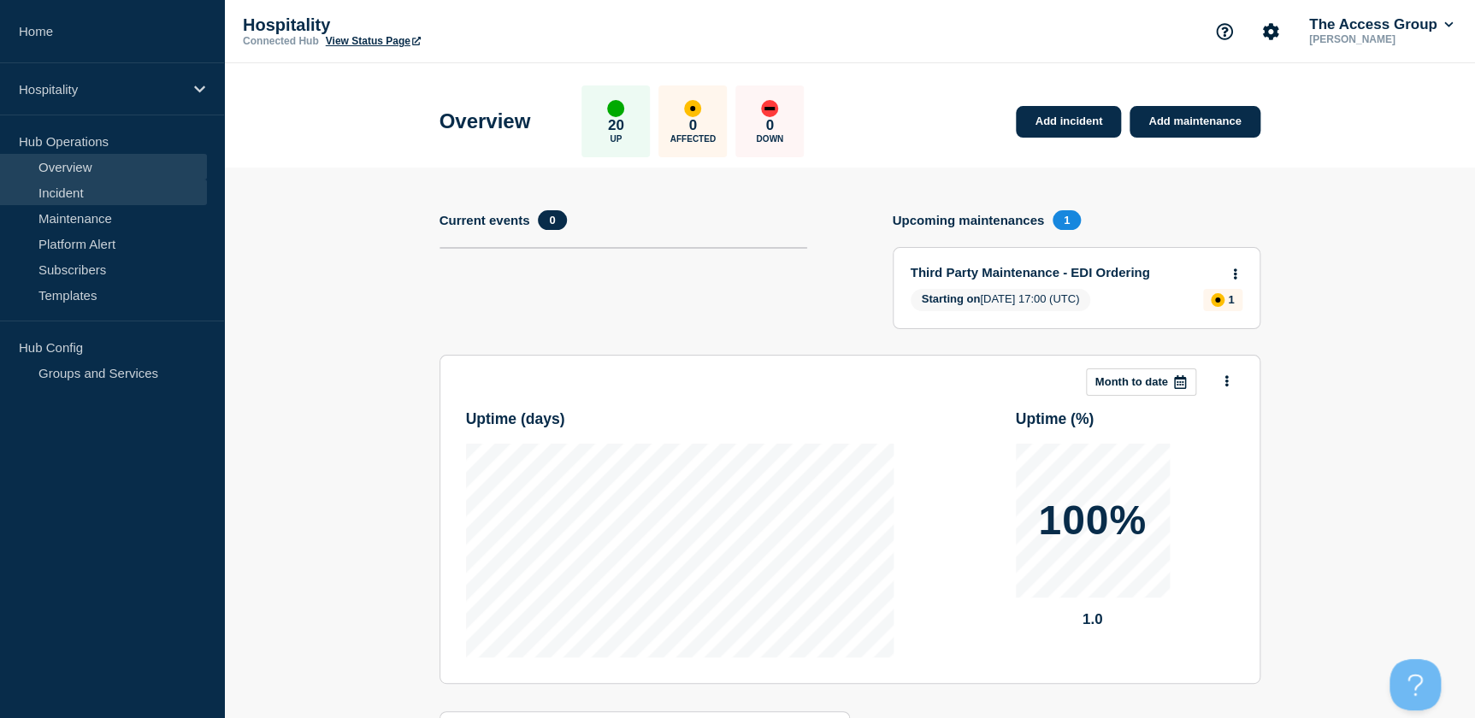
click at [108, 194] on link "Incident" at bounding box center [103, 193] width 207 height 26
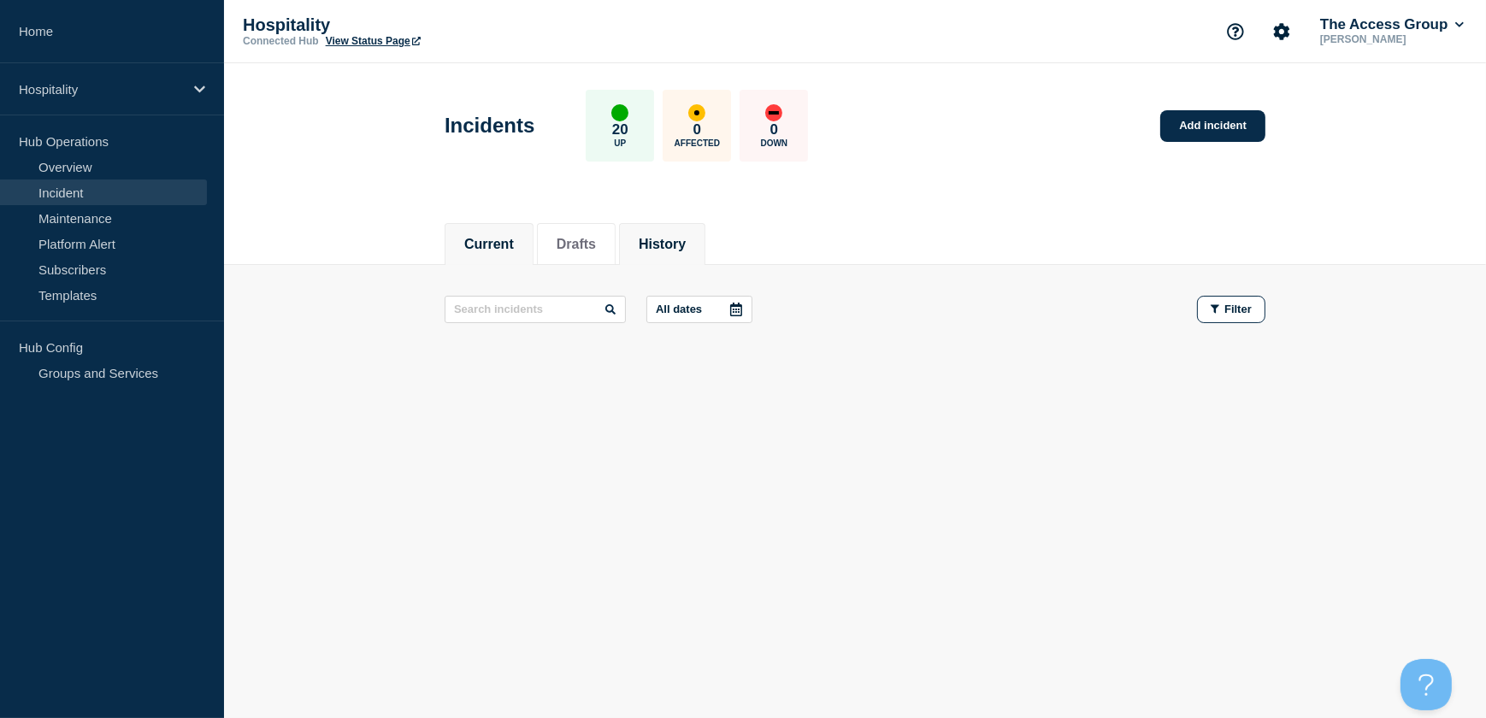
click at [673, 248] on button "History" at bounding box center [662, 244] width 47 height 15
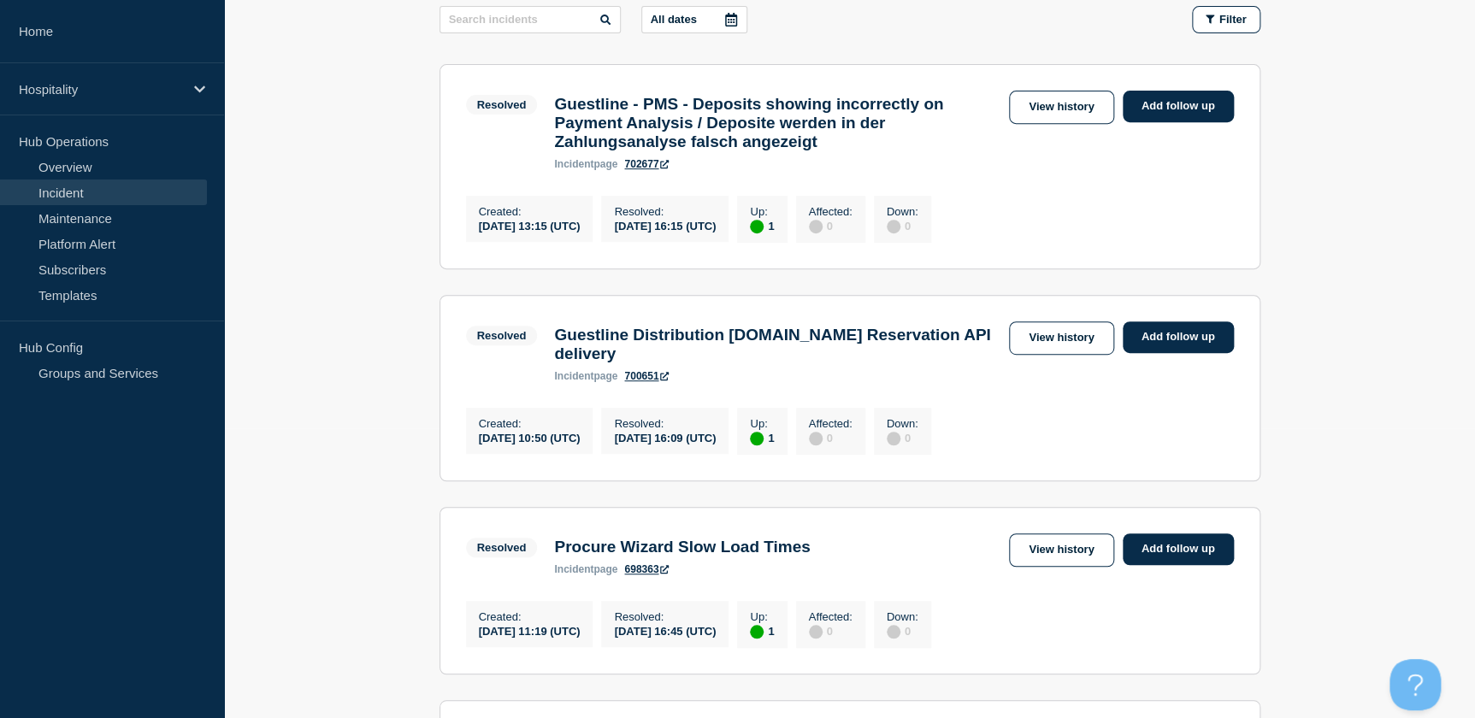
scroll to position [388, 0]
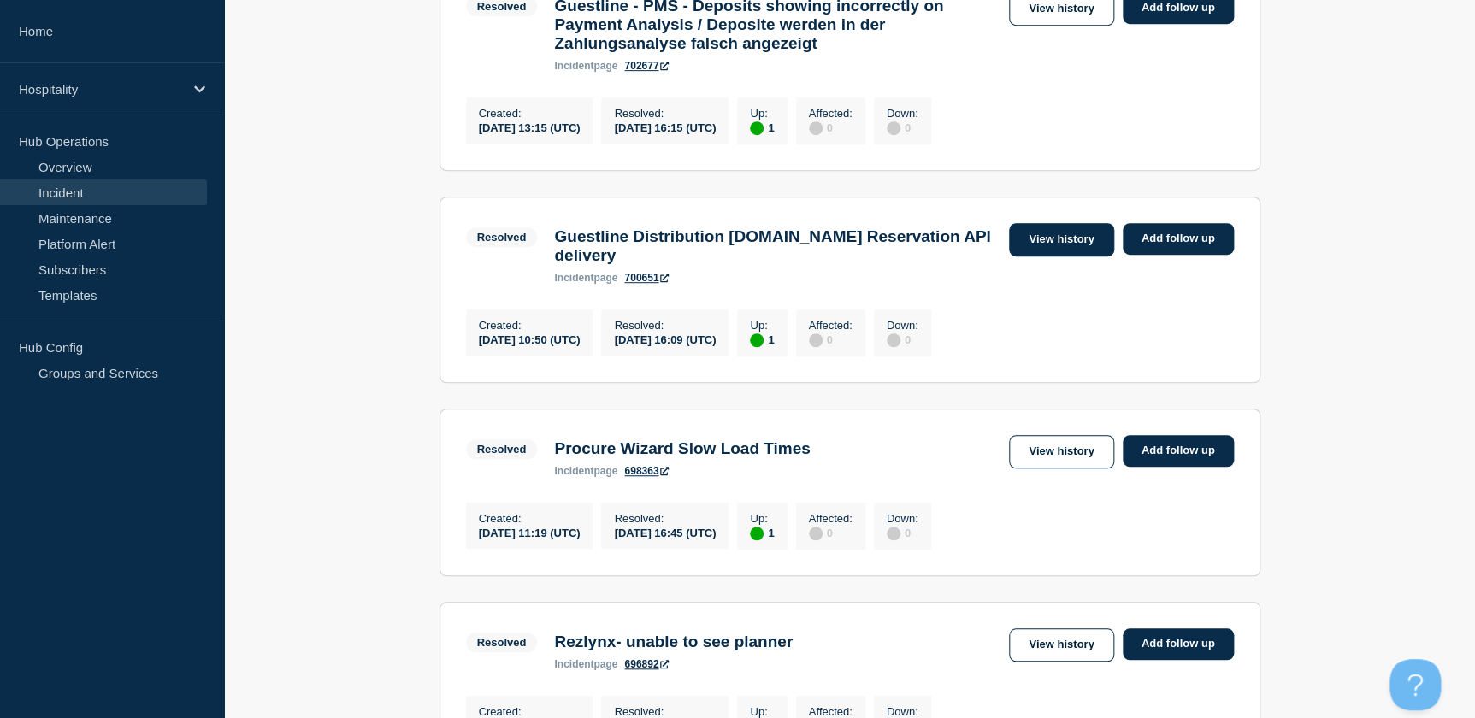
click at [1058, 248] on link "View history" at bounding box center [1061, 239] width 104 height 33
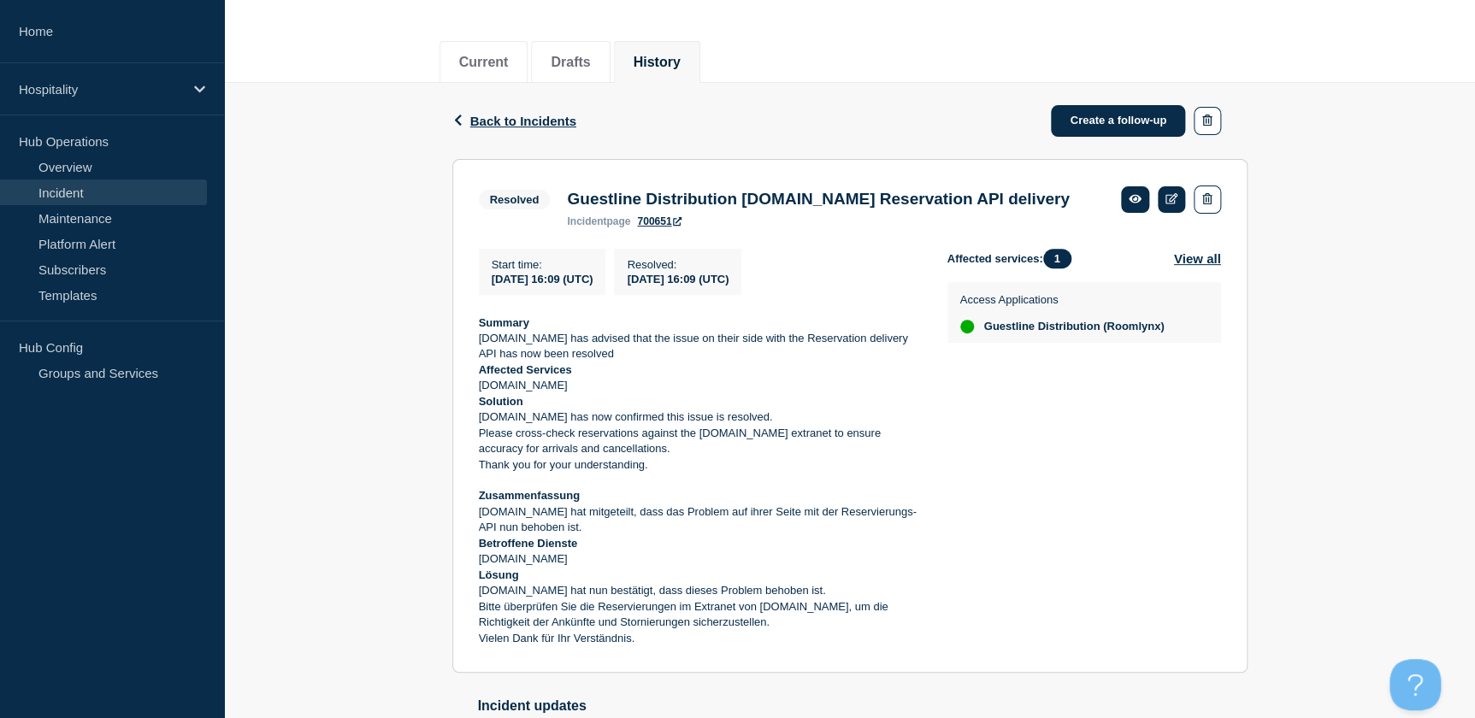
scroll to position [155, 0]
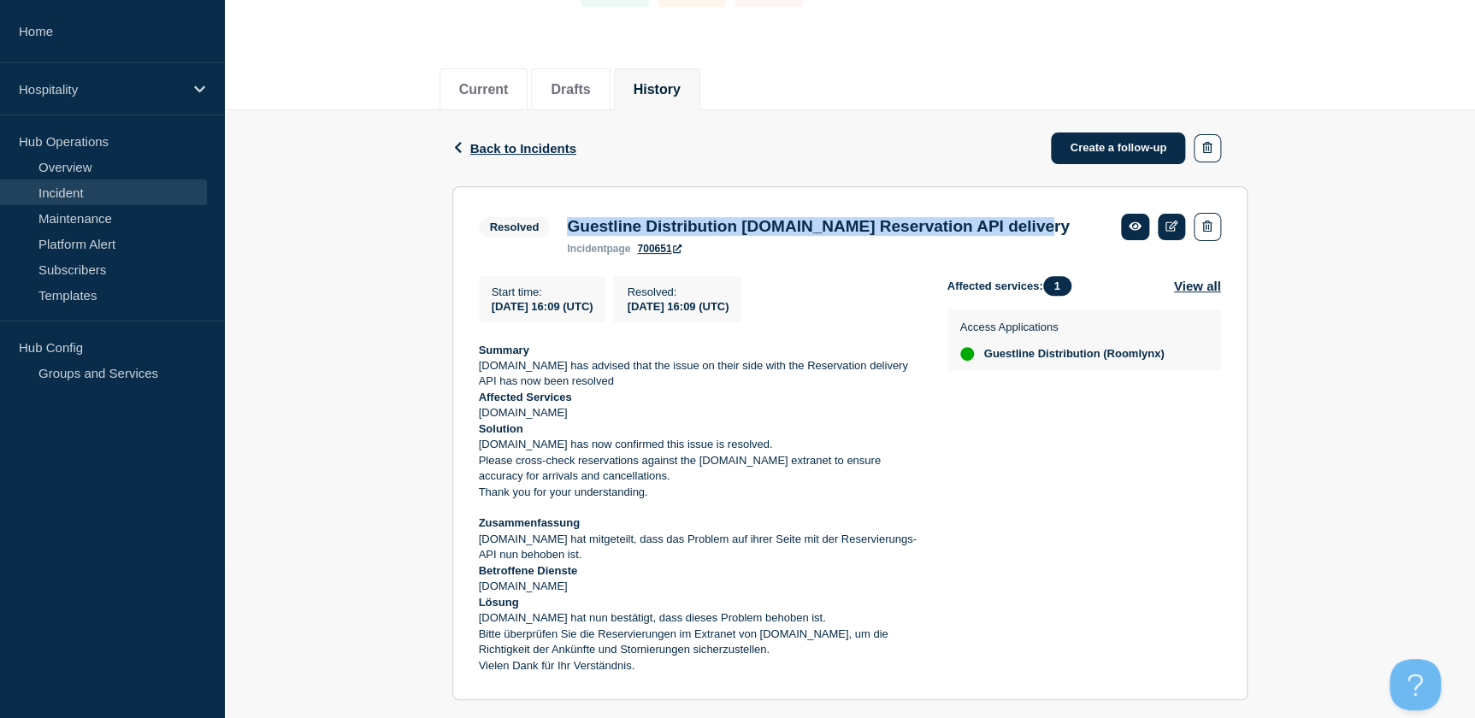
drag, startPoint x: 660, startPoint y: 248, endPoint x: 563, endPoint y: 237, distance: 98.1
click at [563, 237] on div "Guestline Distribution Booking.com Reservation API delivery incident page 700651" at bounding box center [817, 236] width 519 height 38
copy h3 "Guestline Distribution Booking.com Reservation API delivery"
click at [481, 357] on strong "Summary" at bounding box center [504, 350] width 50 height 13
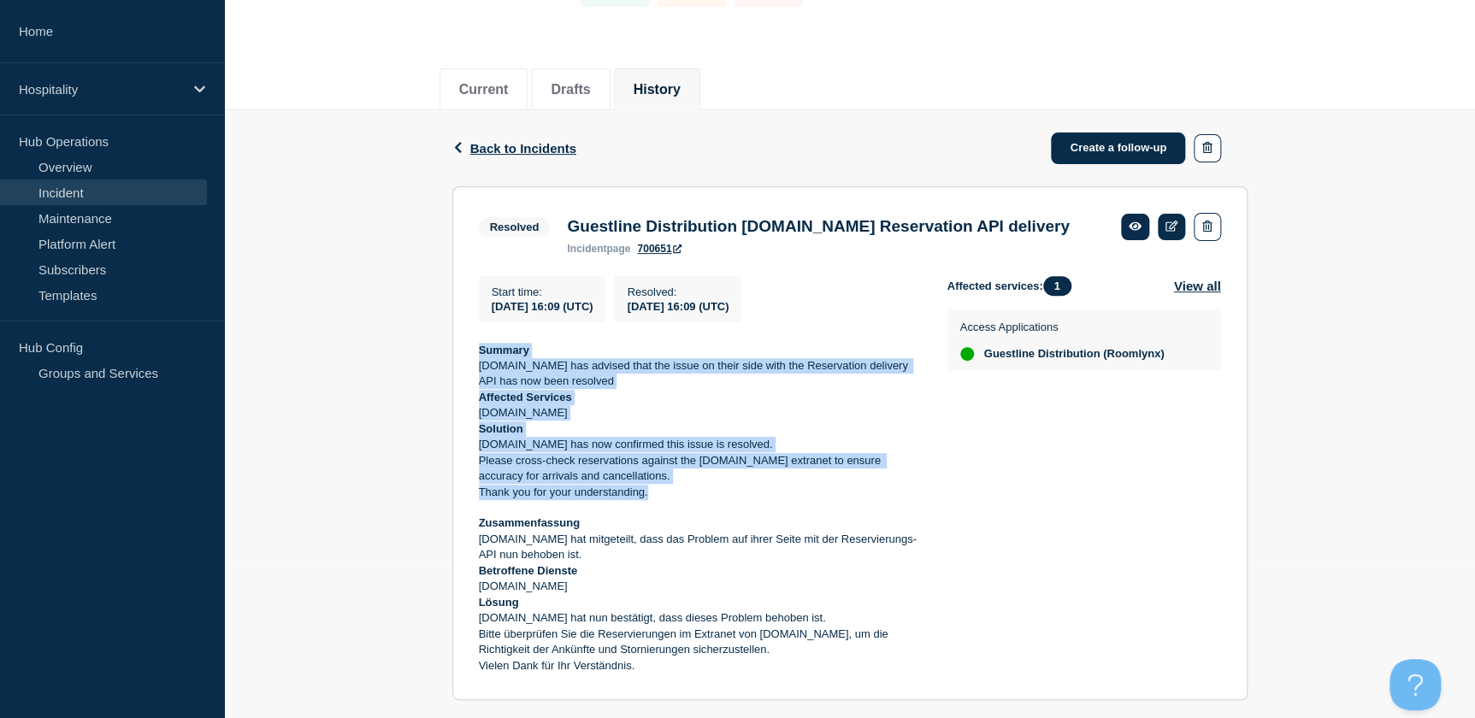
drag, startPoint x: 652, startPoint y: 517, endPoint x: 477, endPoint y: 382, distance: 220.7
click at [477, 382] on section "Resolved Guestline Distribution Booking.com Reservation API delivery incident p…" at bounding box center [849, 443] width 795 height 515
copy div "Summary Booking.com has advised that the issue on their side with the Reservati…"
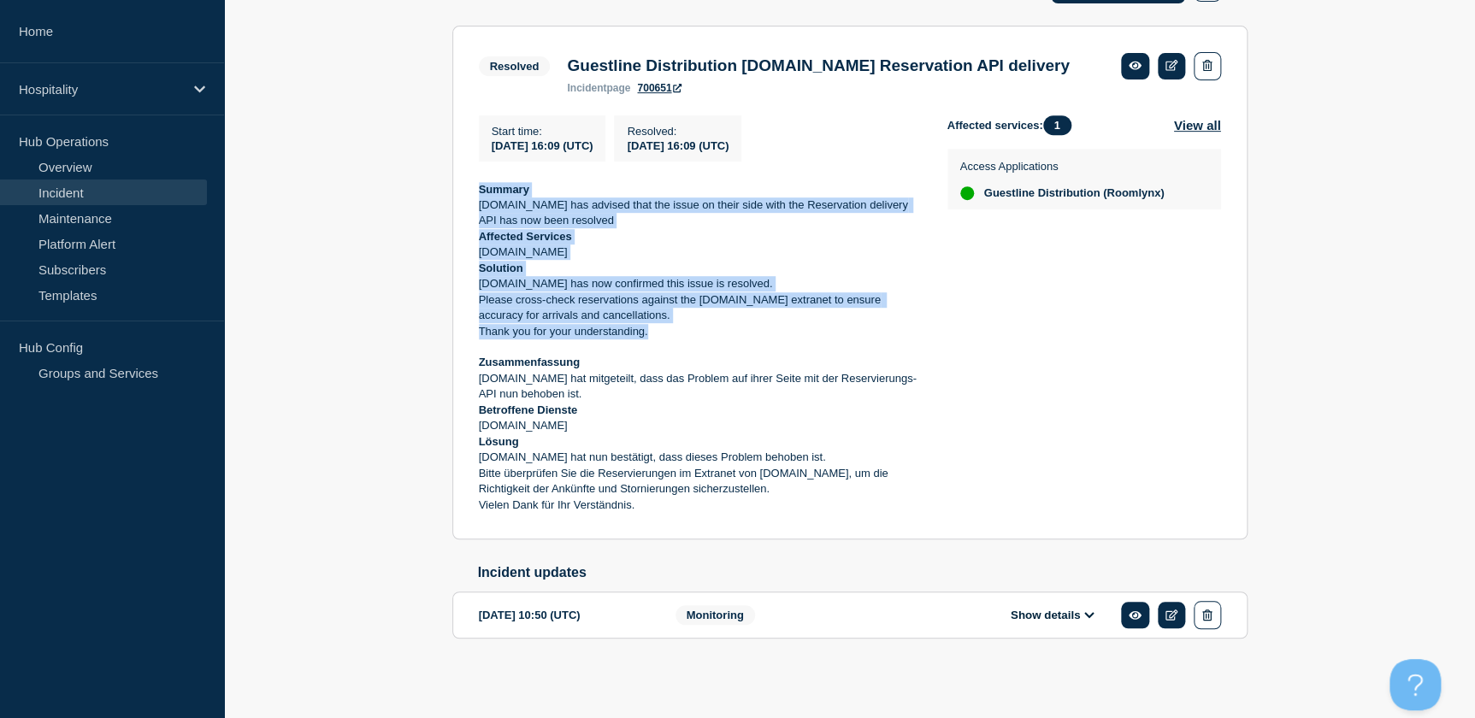
scroll to position [346, 0]
click at [1090, 610] on icon at bounding box center [1089, 615] width 10 height 11
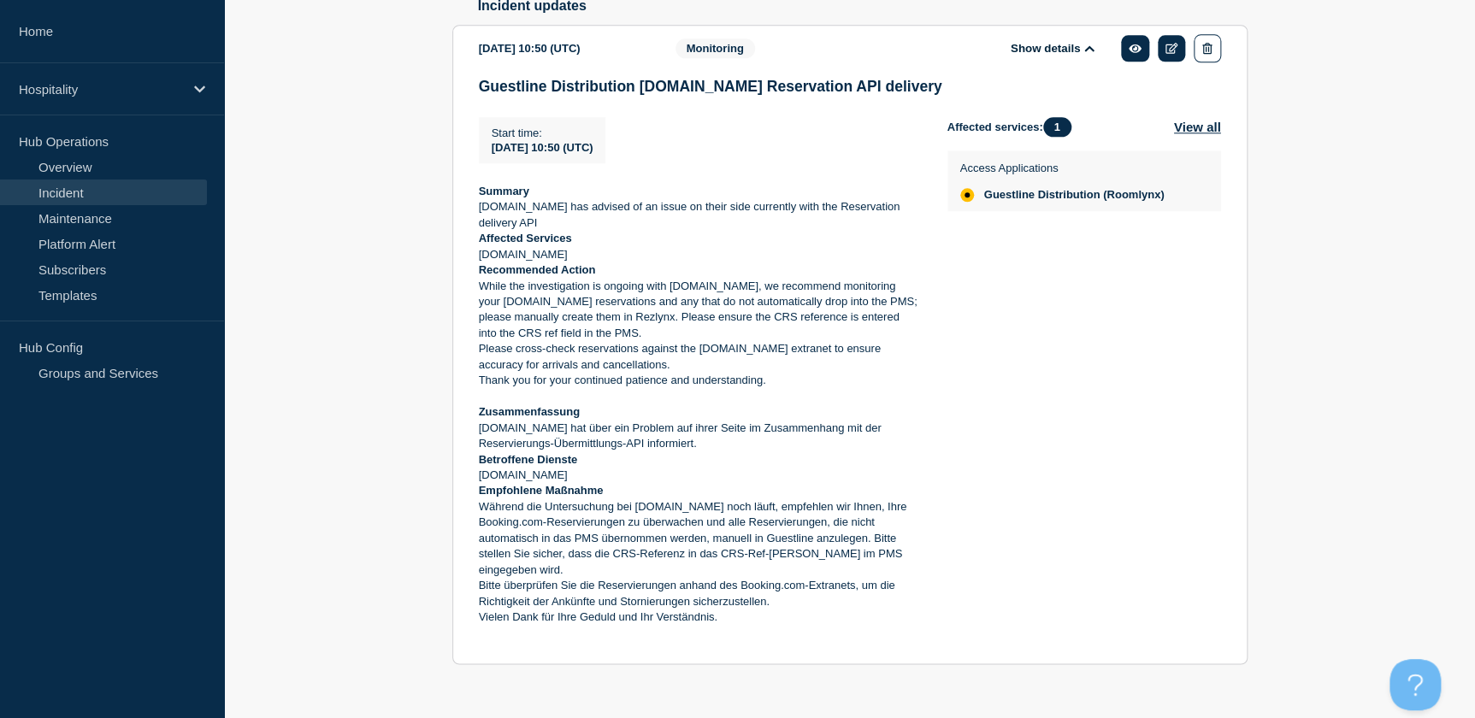
scroll to position [890, 0]
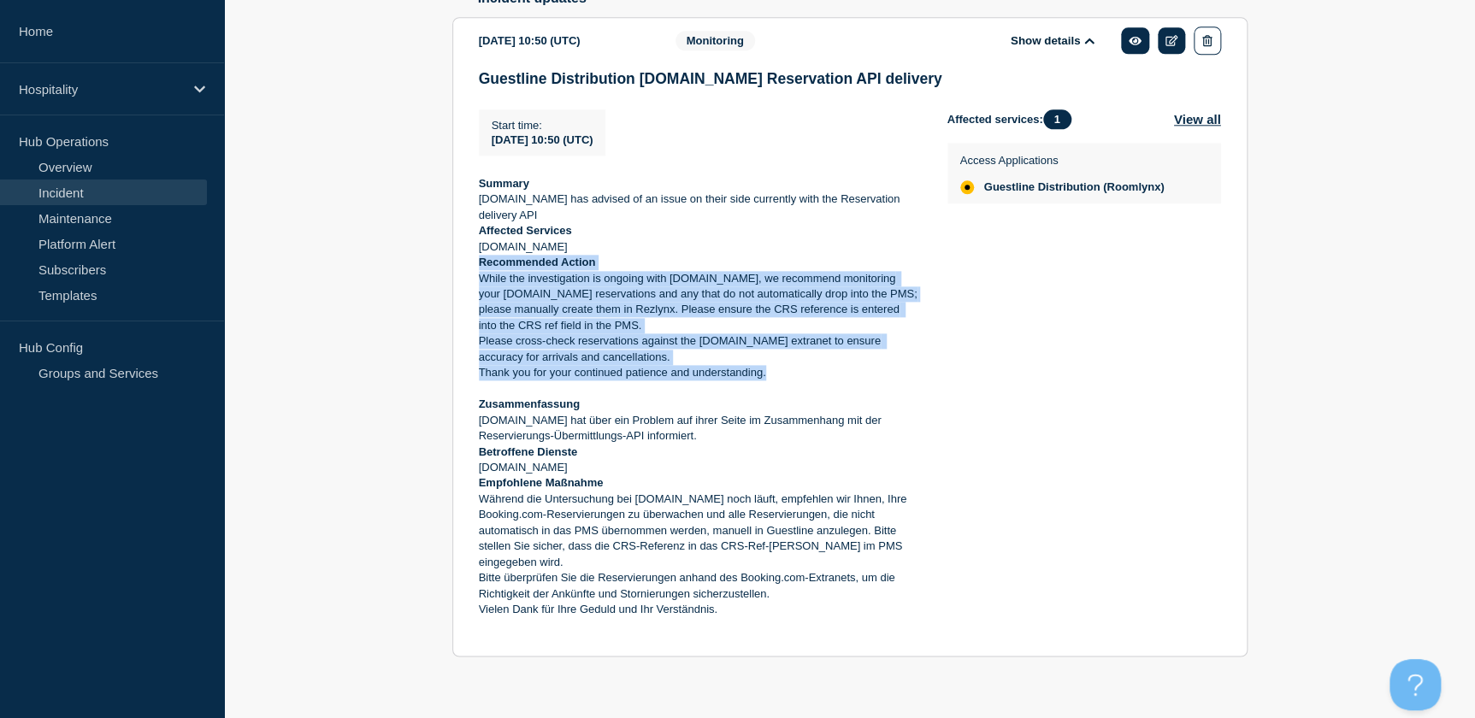
drag, startPoint x: 476, startPoint y: 292, endPoint x: 783, endPoint y: 400, distance: 324.9
click at [783, 400] on section "2025-08-12 10:50 (UTC) Show details Monitoring Guestline Distribution Booking.c…" at bounding box center [849, 337] width 795 height 640
copy div "Recommended Action While the investigation is ongoing with Booking.com, we reco…"
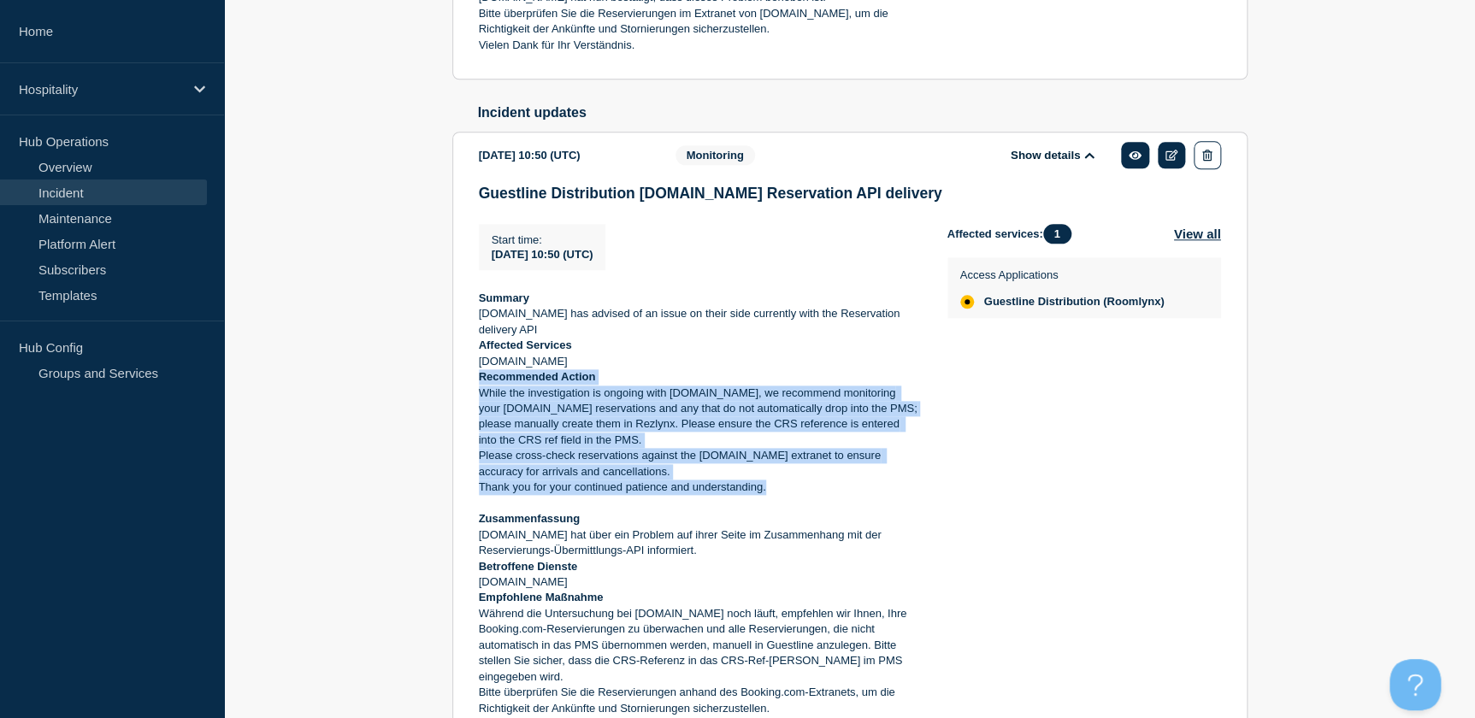
scroll to position [777, 0]
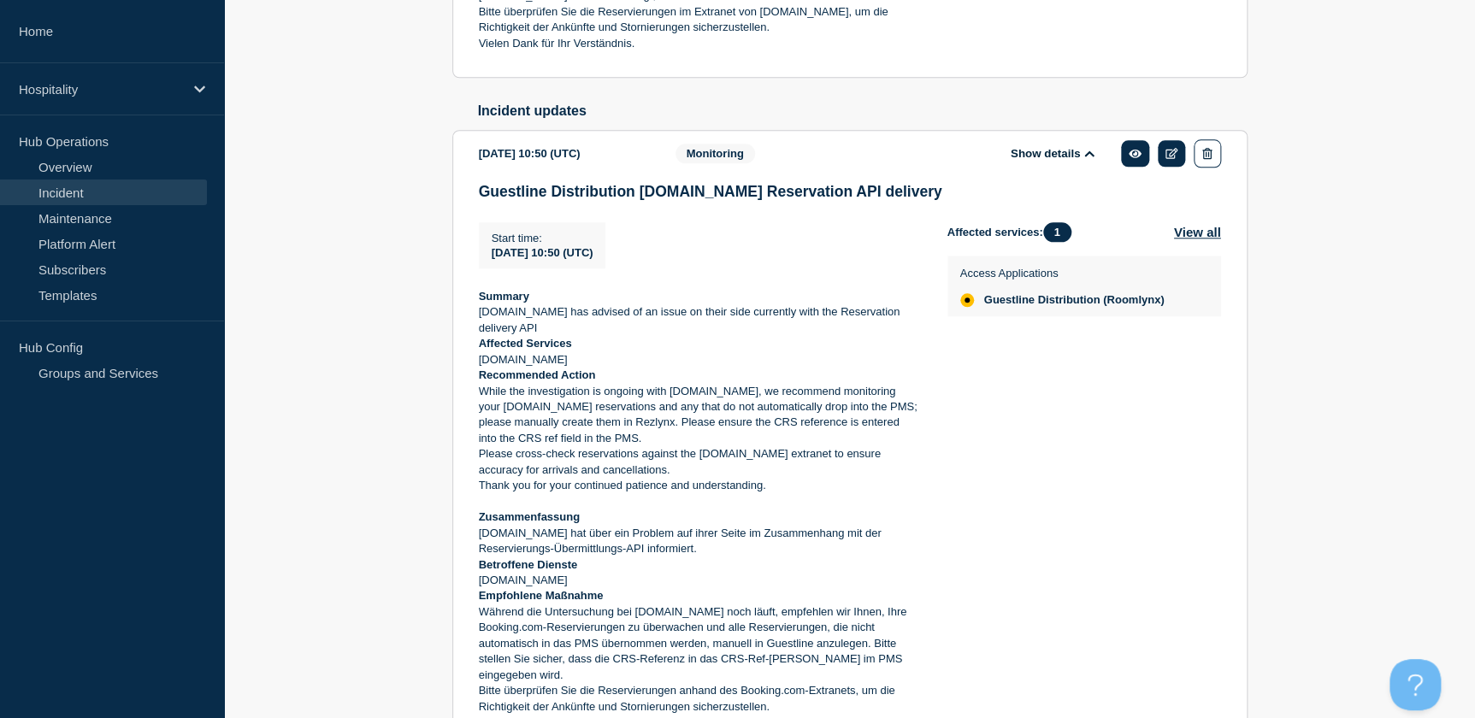
click at [1030, 565] on div "Affected services: 1 View all Access Applications Guestline Distribution (Rooml…" at bounding box center [1085, 484] width 274 height 524
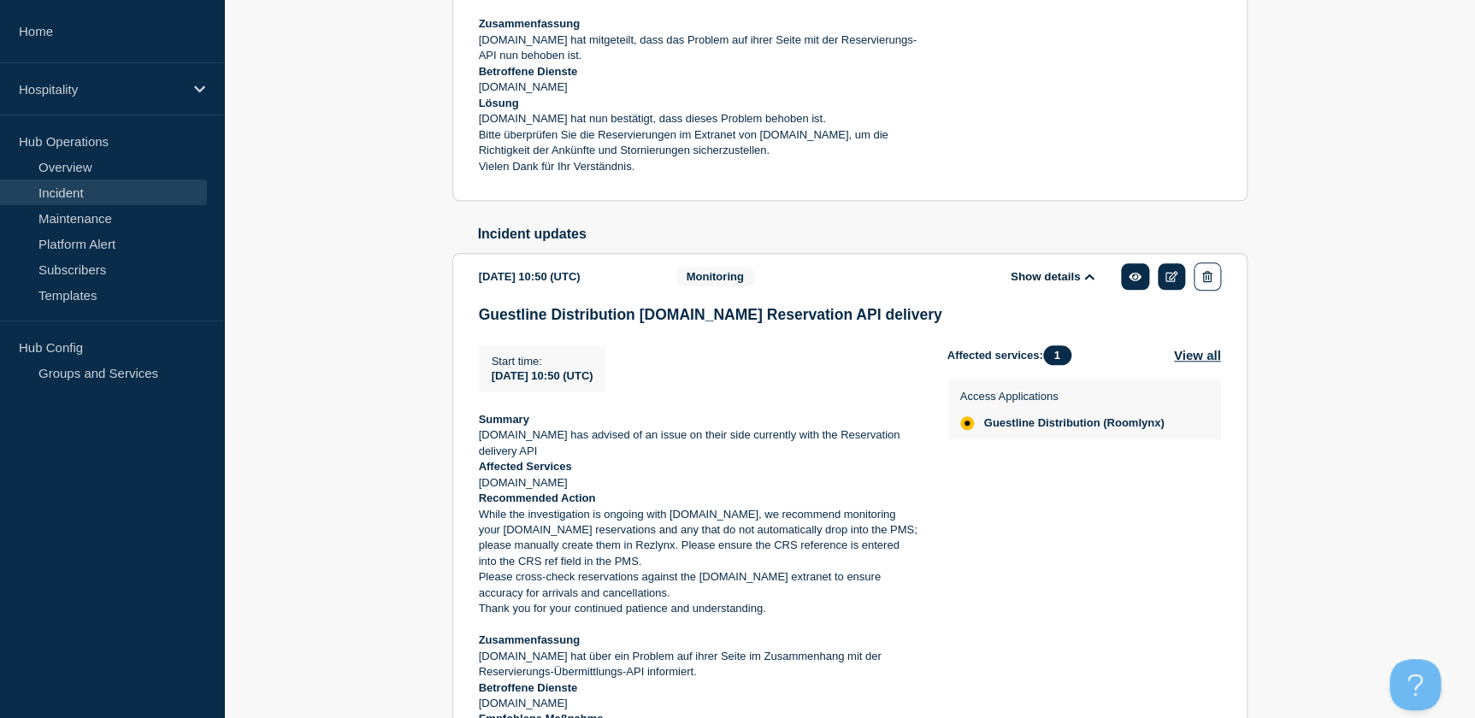
scroll to position [544, 0]
